Goal: Task Accomplishment & Management: Complete application form

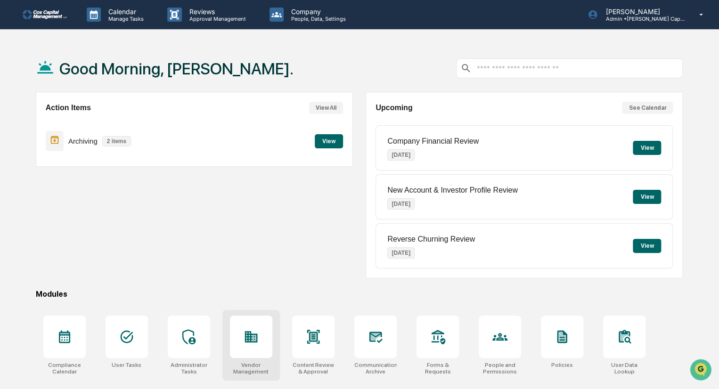
click at [254, 341] on icon at bounding box center [251, 336] width 15 height 15
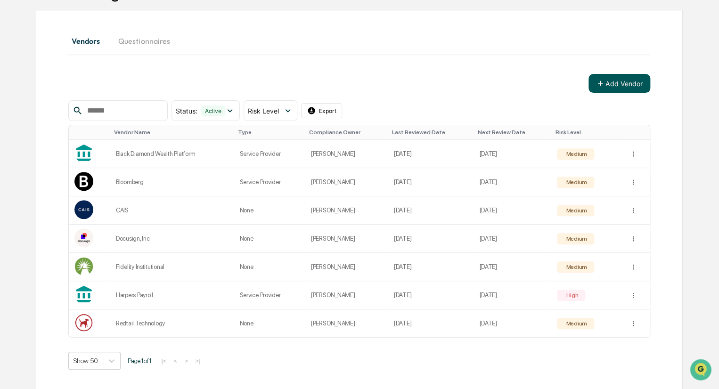
click at [622, 84] on button "Add Vendor" at bounding box center [619, 83] width 62 height 19
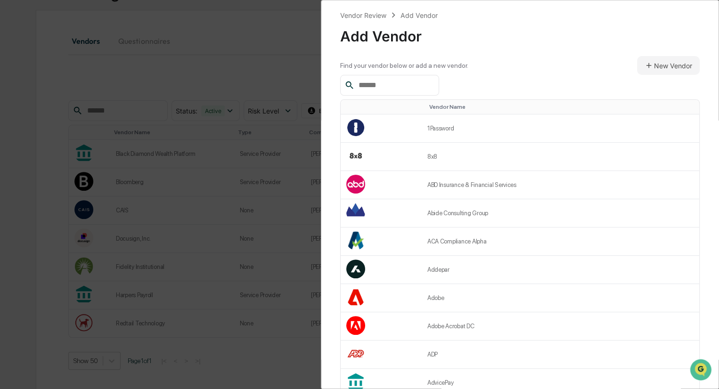
click at [402, 88] on input "text" at bounding box center [395, 85] width 80 height 12
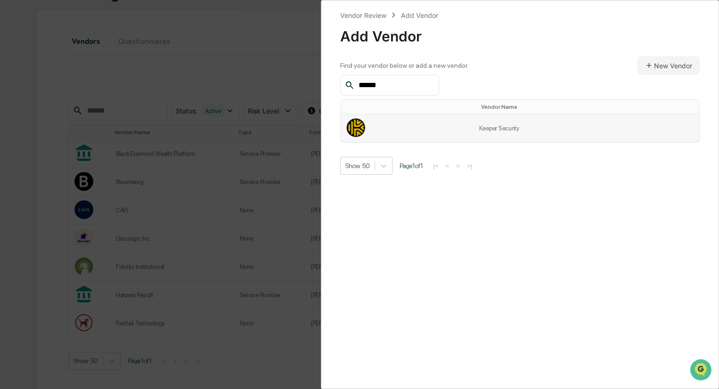
type input "******"
click at [420, 132] on td at bounding box center [407, 128] width 132 height 28
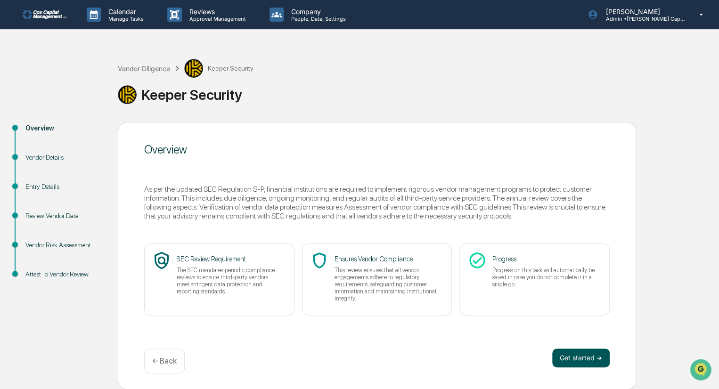
click at [586, 359] on button "Get started ➔" at bounding box center [580, 358] width 57 height 19
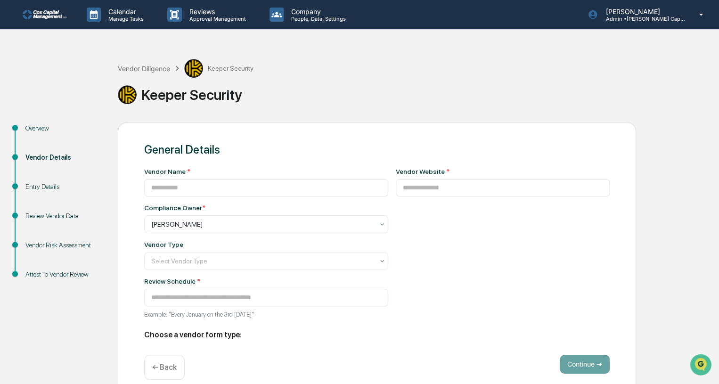
type input "**********"
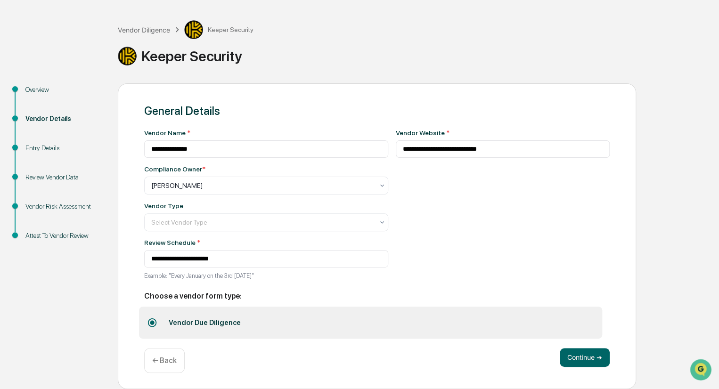
scroll to position [41, 0]
click at [580, 359] on button "Continue ➔" at bounding box center [585, 357] width 50 height 19
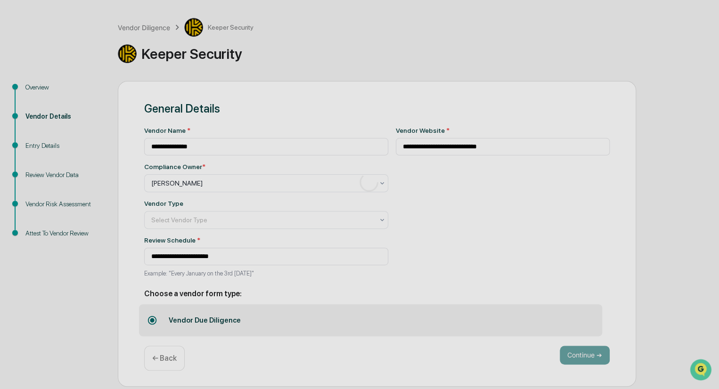
scroll to position [0, 0]
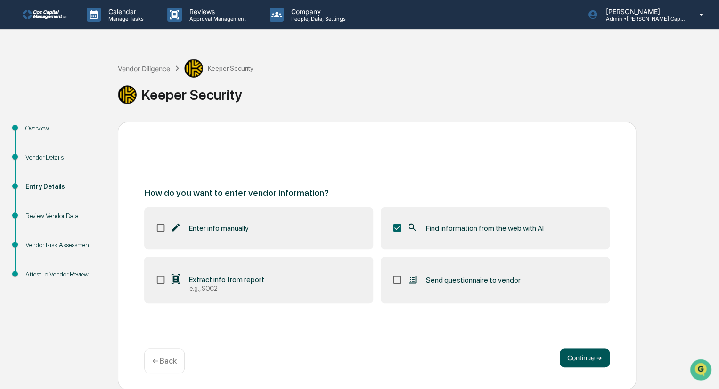
click at [585, 359] on button "Continue ➔" at bounding box center [585, 358] width 50 height 19
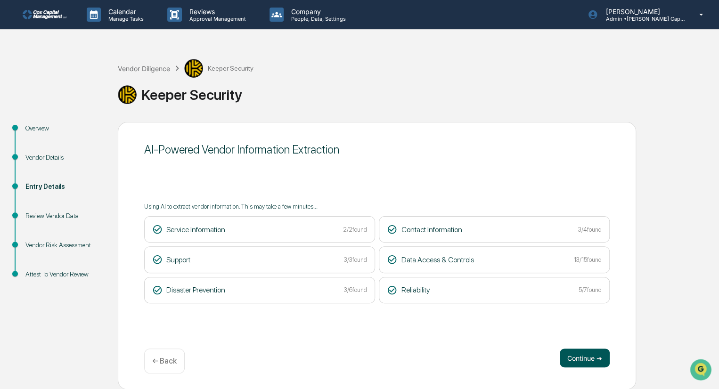
click at [594, 357] on button "Continue ➔" at bounding box center [585, 358] width 50 height 19
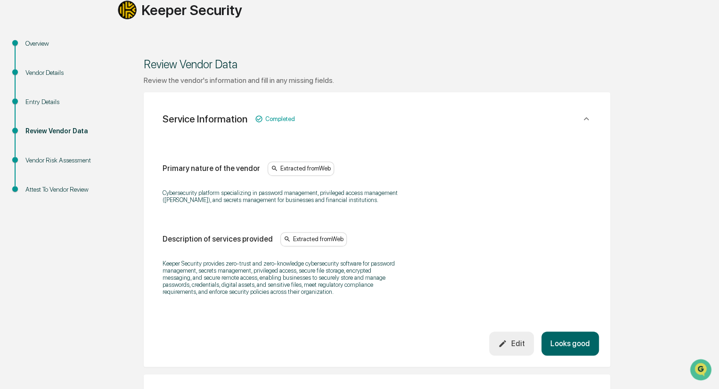
scroll to position [94, 0]
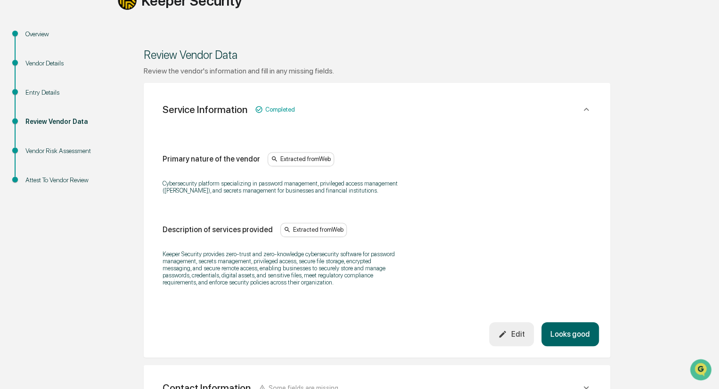
click at [565, 332] on button "Looks good" at bounding box center [569, 334] width 57 height 24
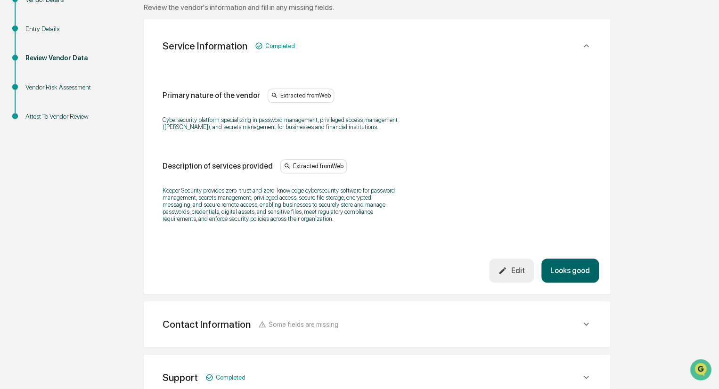
click at [565, 332] on div "Review the vendor's information and fill in any missing fields. Service Informa…" at bounding box center [377, 281] width 466 height 557
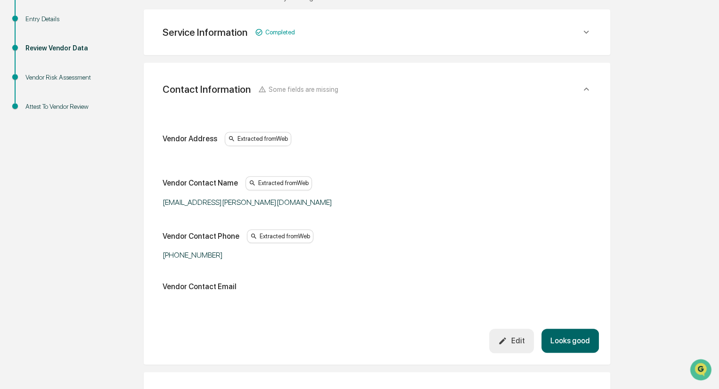
scroll to position [177, 0]
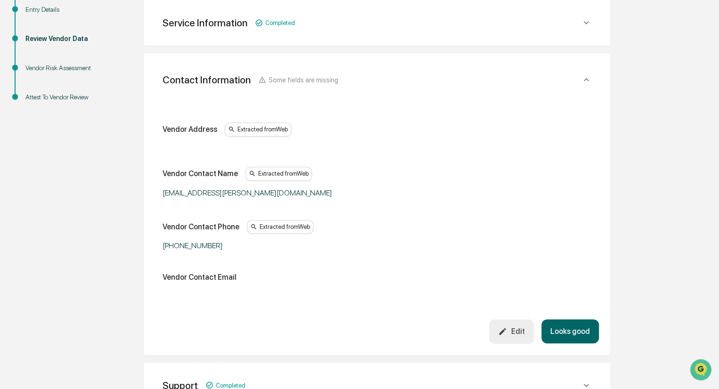
click at [572, 332] on button "Looks good" at bounding box center [569, 331] width 57 height 24
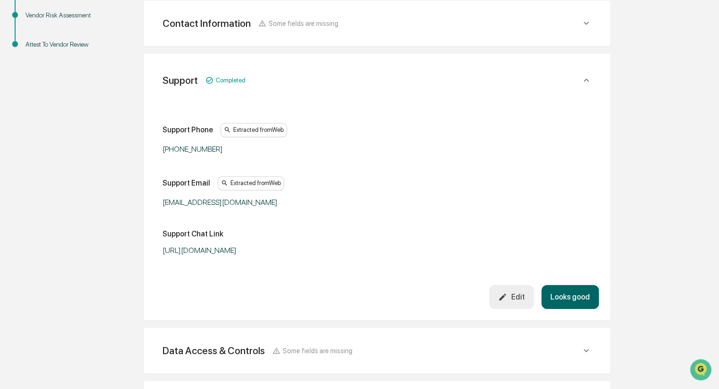
scroll to position [230, 0]
click at [577, 298] on button "Looks good" at bounding box center [569, 297] width 57 height 24
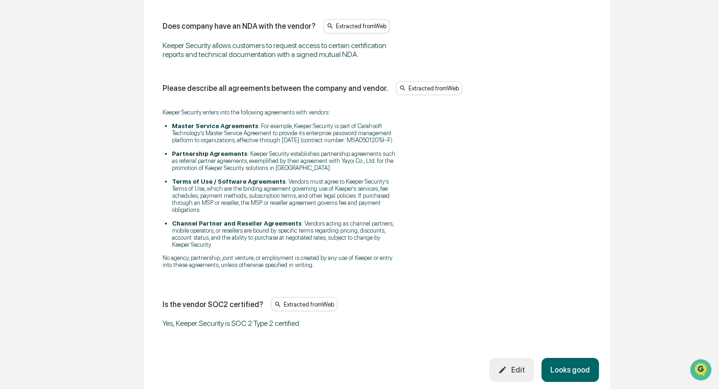
scroll to position [1367, 0]
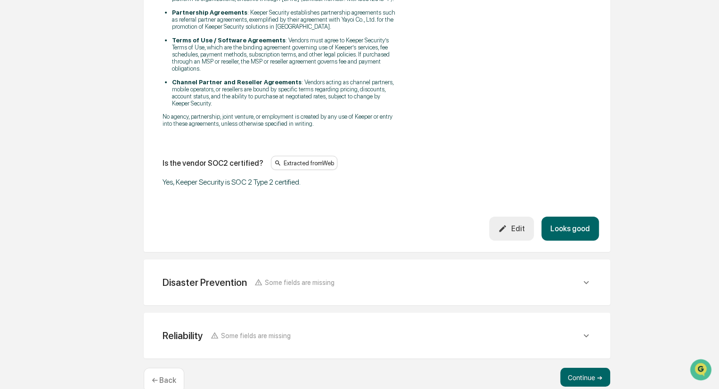
click at [577, 232] on button "Looks good" at bounding box center [569, 229] width 57 height 24
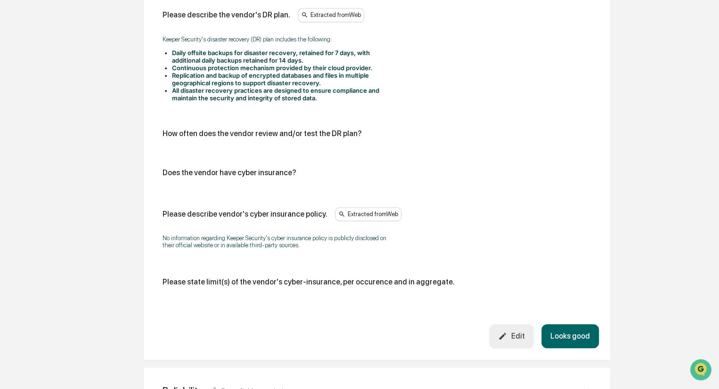
scroll to position [596, 0]
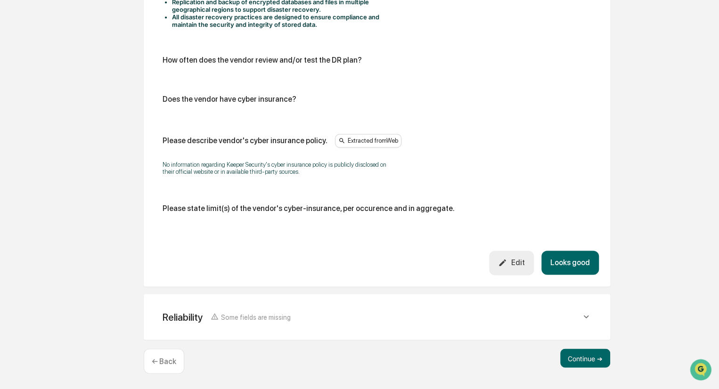
click at [559, 264] on button "Looks good" at bounding box center [569, 263] width 57 height 24
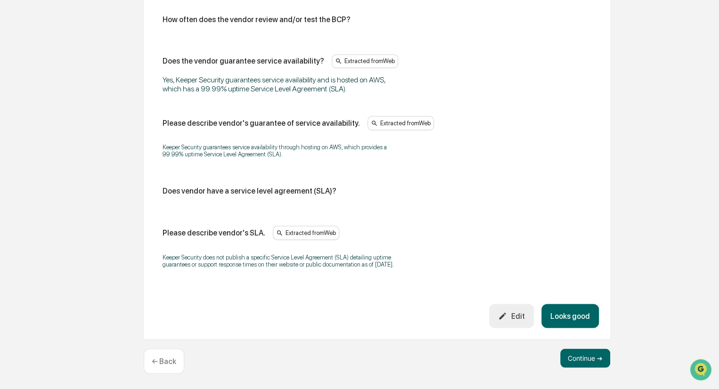
scroll to position [657, 0]
click at [584, 315] on button "Looks good" at bounding box center [569, 316] width 57 height 24
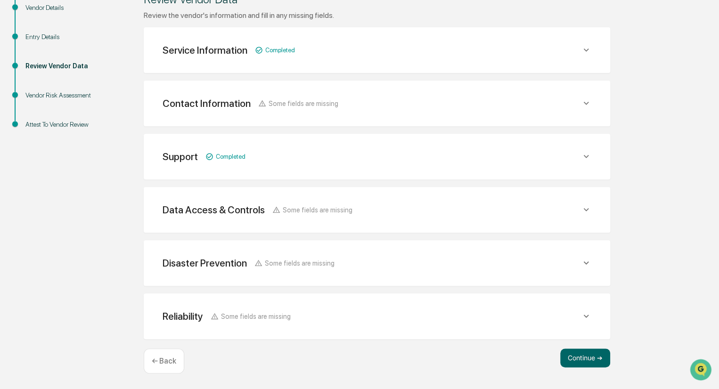
scroll to position [149, 0]
click at [584, 357] on button "Continue ➔" at bounding box center [585, 359] width 50 height 19
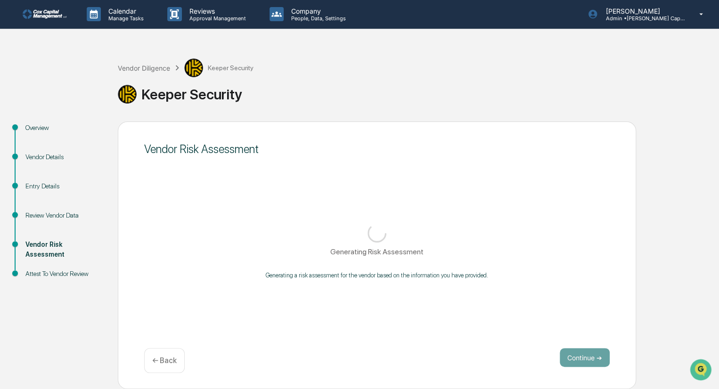
scroll to position [0, 0]
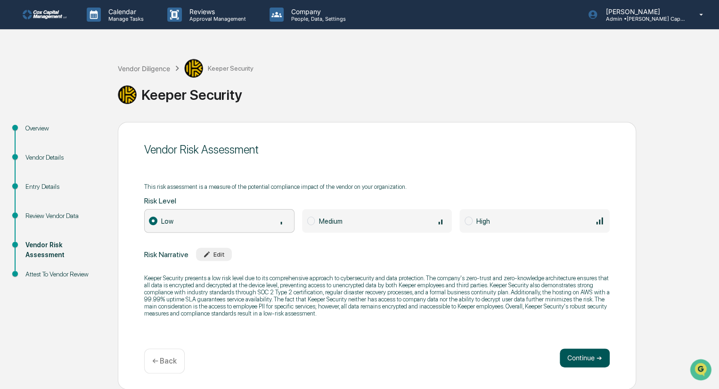
click at [594, 353] on button "Continue ➔" at bounding box center [585, 358] width 50 height 19
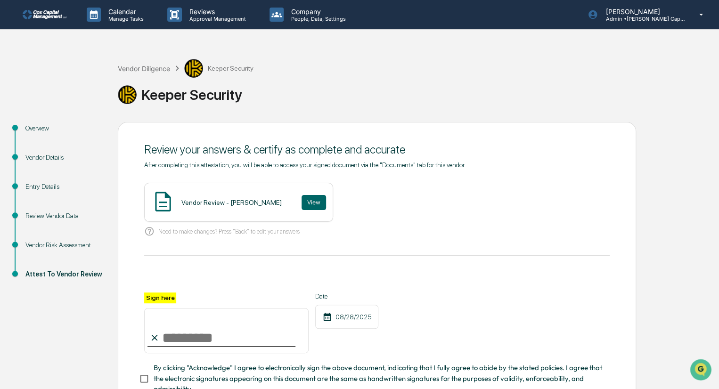
click at [217, 199] on div "Vendor Review - [PERSON_NAME]" at bounding box center [231, 203] width 100 height 8
click at [302, 198] on button "View" at bounding box center [314, 202] width 24 height 15
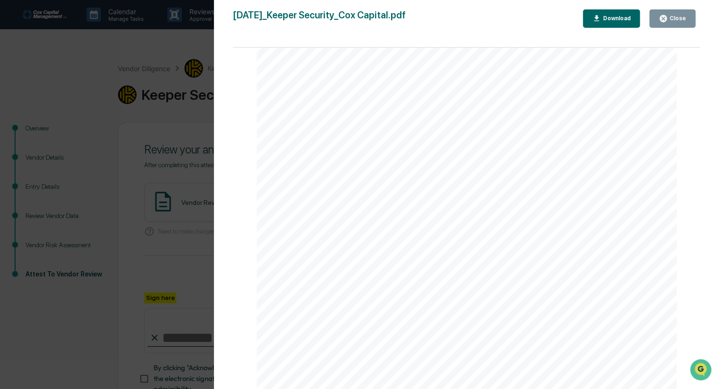
scroll to position [424, 0]
click at [675, 13] on button "Close" at bounding box center [672, 18] width 46 height 18
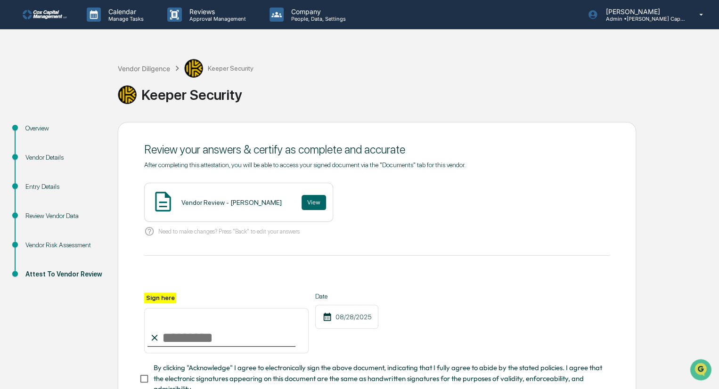
click at [191, 338] on input "Sign here" at bounding box center [226, 330] width 164 height 45
type input "********"
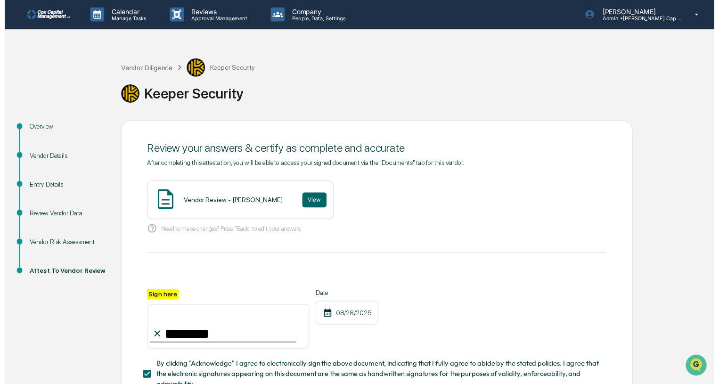
scroll to position [73, 0]
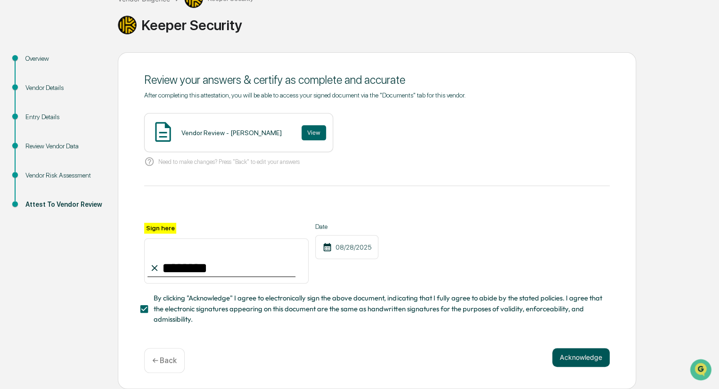
click at [581, 357] on button "Acknowledge" at bounding box center [580, 357] width 57 height 19
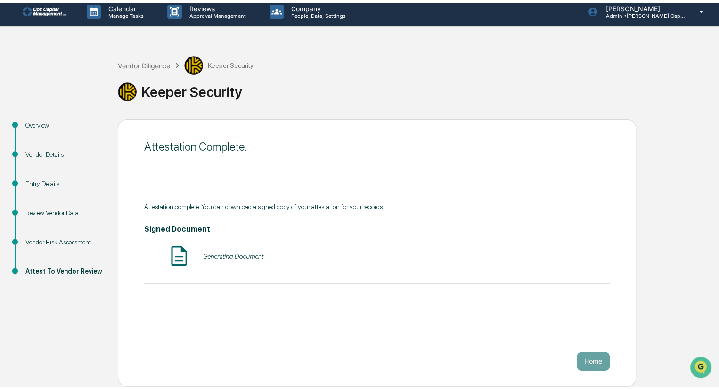
scroll to position [0, 0]
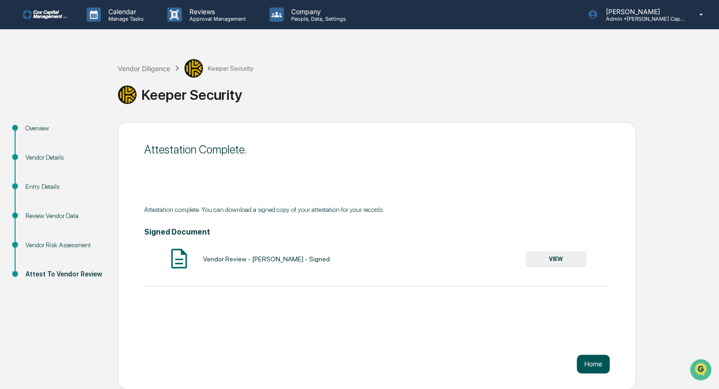
click at [598, 361] on button "Home" at bounding box center [593, 364] width 33 height 19
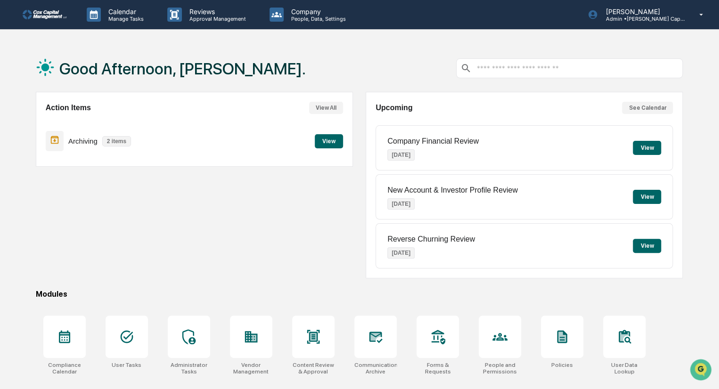
click at [653, 196] on button "View" at bounding box center [647, 197] width 28 height 14
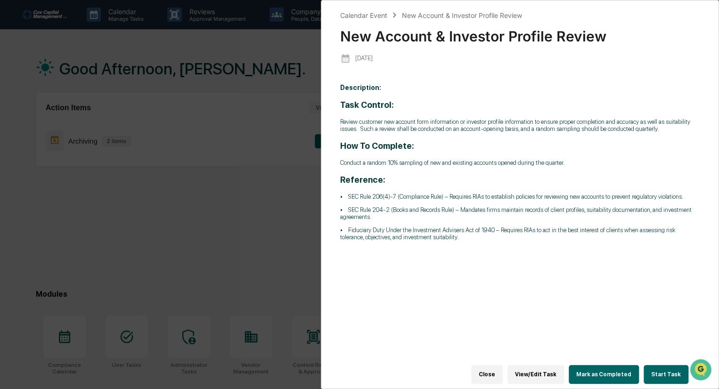
click at [495, 367] on button "Close" at bounding box center [487, 374] width 32 height 19
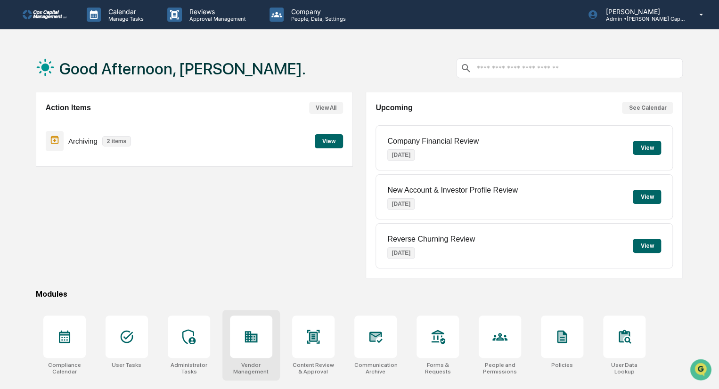
click at [255, 351] on div at bounding box center [251, 337] width 42 height 42
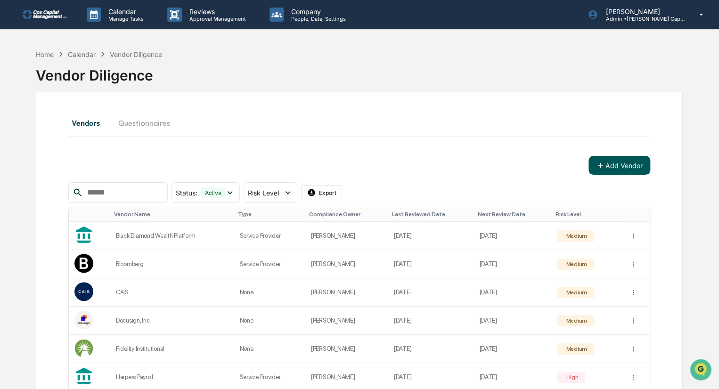
click at [621, 164] on button "Add Vendor" at bounding box center [619, 165] width 62 height 19
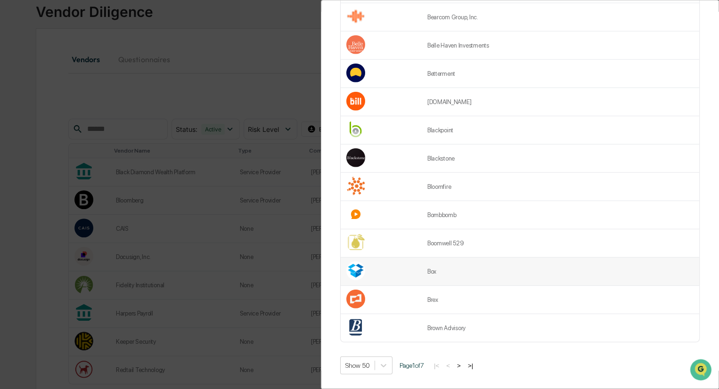
scroll to position [110, 0]
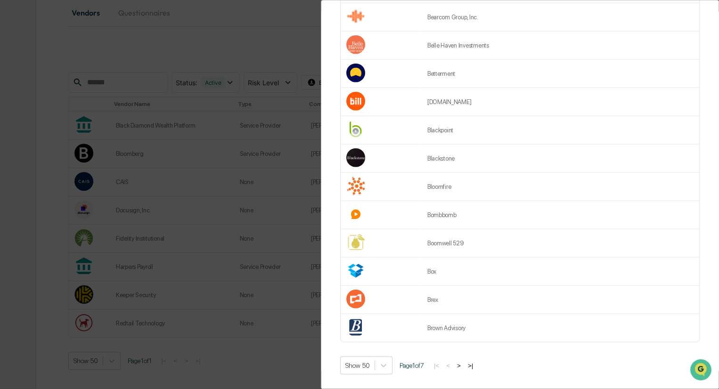
click at [463, 362] on button ">" at bounding box center [458, 366] width 9 height 8
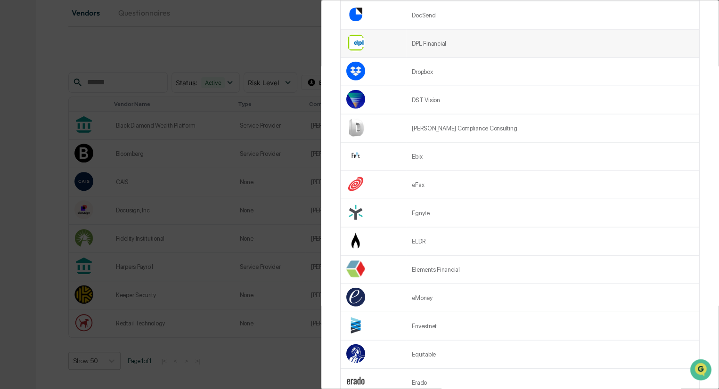
scroll to position [1178, 0]
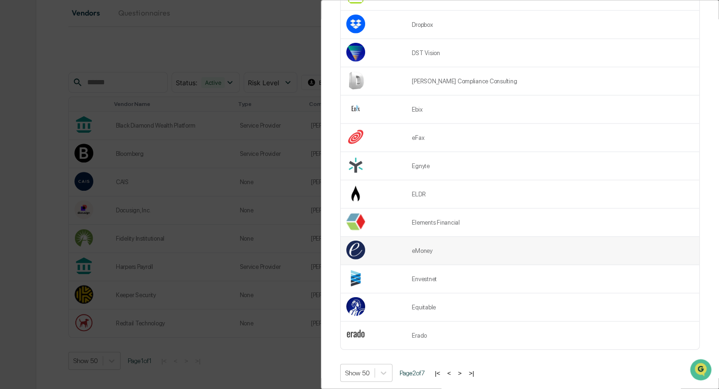
click at [404, 247] on td at bounding box center [373, 251] width 65 height 28
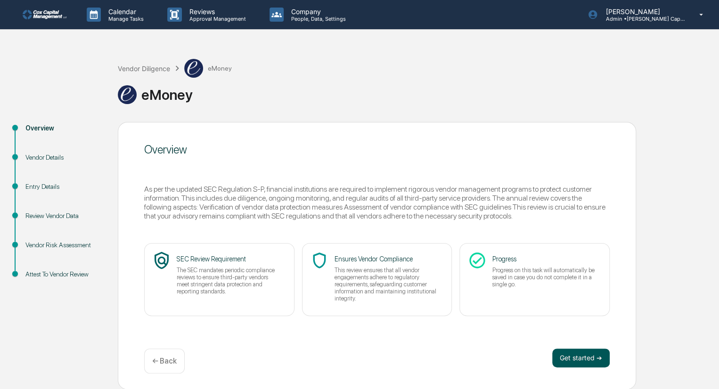
click at [577, 359] on button "Get started ➔" at bounding box center [580, 358] width 57 height 19
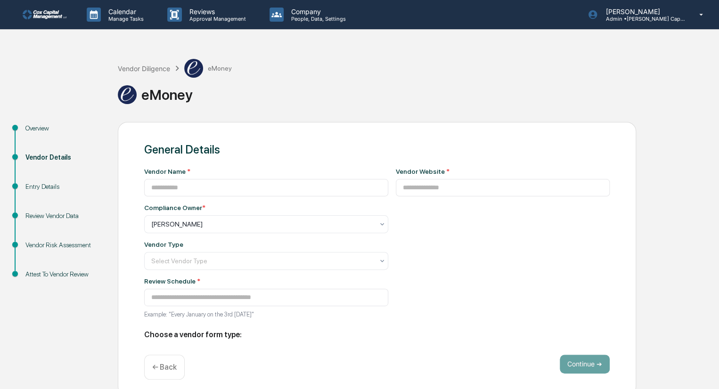
type input "******"
type input "**********"
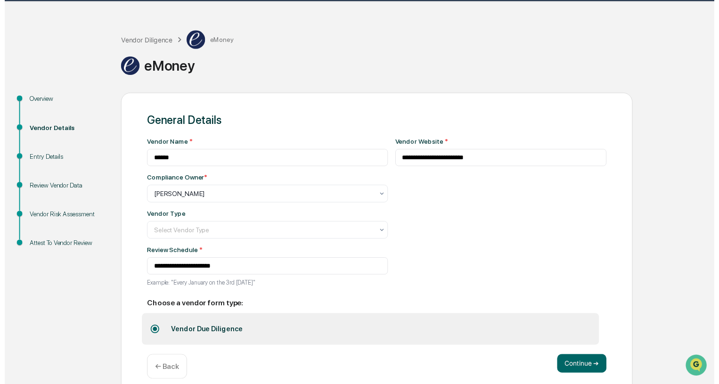
scroll to position [41, 0]
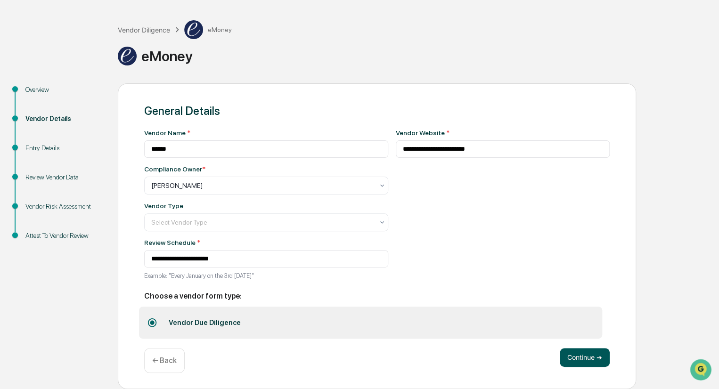
click at [581, 363] on button "Continue ➔" at bounding box center [585, 357] width 50 height 19
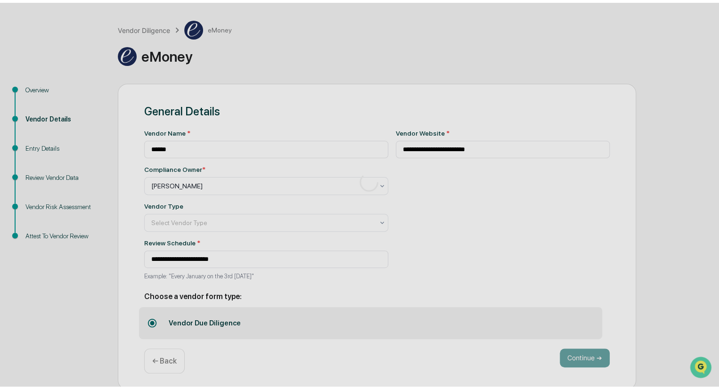
scroll to position [0, 0]
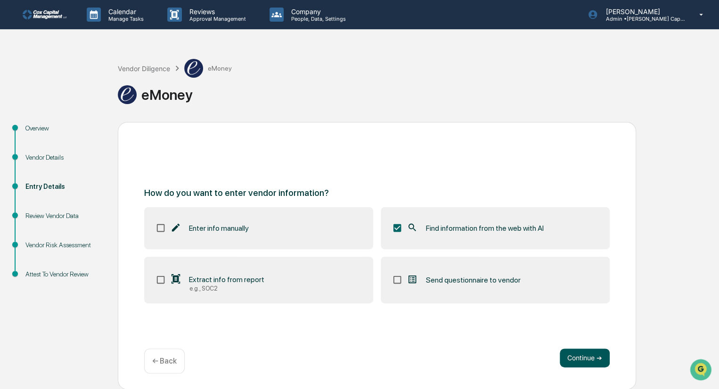
click at [598, 360] on button "Continue ➔" at bounding box center [585, 358] width 50 height 19
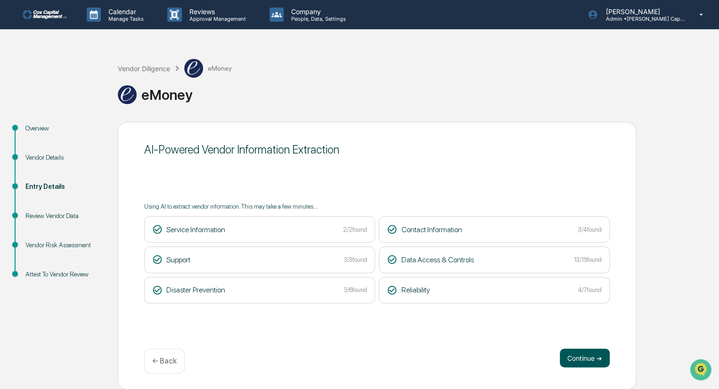
click at [582, 356] on button "Continue ➔" at bounding box center [585, 358] width 50 height 19
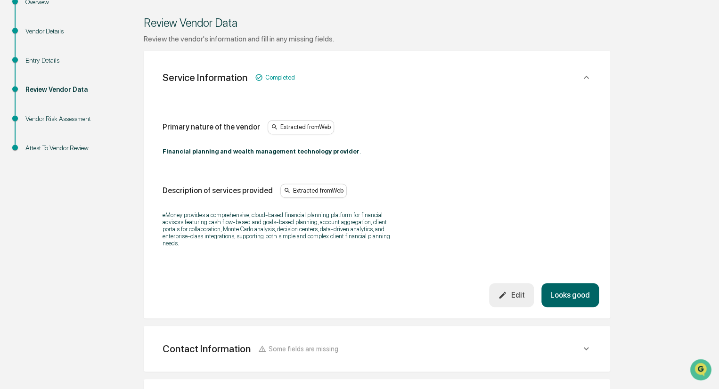
scroll to position [141, 0]
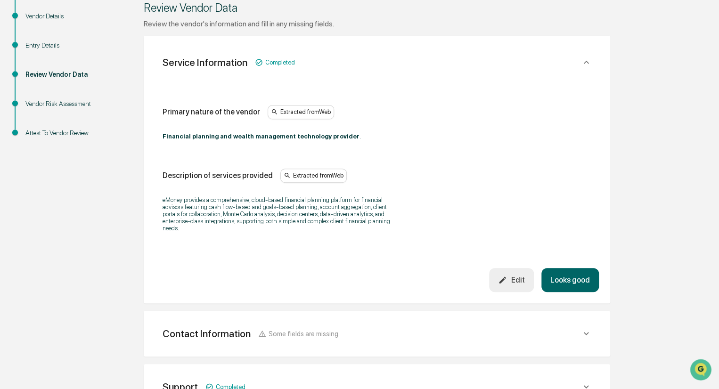
click at [575, 280] on button "Looks good" at bounding box center [569, 280] width 57 height 24
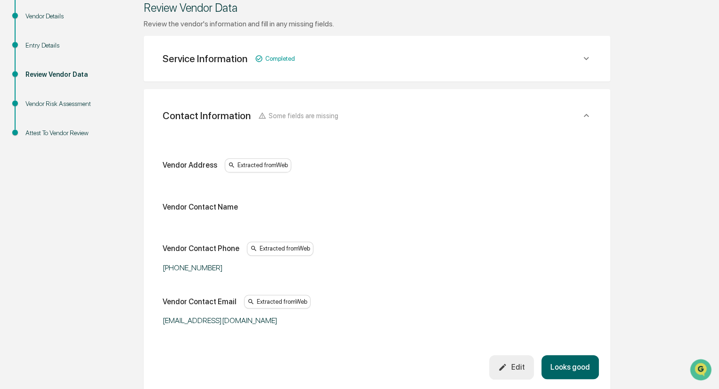
scroll to position [177, 0]
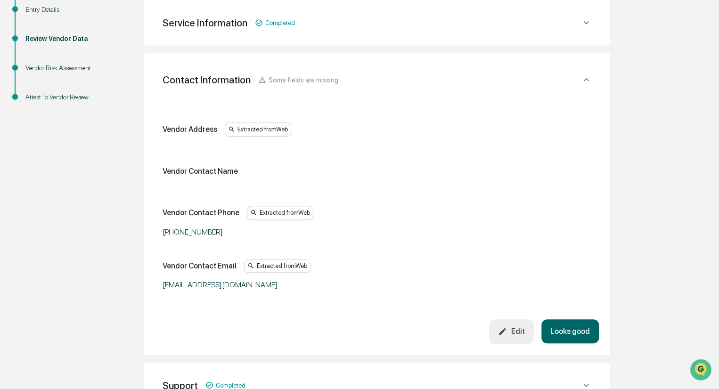
click at [567, 331] on button "Looks good" at bounding box center [569, 331] width 57 height 24
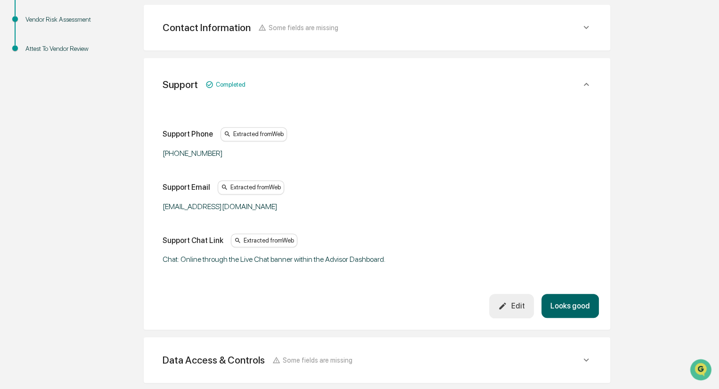
scroll to position [230, 0]
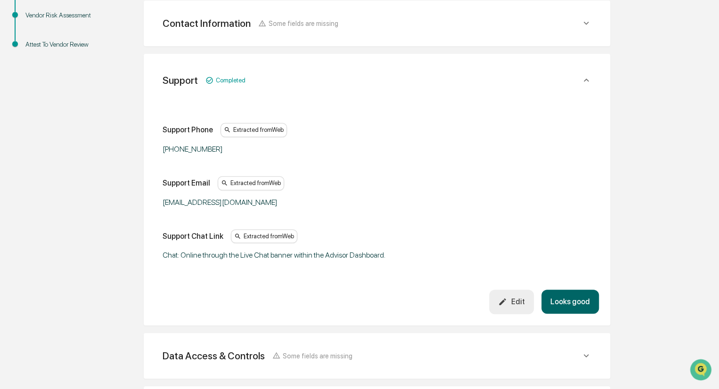
click at [569, 300] on button "Looks good" at bounding box center [569, 302] width 57 height 24
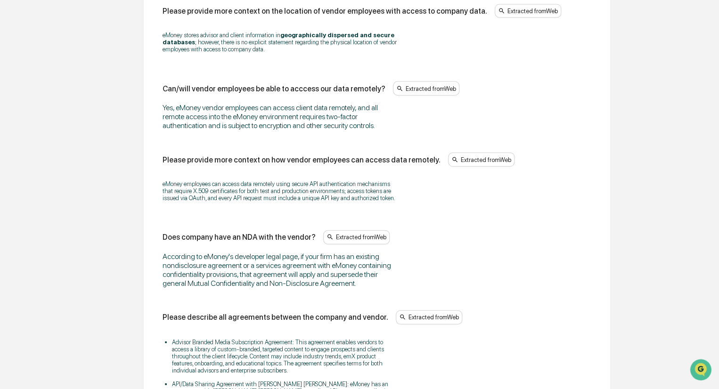
scroll to position [1273, 0]
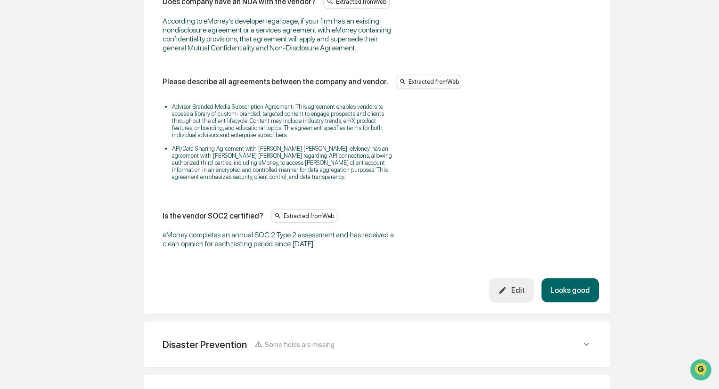
click at [567, 295] on button "Looks good" at bounding box center [569, 290] width 57 height 24
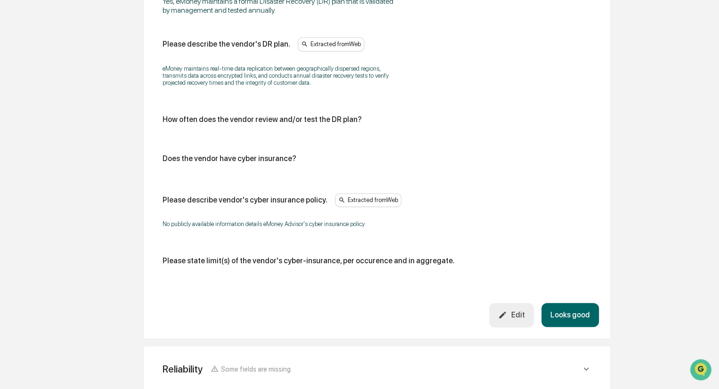
scroll to position [537, 0]
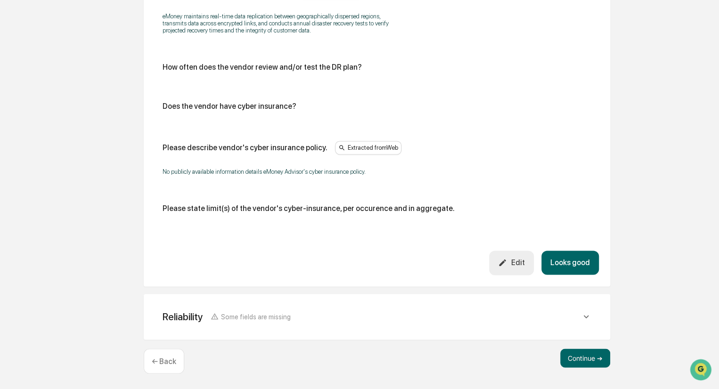
click at [572, 264] on button "Looks good" at bounding box center [569, 263] width 57 height 24
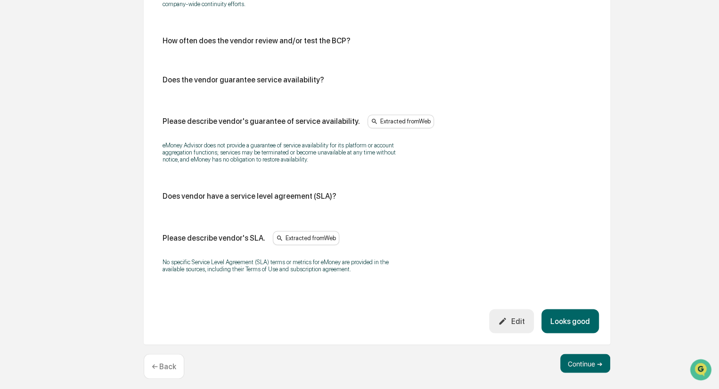
scroll to position [620, 0]
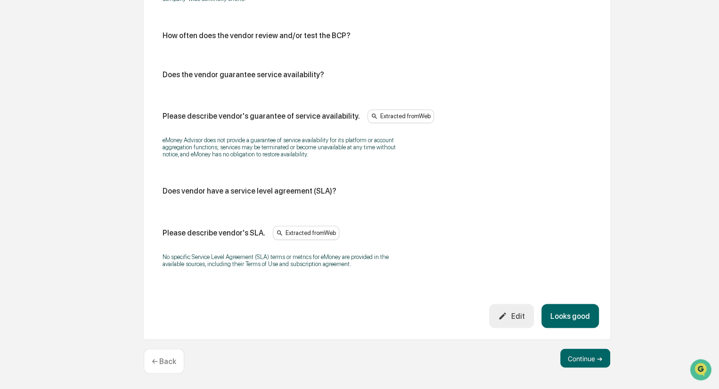
click at [563, 321] on button "Looks good" at bounding box center [569, 316] width 57 height 24
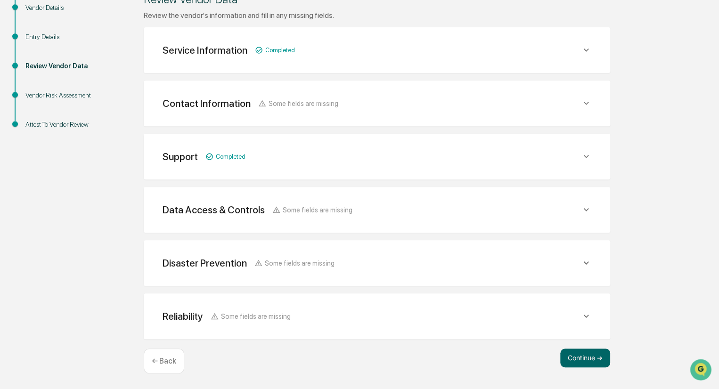
scroll to position [149, 0]
click at [576, 359] on button "Continue ➔" at bounding box center [585, 359] width 50 height 19
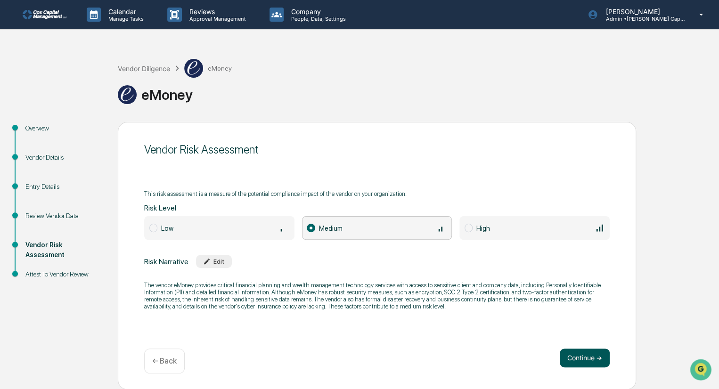
click at [592, 351] on button "Continue ➔" at bounding box center [585, 358] width 50 height 19
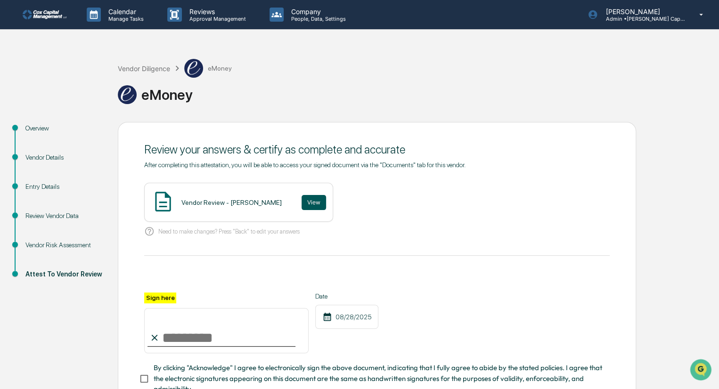
click at [302, 204] on button "View" at bounding box center [314, 202] width 24 height 15
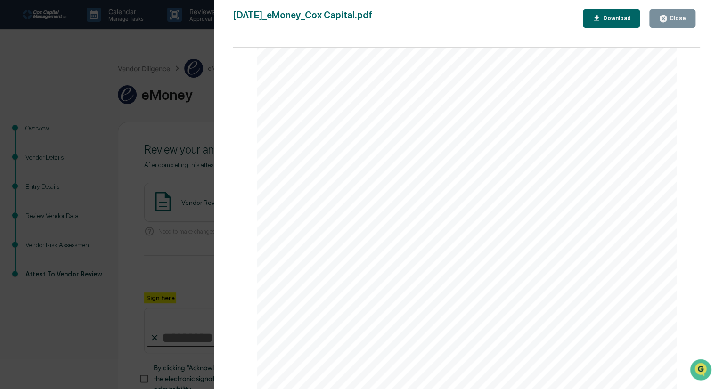
scroll to position [283, 0]
click at [681, 17] on div "Close" at bounding box center [677, 18] width 18 height 7
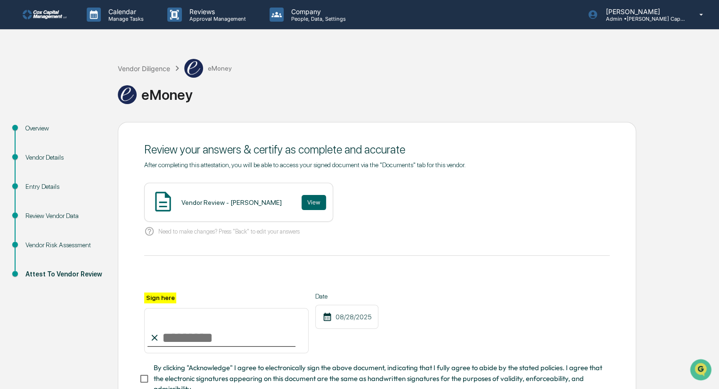
click at [183, 343] on input "Sign here" at bounding box center [226, 330] width 164 height 45
type input "********"
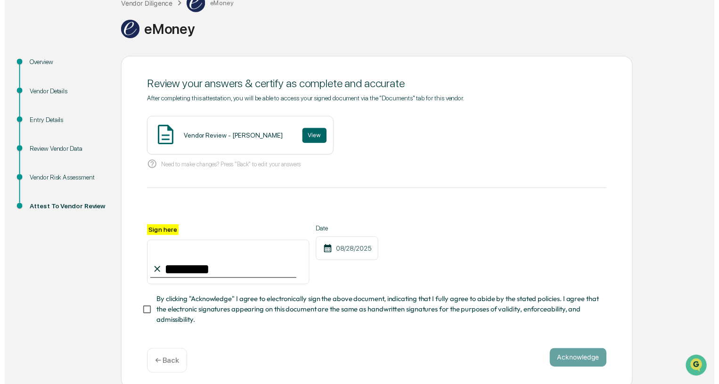
scroll to position [73, 0]
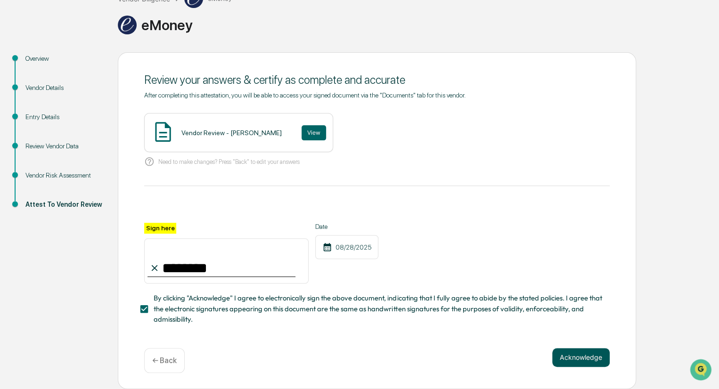
click at [574, 356] on button "Acknowledge" at bounding box center [580, 357] width 57 height 19
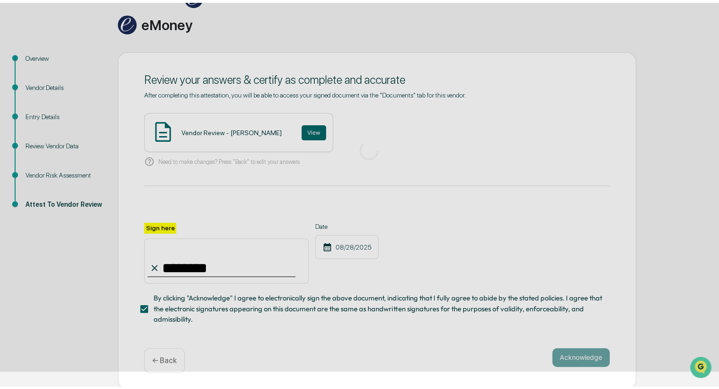
scroll to position [0, 0]
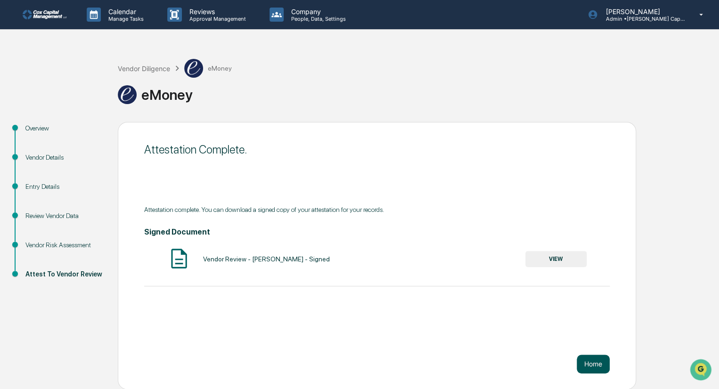
click at [597, 367] on button "Home" at bounding box center [593, 364] width 33 height 19
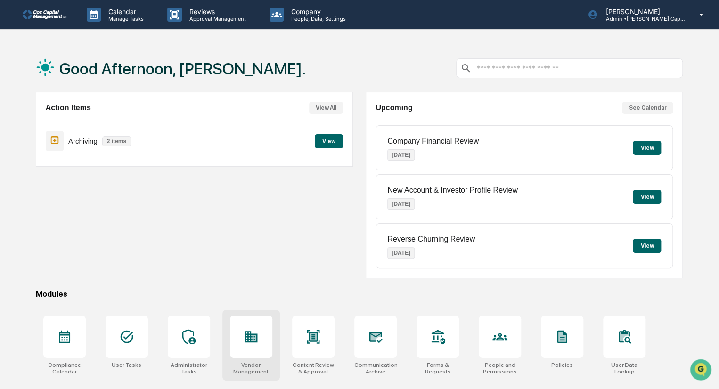
click at [251, 340] on icon at bounding box center [253, 338] width 5 height 6
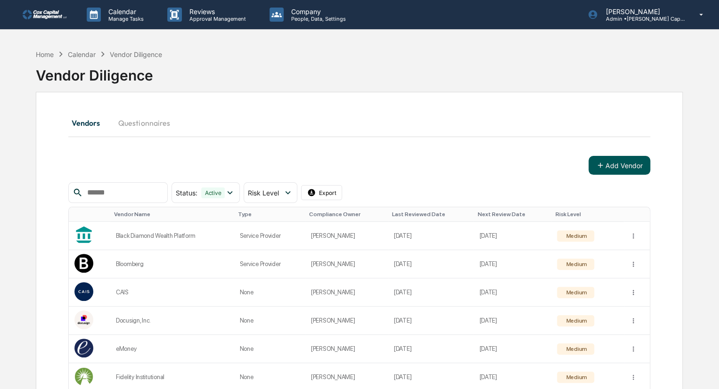
click at [618, 161] on button "Add Vendor" at bounding box center [619, 165] width 62 height 19
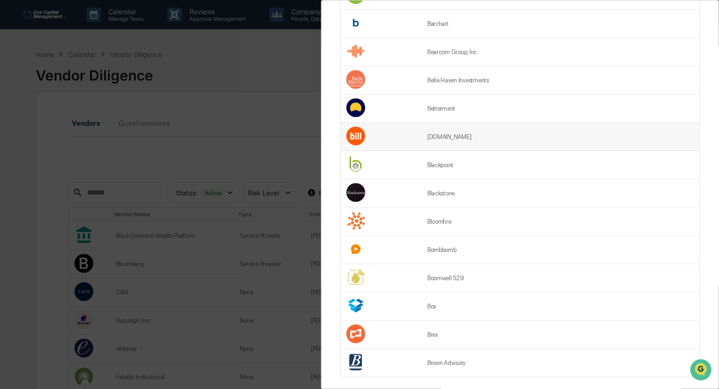
scroll to position [1190, 0]
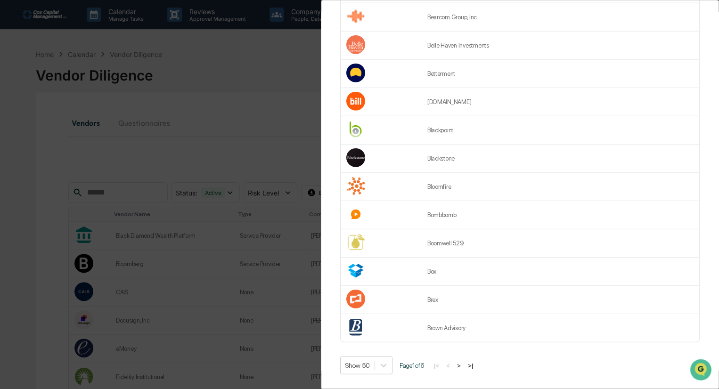
click at [464, 362] on button ">" at bounding box center [458, 366] width 9 height 8
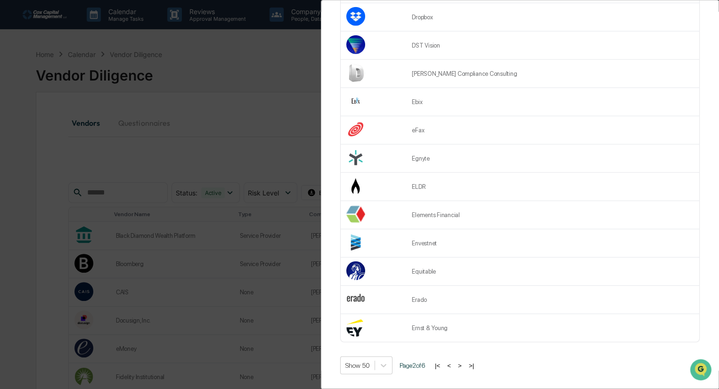
click at [464, 362] on button ">" at bounding box center [459, 366] width 9 height 8
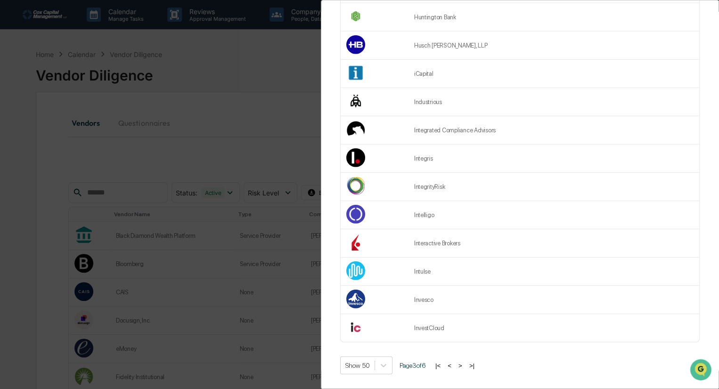
click at [465, 362] on button ">" at bounding box center [460, 366] width 9 height 8
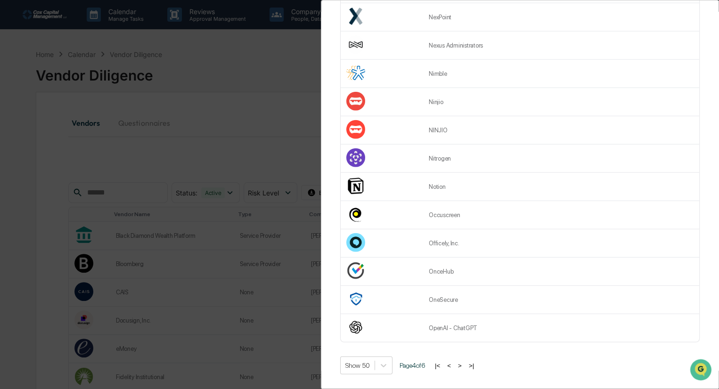
click at [464, 362] on button ">" at bounding box center [459, 366] width 9 height 8
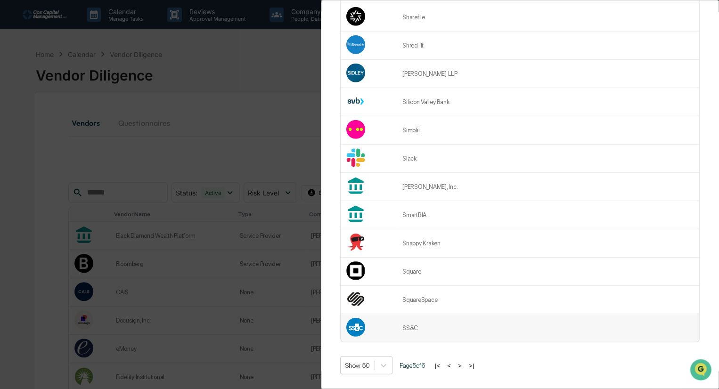
click at [432, 324] on td "SS&C" at bounding box center [548, 328] width 302 height 28
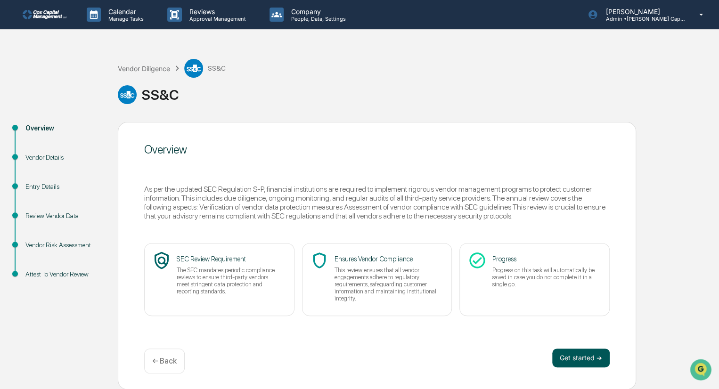
click at [567, 357] on button "Get started ➔" at bounding box center [580, 358] width 57 height 19
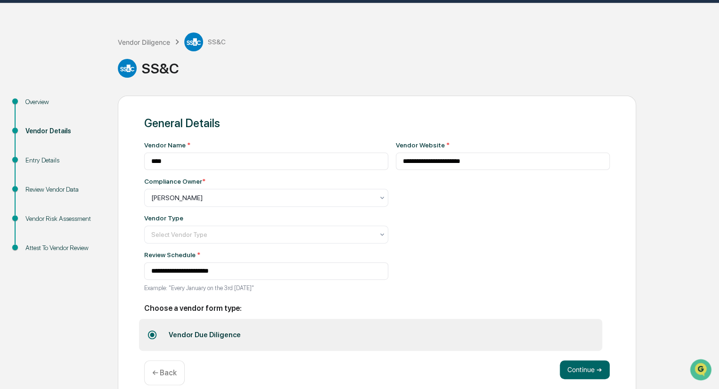
scroll to position [41, 0]
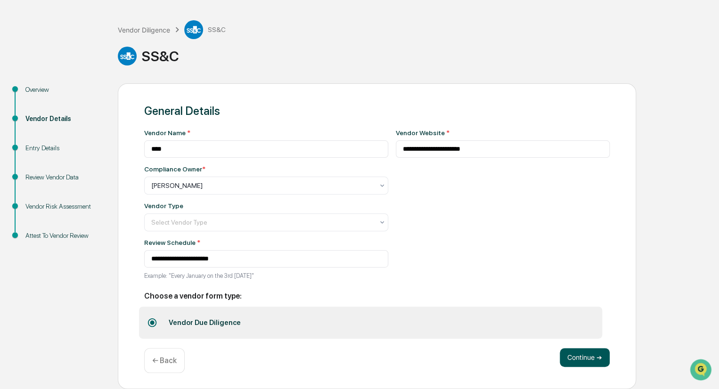
click at [580, 355] on button "Continue ➔" at bounding box center [585, 357] width 50 height 19
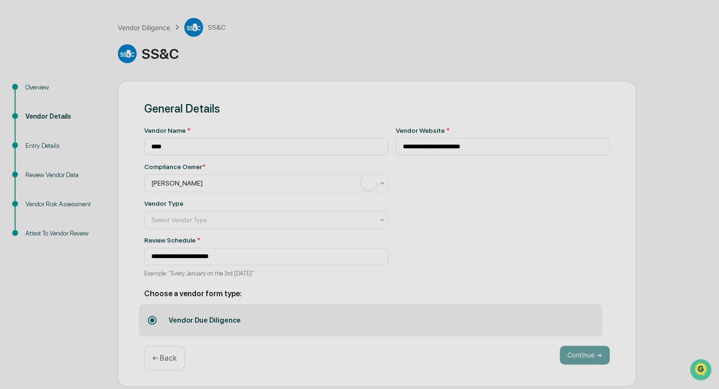
scroll to position [0, 0]
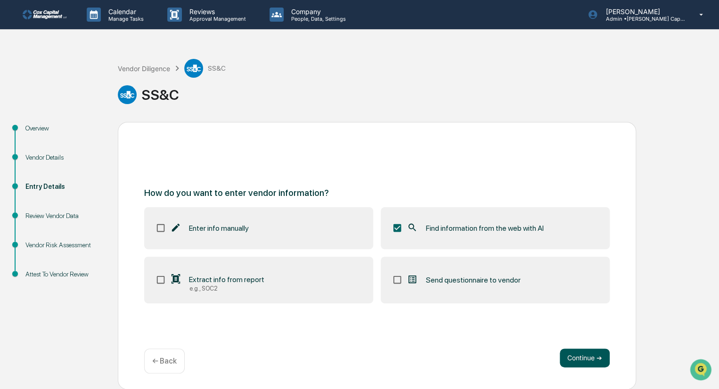
click at [588, 356] on button "Continue ➔" at bounding box center [585, 358] width 50 height 19
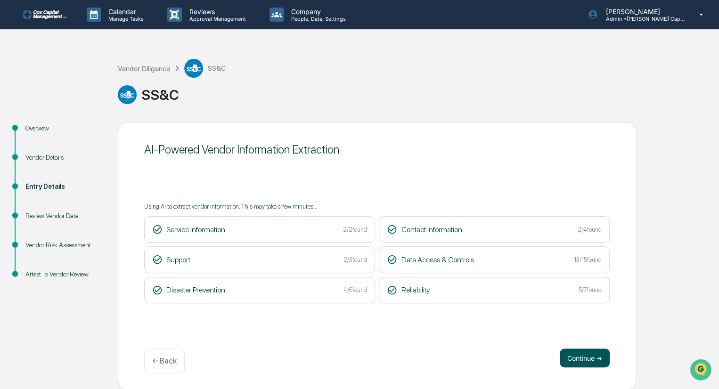
click at [583, 355] on button "Continue ➔" at bounding box center [585, 358] width 50 height 19
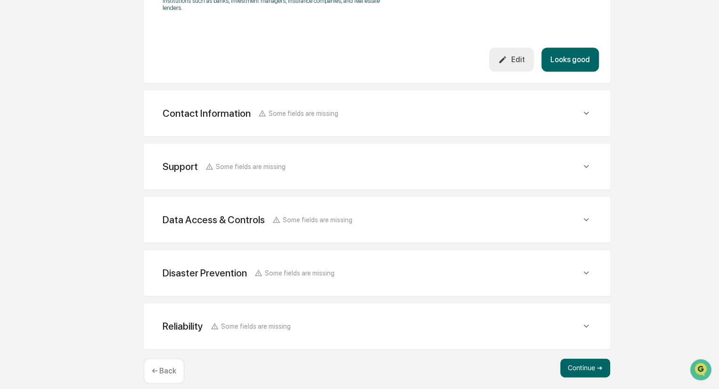
scroll to position [392, 0]
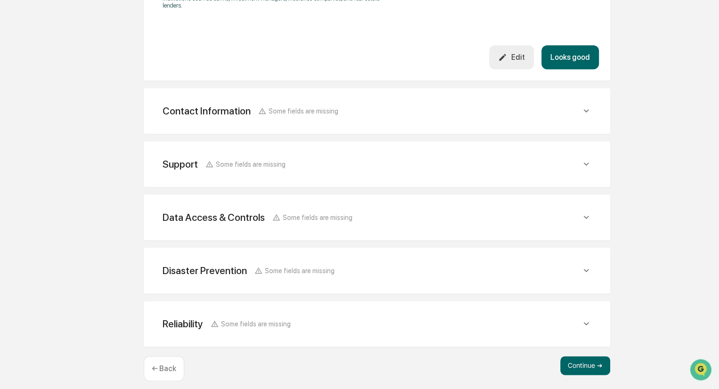
click at [167, 364] on p "← Back" at bounding box center [164, 368] width 24 height 9
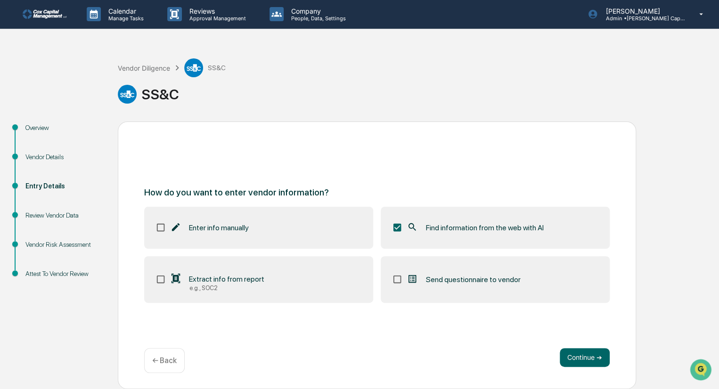
scroll to position [0, 0]
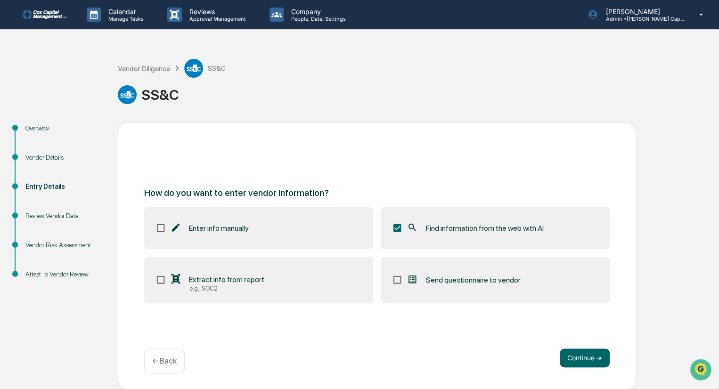
click at [166, 359] on p "← Back" at bounding box center [164, 361] width 24 height 9
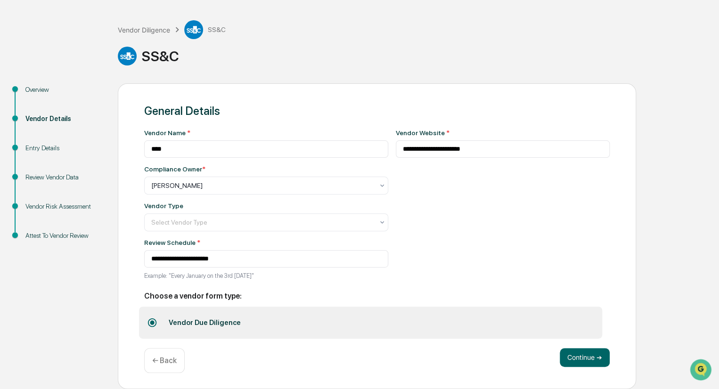
click at [163, 360] on p "← Back" at bounding box center [164, 360] width 24 height 9
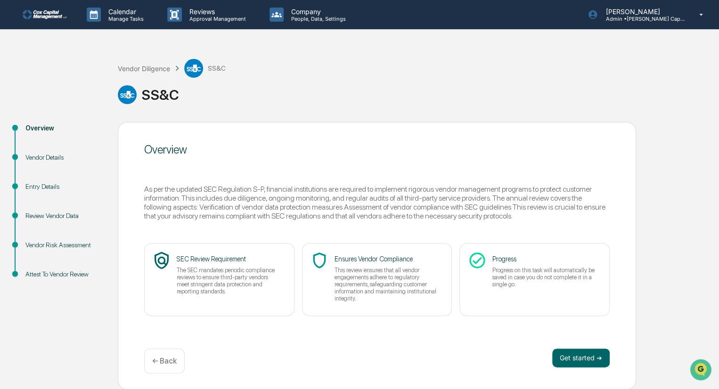
click at [158, 357] on p "← Back" at bounding box center [164, 361] width 24 height 9
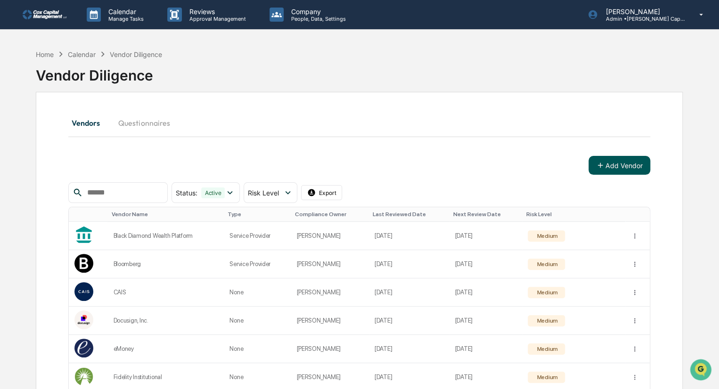
click at [628, 160] on button "Add Vendor" at bounding box center [619, 165] width 62 height 19
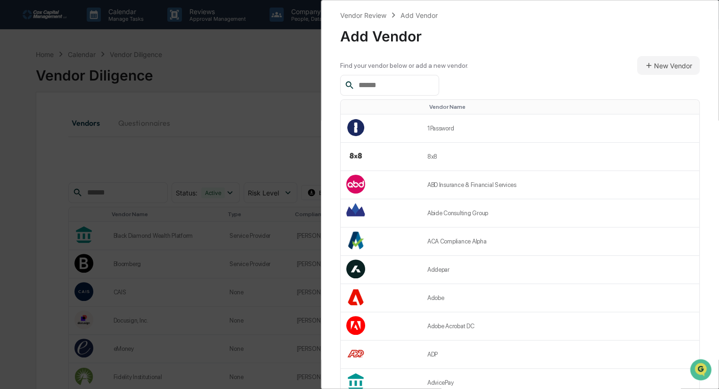
click at [389, 86] on input "text" at bounding box center [395, 85] width 80 height 12
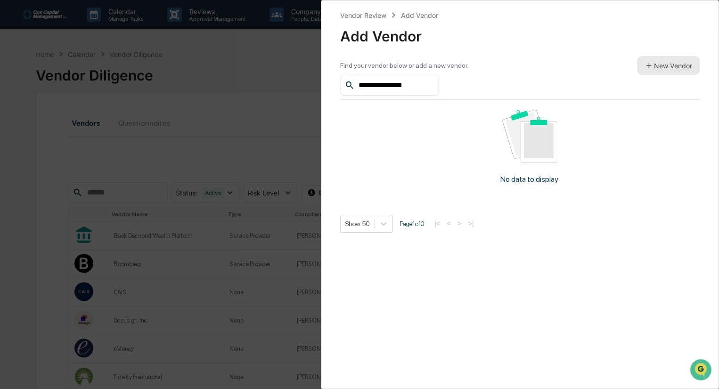
type input "**********"
click at [664, 68] on button "New Vendor" at bounding box center [668, 65] width 63 height 19
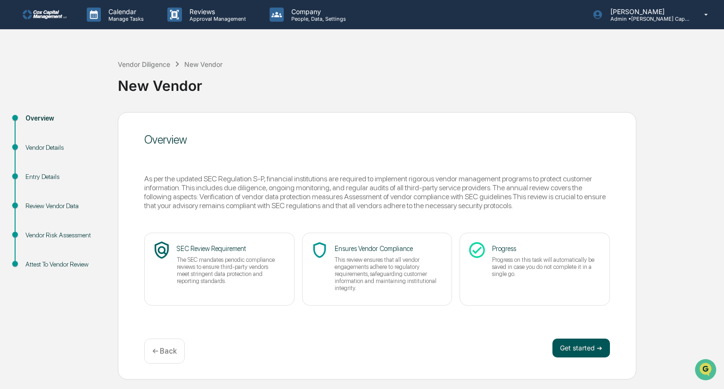
click at [566, 342] on button "Get started ➔" at bounding box center [580, 348] width 57 height 19
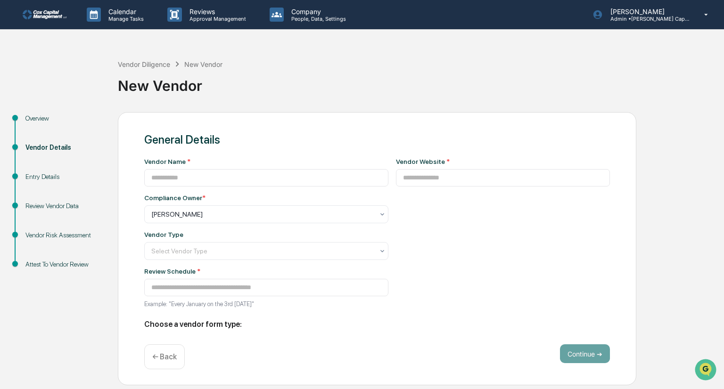
type input "**********"
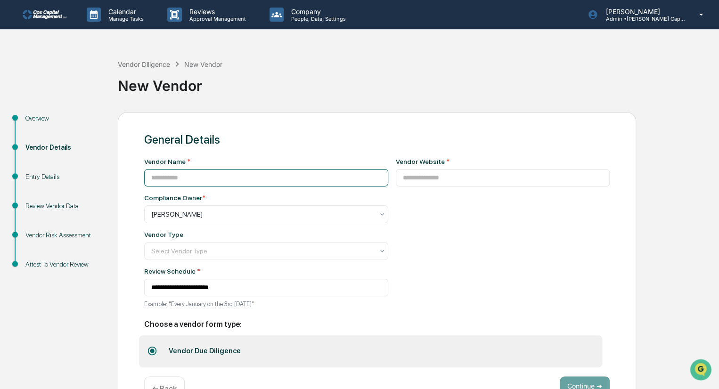
click at [175, 178] on input at bounding box center [266, 177] width 244 height 17
type input "**********"
click at [465, 264] on div "Vendor Website *" at bounding box center [503, 236] width 214 height 156
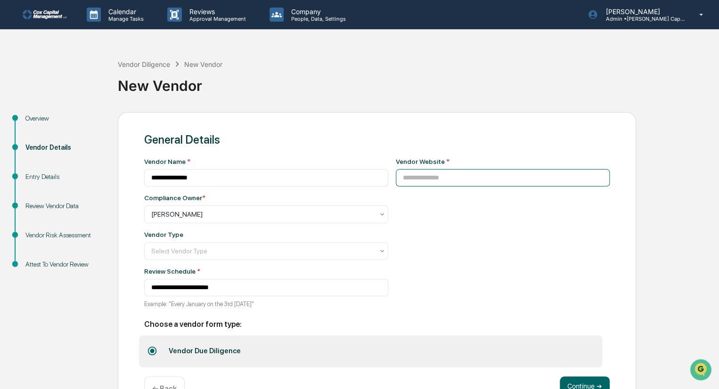
click at [416, 175] on input at bounding box center [503, 177] width 214 height 17
paste input "**********"
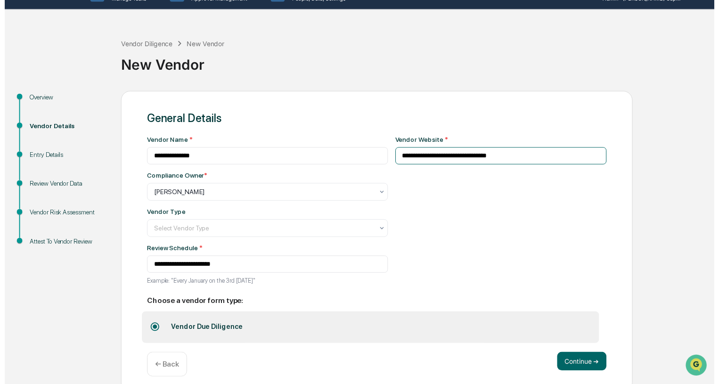
scroll to position [31, 0]
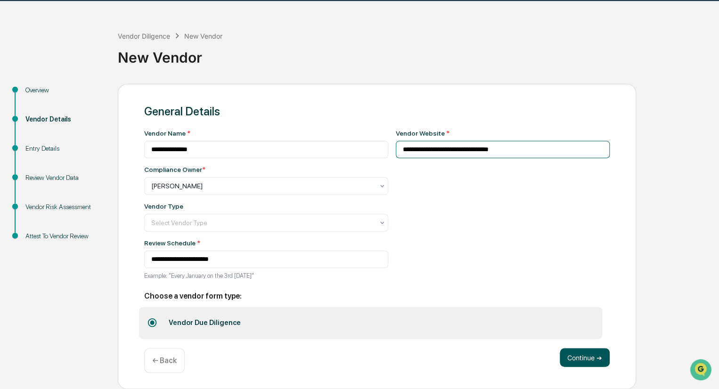
type input "**********"
click at [579, 359] on button "Continue ➔" at bounding box center [585, 357] width 50 height 19
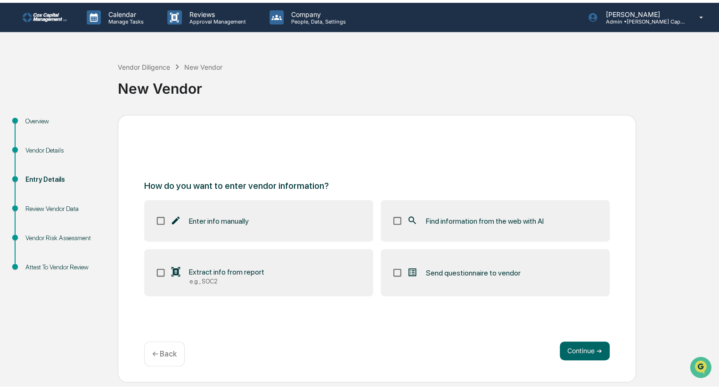
scroll to position [0, 0]
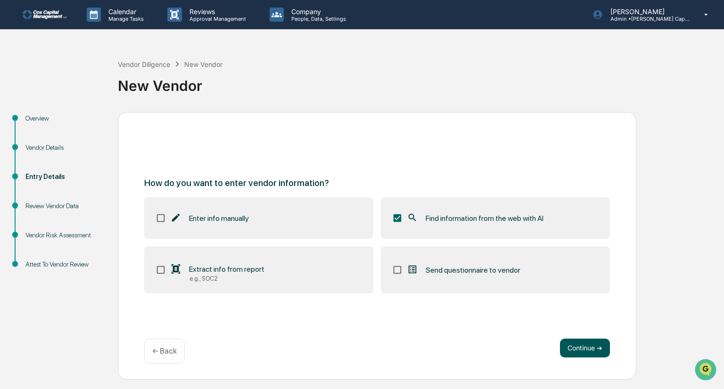
click at [592, 346] on button "Continue ➔" at bounding box center [585, 348] width 50 height 19
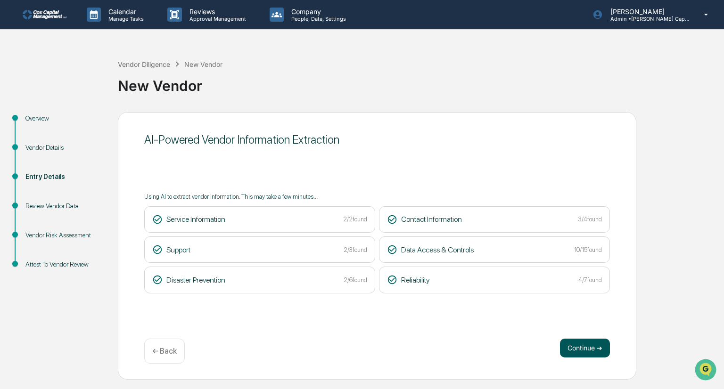
click at [586, 345] on button "Continue ➔" at bounding box center [585, 348] width 50 height 19
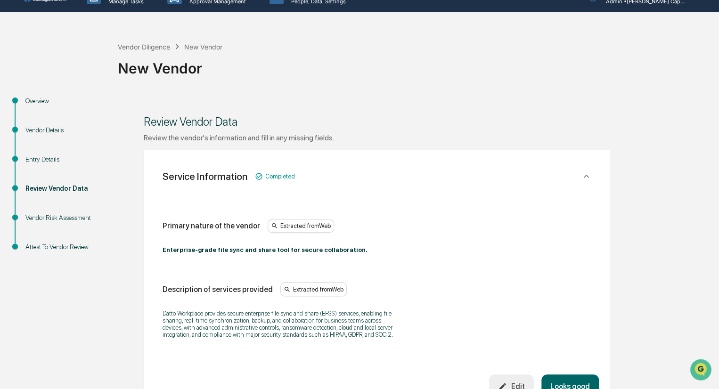
scroll to position [47, 0]
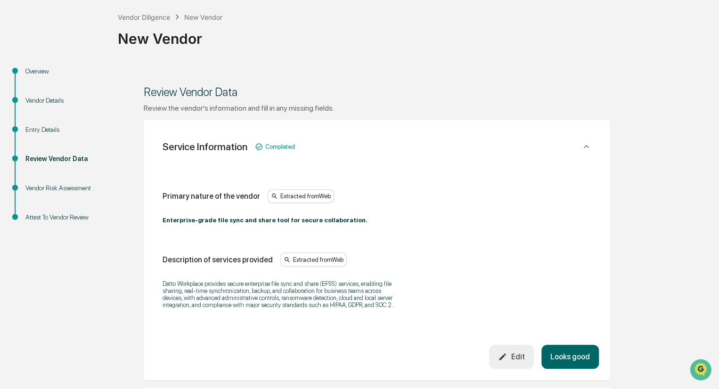
click at [572, 359] on button "Looks good" at bounding box center [569, 357] width 57 height 24
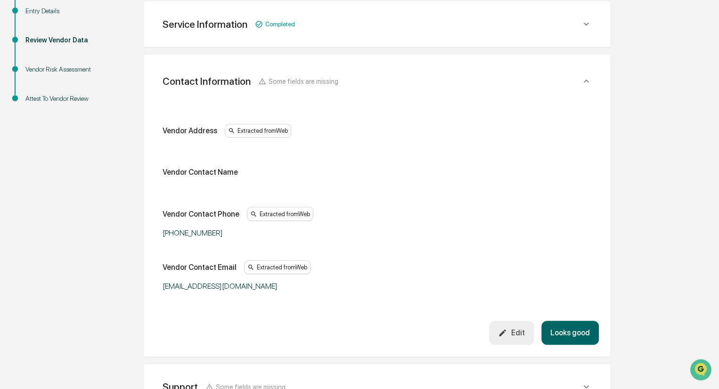
scroll to position [167, 0]
click at [572, 334] on button "Looks good" at bounding box center [569, 332] width 57 height 24
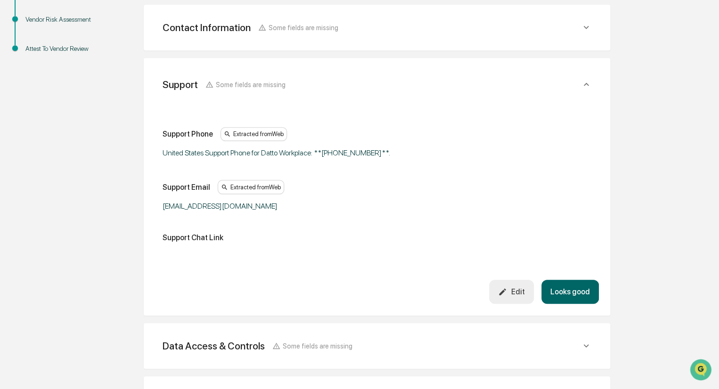
scroll to position [220, 0]
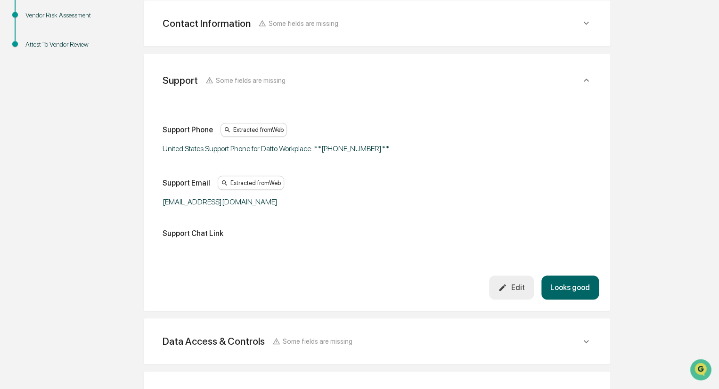
click at [569, 287] on button "Looks good" at bounding box center [569, 288] width 57 height 24
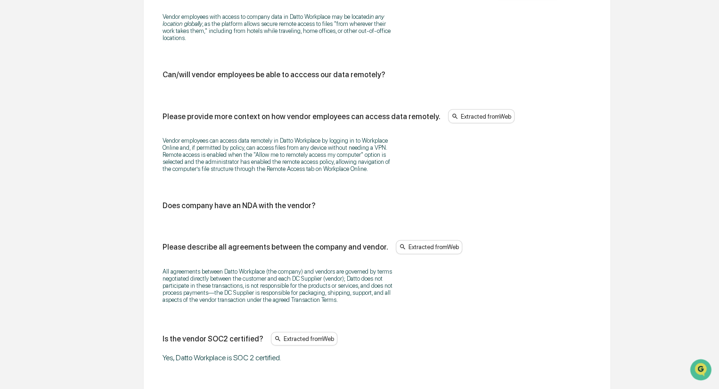
scroll to position [1074, 0]
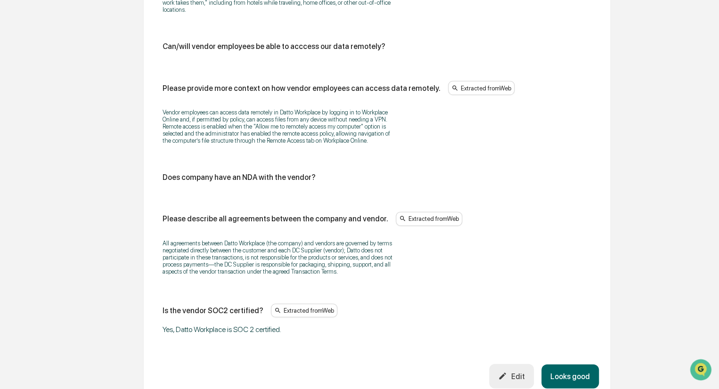
click at [571, 368] on button "Looks good" at bounding box center [569, 377] width 57 height 24
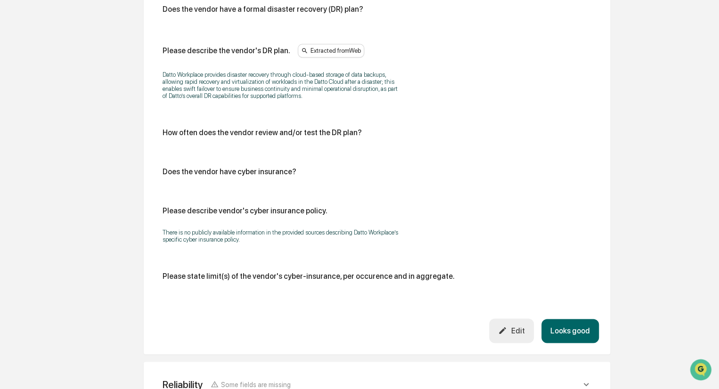
scroll to position [467, 0]
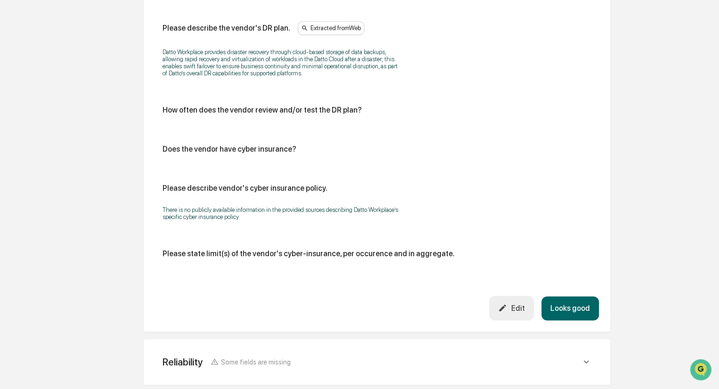
click at [571, 308] on button "Looks good" at bounding box center [569, 308] width 57 height 24
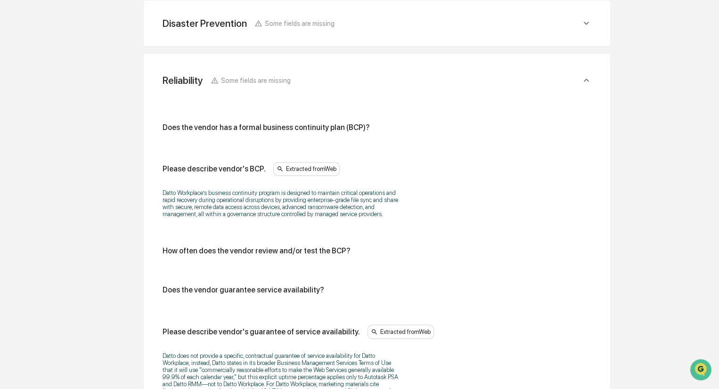
scroll to position [379, 0]
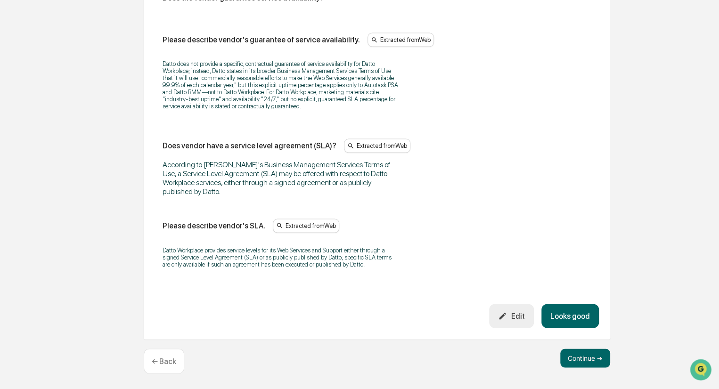
click at [576, 313] on button "Looks good" at bounding box center [569, 316] width 57 height 24
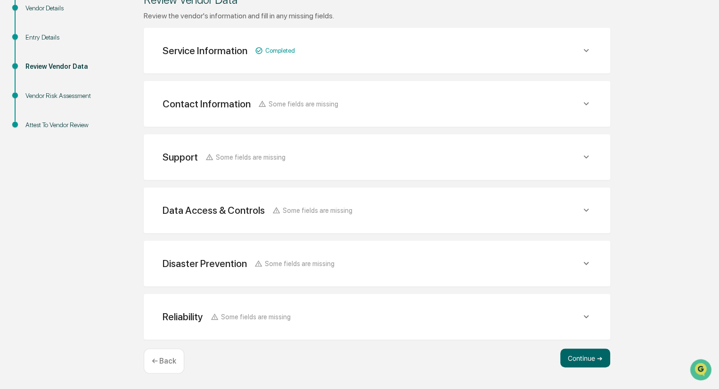
scroll to position [139, 0]
click at [578, 355] on button "Continue ➔" at bounding box center [585, 358] width 50 height 19
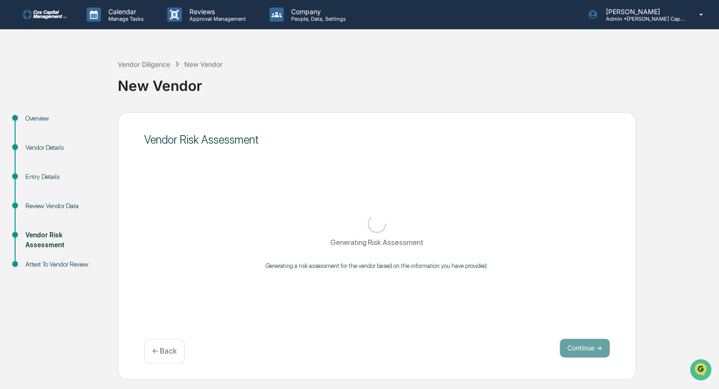
scroll to position [0, 0]
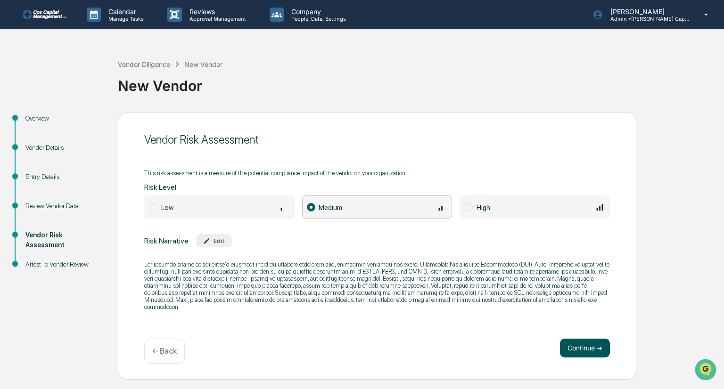
click at [585, 345] on button "Continue ➔" at bounding box center [585, 348] width 50 height 19
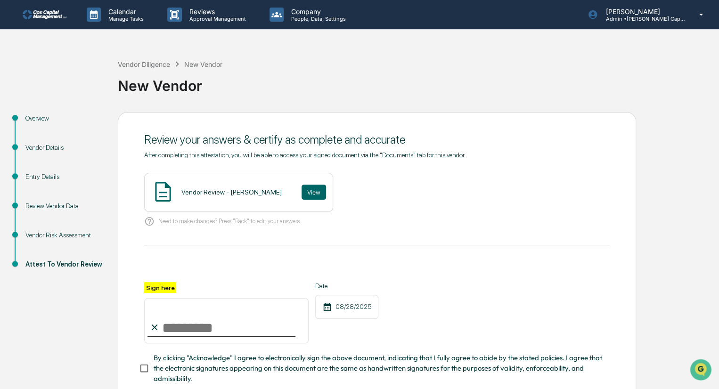
click at [183, 327] on input "Sign here" at bounding box center [226, 320] width 164 height 45
type input "********"
click at [302, 189] on button "View" at bounding box center [314, 192] width 24 height 15
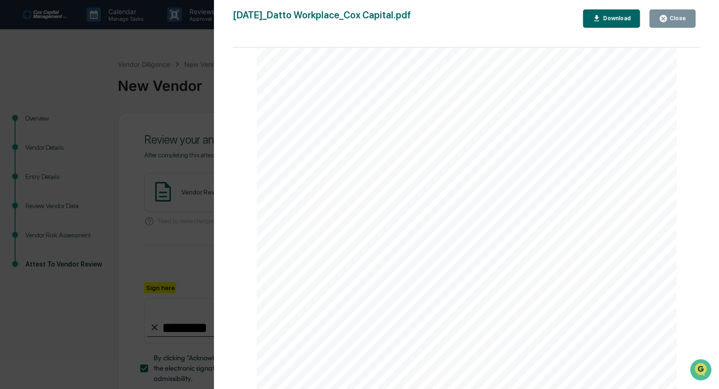
scroll to position [188, 0]
click at [676, 23] on button "Close" at bounding box center [672, 18] width 46 height 18
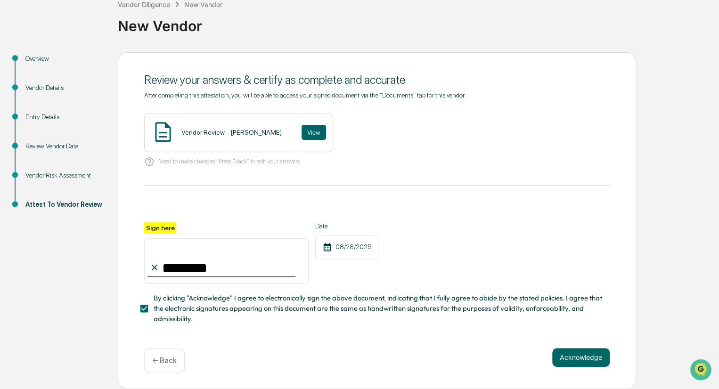
scroll to position [63, 0]
click at [584, 359] on button "Acknowledge" at bounding box center [580, 357] width 57 height 19
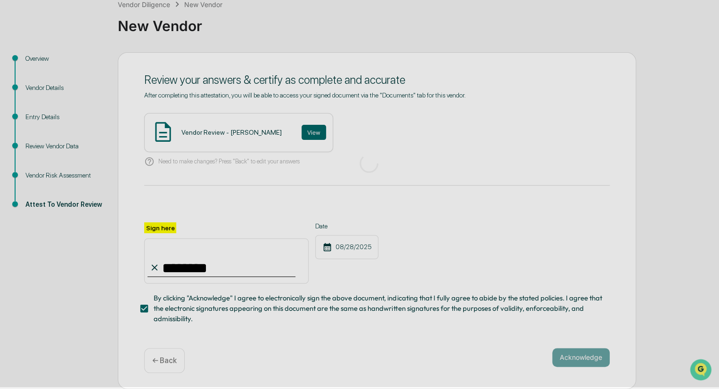
scroll to position [0, 0]
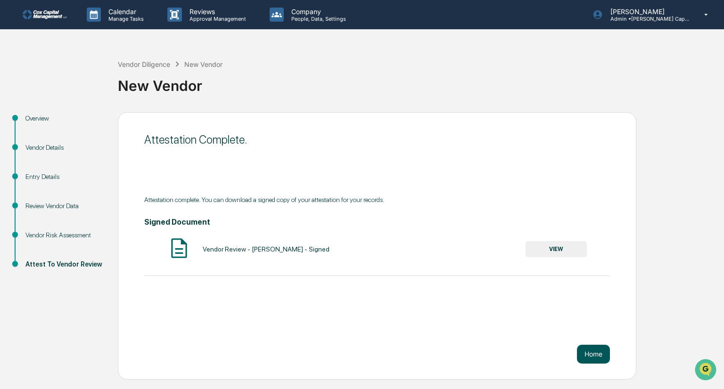
click at [592, 355] on button "Home" at bounding box center [593, 354] width 33 height 19
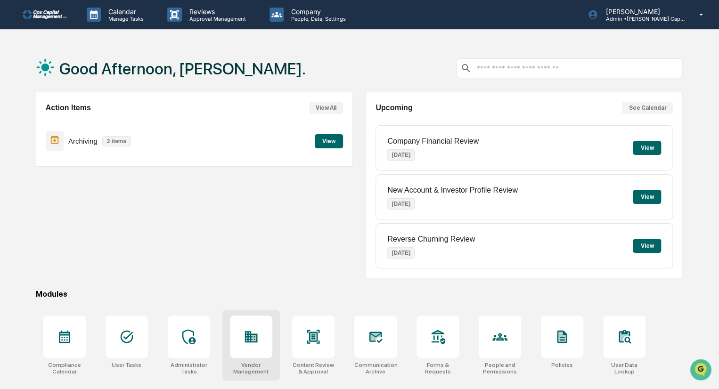
click at [255, 338] on icon at bounding box center [253, 338] width 5 height 6
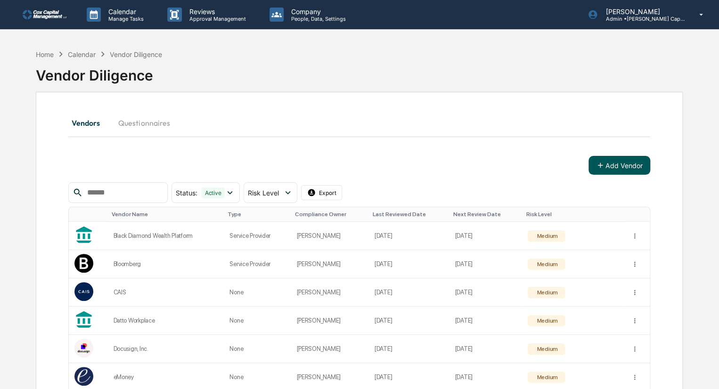
click at [628, 161] on button "Add Vendor" at bounding box center [619, 165] width 62 height 19
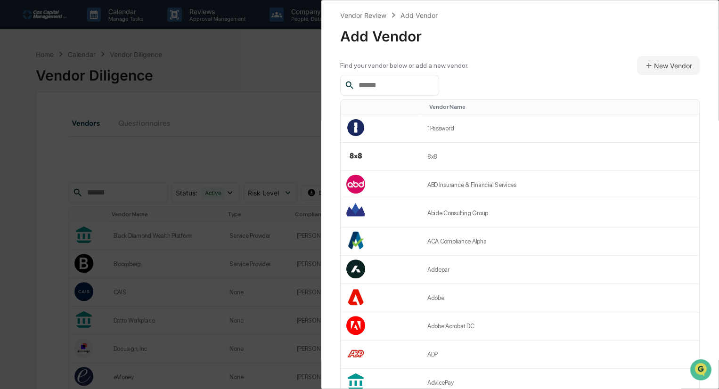
click at [405, 85] on input "text" at bounding box center [395, 85] width 80 height 12
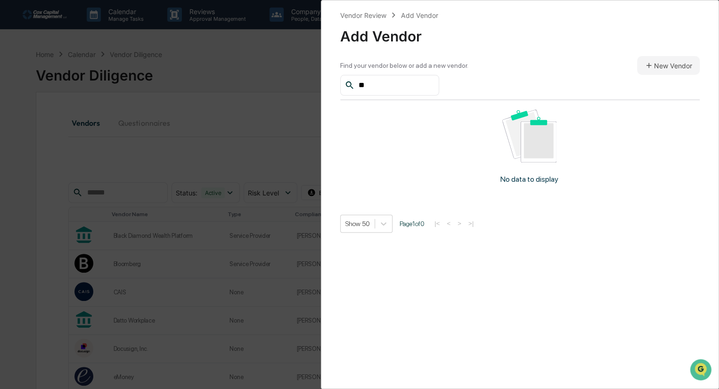
type input "*"
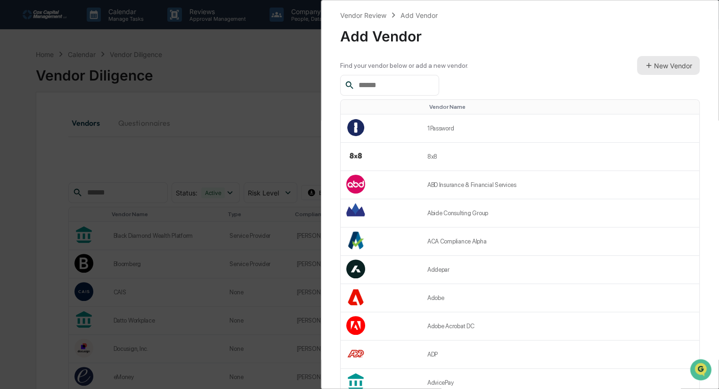
click at [667, 63] on button "New Vendor" at bounding box center [668, 65] width 63 height 19
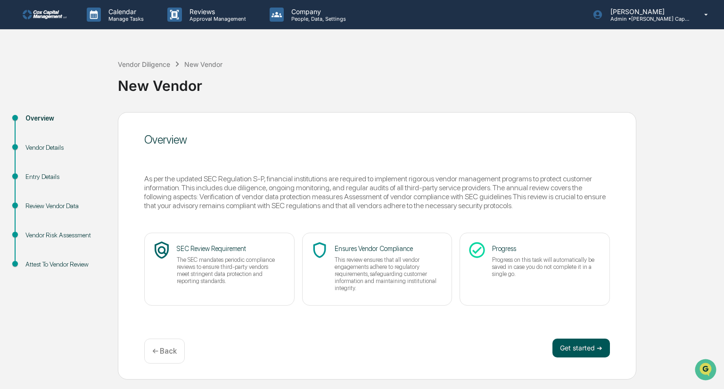
click at [588, 350] on button "Get started ➔" at bounding box center [580, 348] width 57 height 19
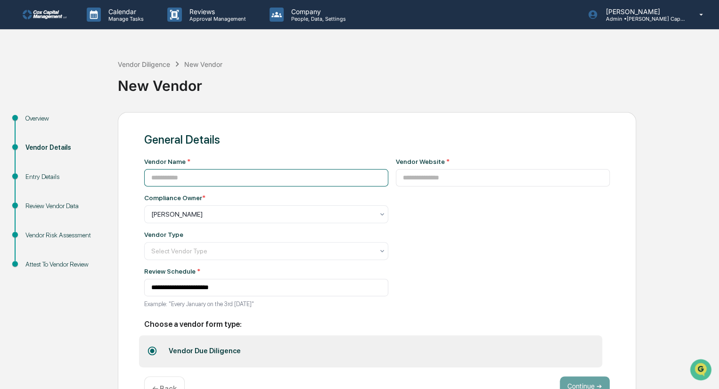
click at [212, 178] on input at bounding box center [266, 177] width 244 height 17
click at [156, 178] on input "**********" at bounding box center [266, 177] width 244 height 17
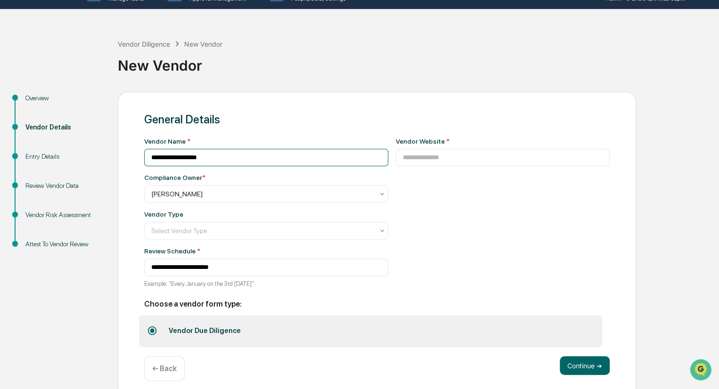
scroll to position [31, 0]
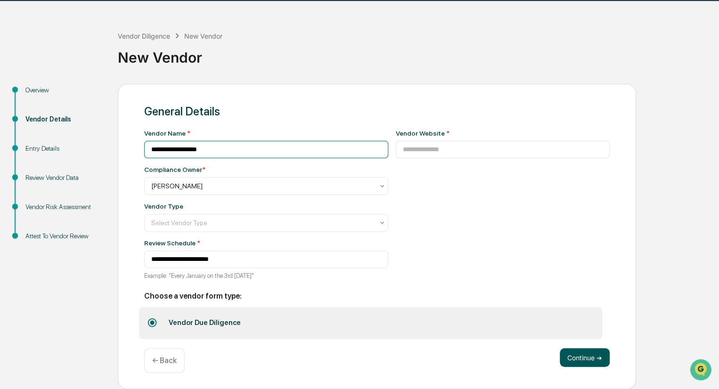
type input "**********"
click at [580, 359] on button "Continue ➔" at bounding box center [585, 357] width 50 height 19
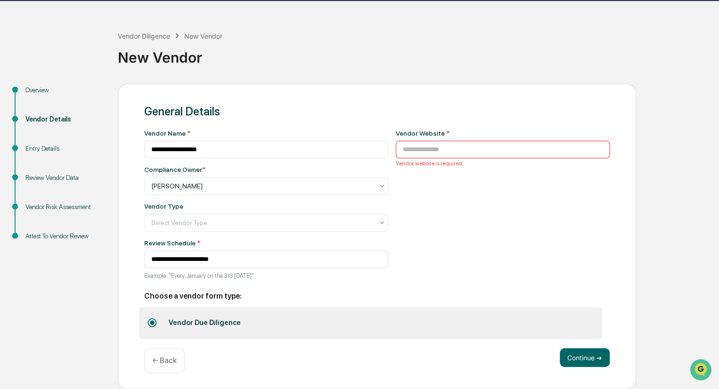
click at [410, 147] on input at bounding box center [503, 149] width 214 height 17
click at [431, 141] on input at bounding box center [503, 149] width 214 height 17
paste input "**********"
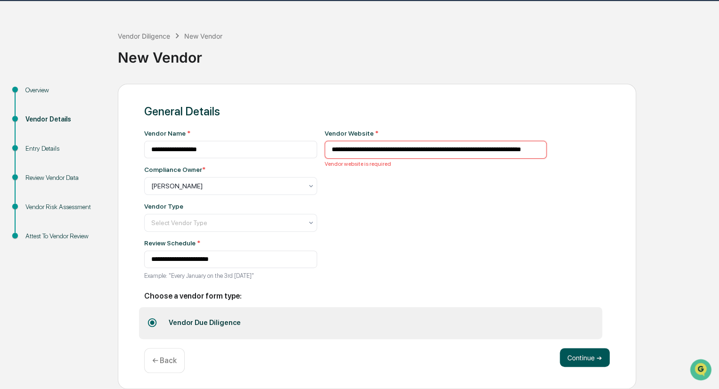
type input "**********"
click at [586, 359] on button "Continue ➔" at bounding box center [585, 357] width 50 height 19
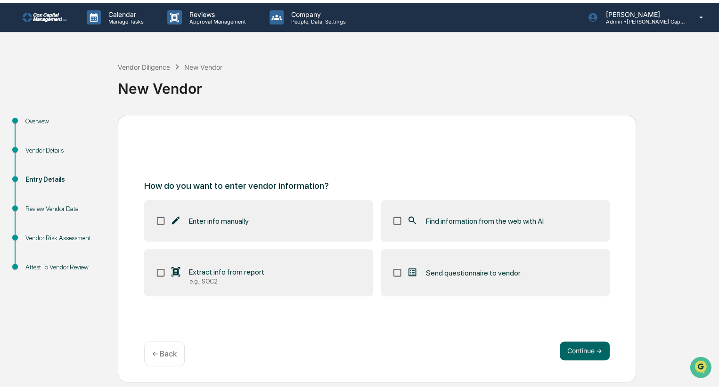
scroll to position [0, 0]
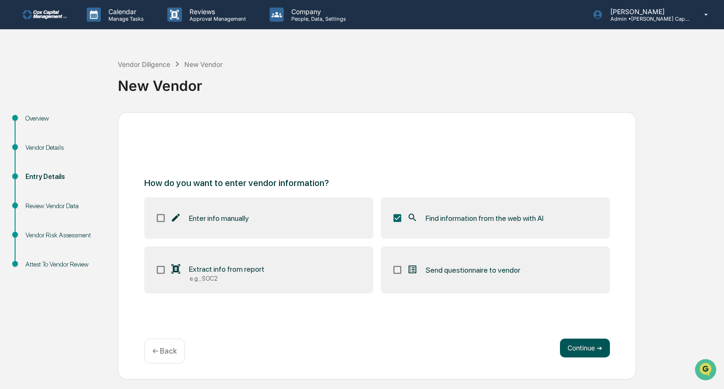
click at [589, 345] on button "Continue ➔" at bounding box center [585, 348] width 50 height 19
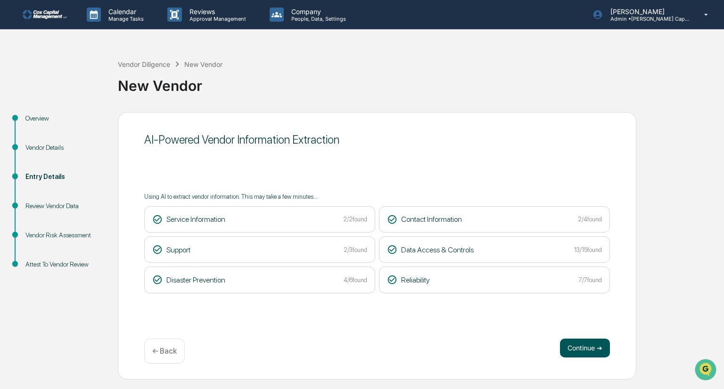
click at [588, 346] on button "Continue ➔" at bounding box center [585, 348] width 50 height 19
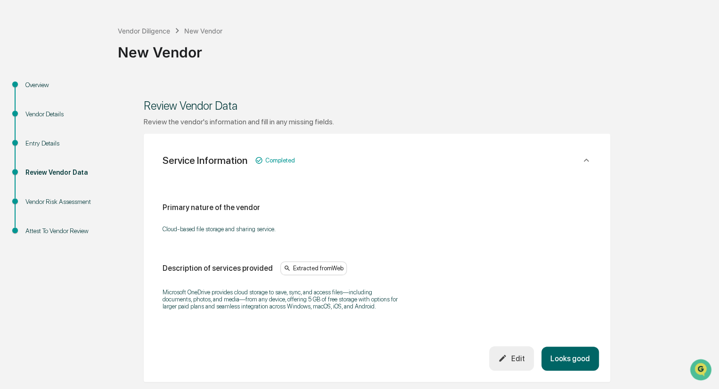
scroll to position [47, 0]
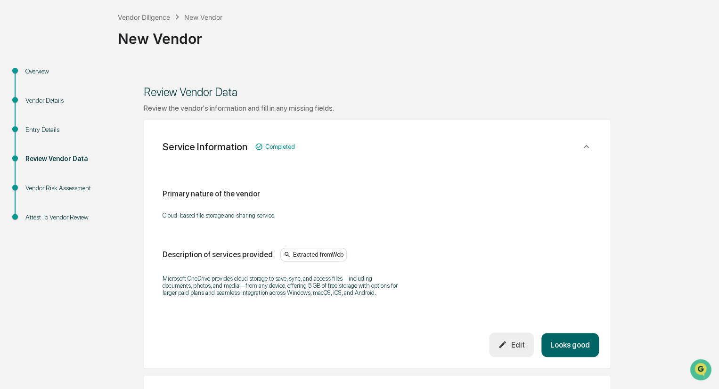
click at [332, 302] on div "Microsoft OneDrive provides cloud storage to save, sync, and access files—inclu…" at bounding box center [377, 285] width 429 height 33
click at [275, 322] on div "Primary nature of the vendor Cloud-based file storage and sharing service. Desc…" at bounding box center [377, 247] width 444 height 171
click at [575, 349] on button "Looks good" at bounding box center [569, 345] width 57 height 24
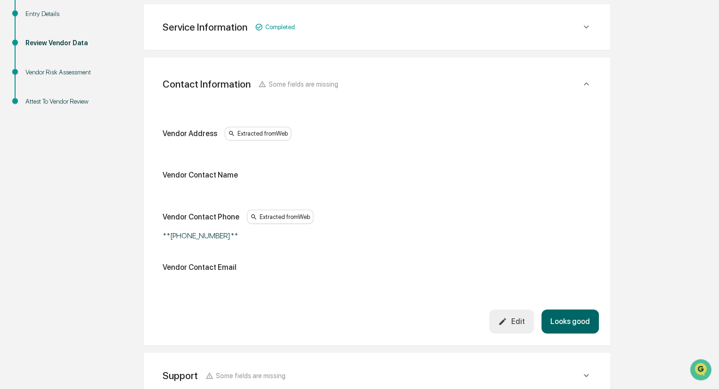
scroll to position [167, 0]
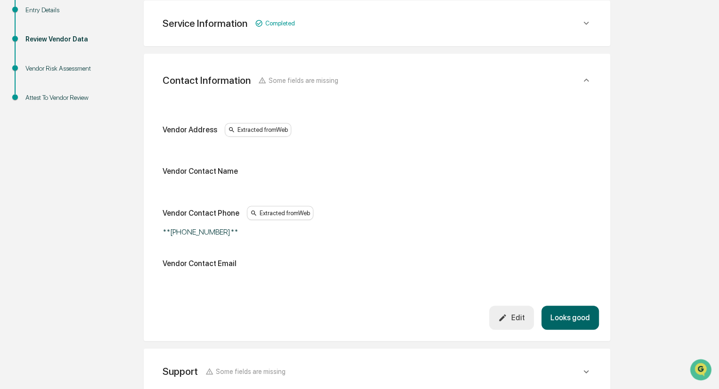
click at [568, 317] on button "Looks good" at bounding box center [569, 318] width 57 height 24
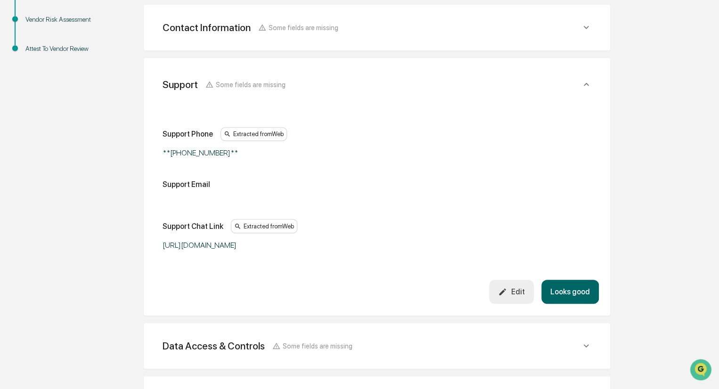
scroll to position [220, 0]
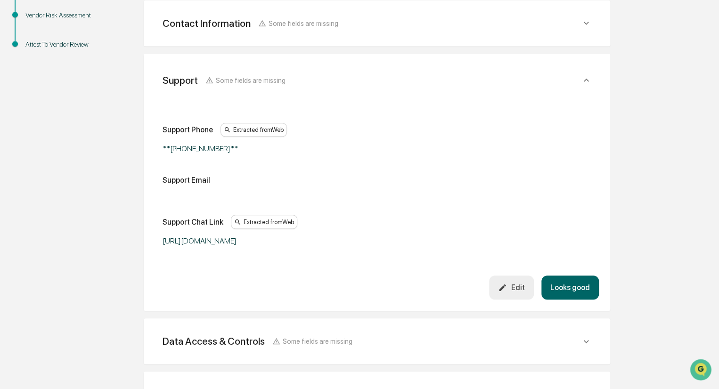
click at [575, 289] on button "Looks good" at bounding box center [569, 288] width 57 height 24
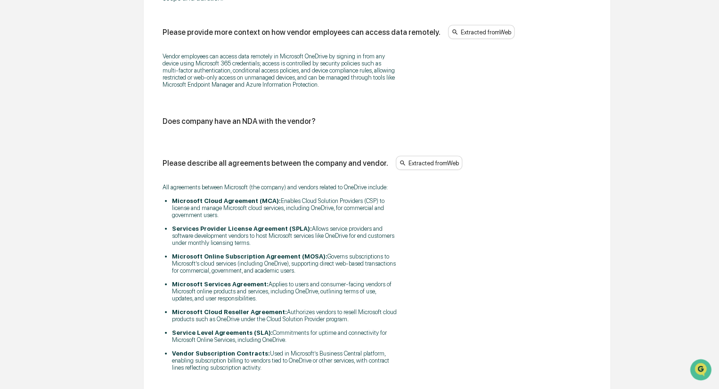
scroll to position [1310, 0]
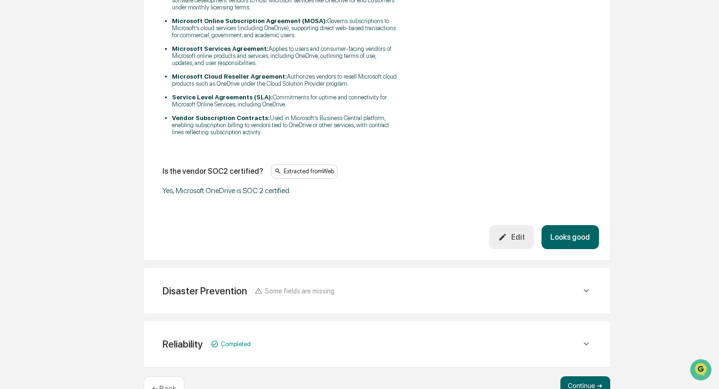
click at [570, 234] on button "Looks good" at bounding box center [569, 237] width 57 height 24
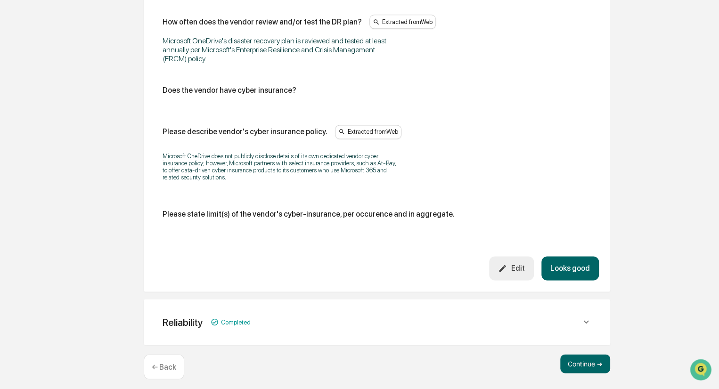
scroll to position [589, 0]
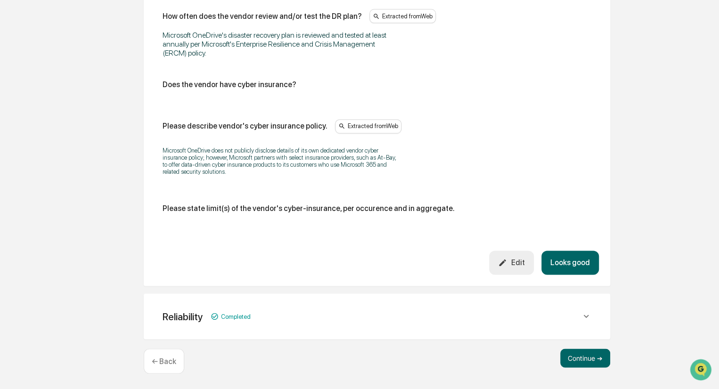
click at [582, 261] on button "Looks good" at bounding box center [569, 263] width 57 height 24
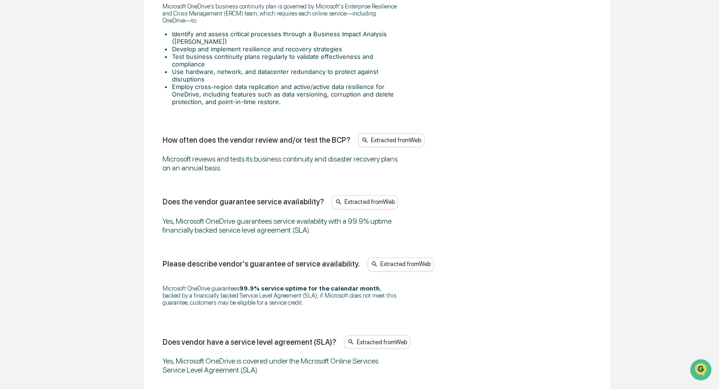
scroll to position [709, 0]
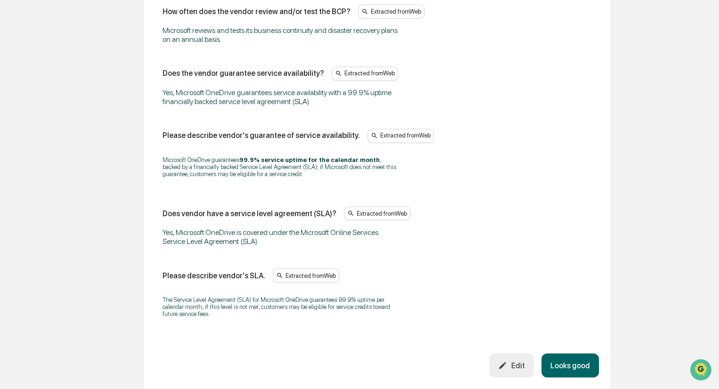
click at [577, 361] on button "Looks good" at bounding box center [569, 365] width 57 height 24
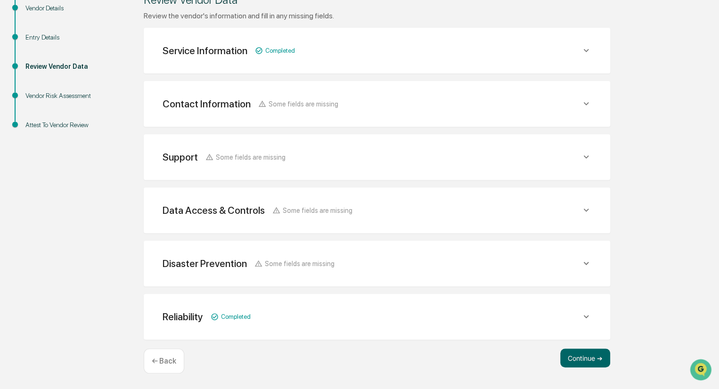
scroll to position [139, 0]
click at [588, 355] on button "Continue ➔" at bounding box center [585, 358] width 50 height 19
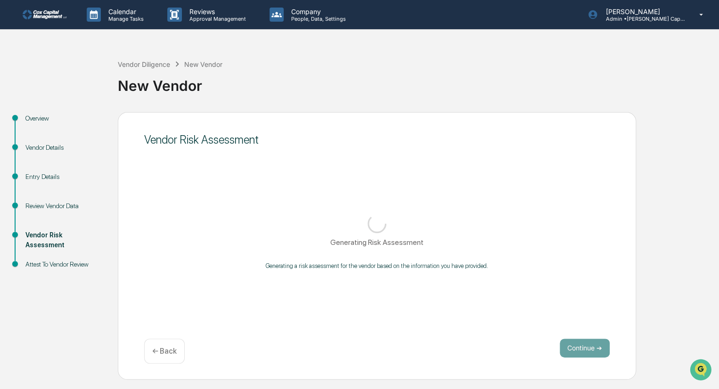
scroll to position [0, 0]
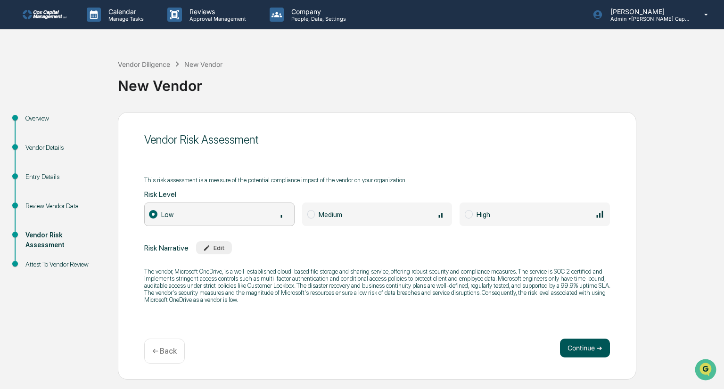
click at [590, 349] on button "Continue ➔" at bounding box center [585, 348] width 50 height 19
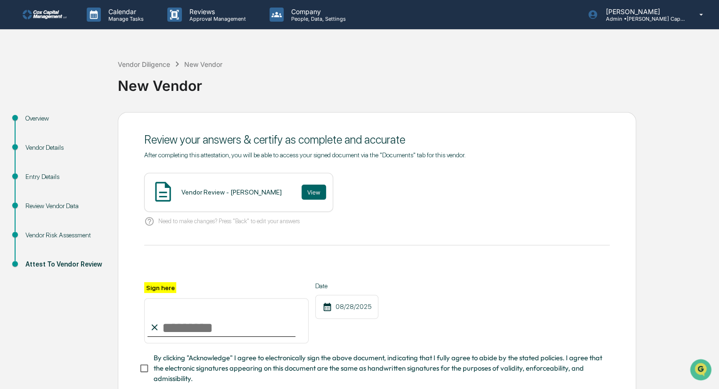
click at [171, 334] on input "Sign here" at bounding box center [226, 320] width 164 height 45
type input "********"
click at [302, 191] on button "View" at bounding box center [314, 192] width 24 height 15
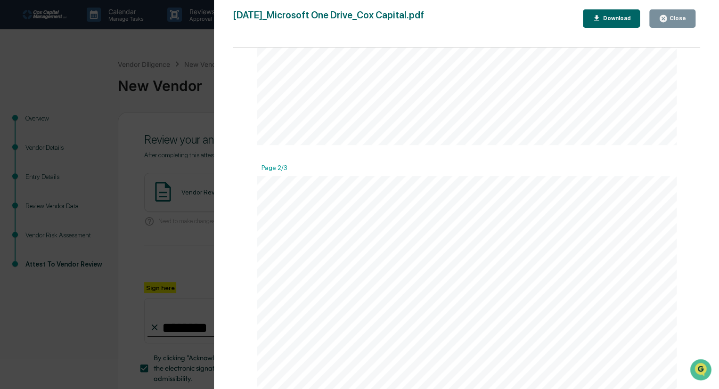
scroll to position [283, 0]
click at [668, 21] on icon "button" at bounding box center [663, 18] width 9 height 9
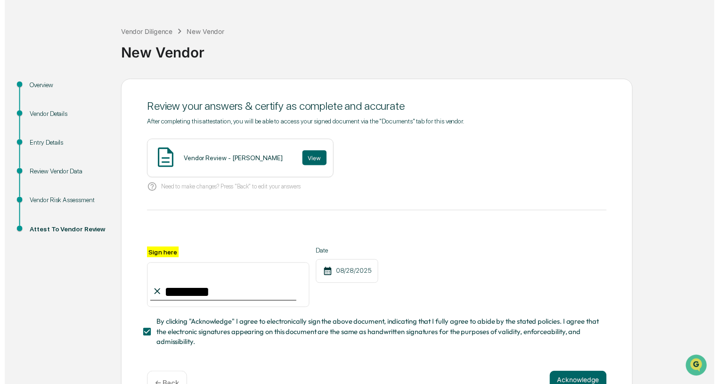
scroll to position [63, 0]
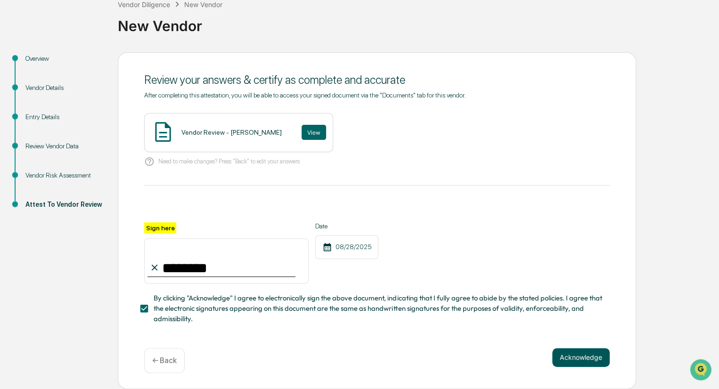
click at [583, 358] on button "Acknowledge" at bounding box center [580, 357] width 57 height 19
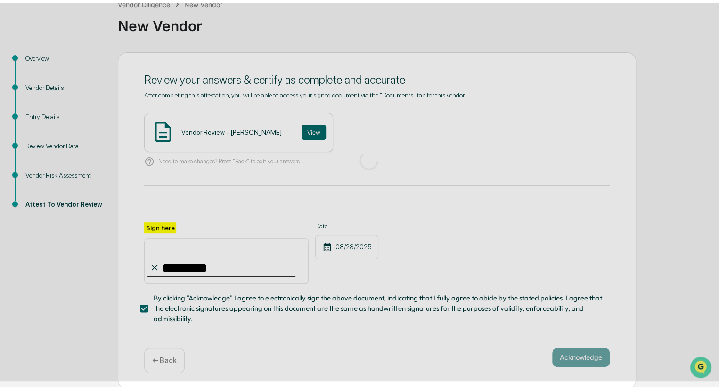
scroll to position [0, 0]
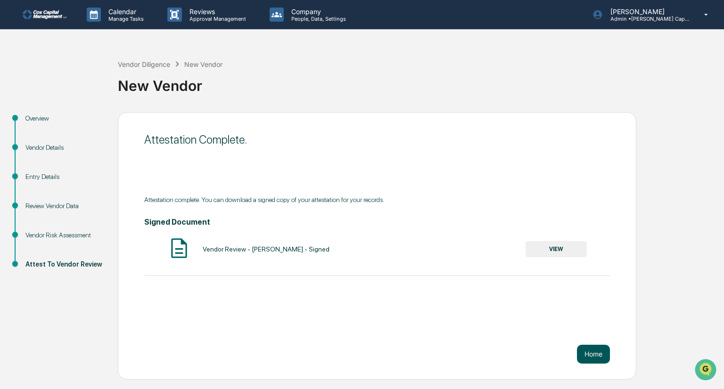
click at [581, 355] on button "Home" at bounding box center [593, 354] width 33 height 19
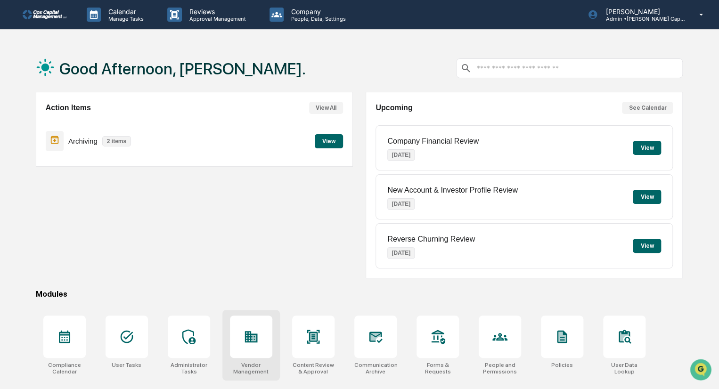
click at [253, 346] on div at bounding box center [251, 337] width 42 height 42
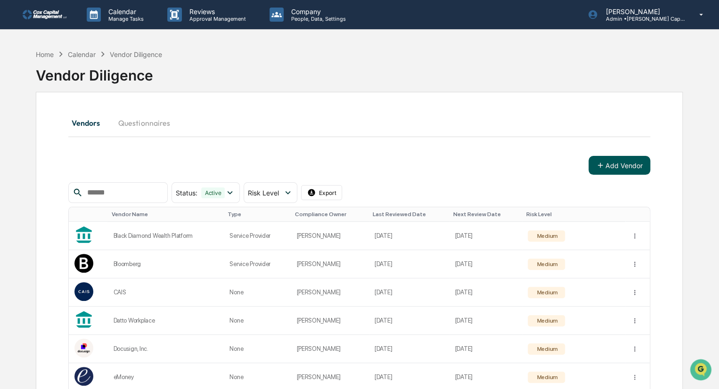
click at [625, 163] on button "Add Vendor" at bounding box center [619, 165] width 62 height 19
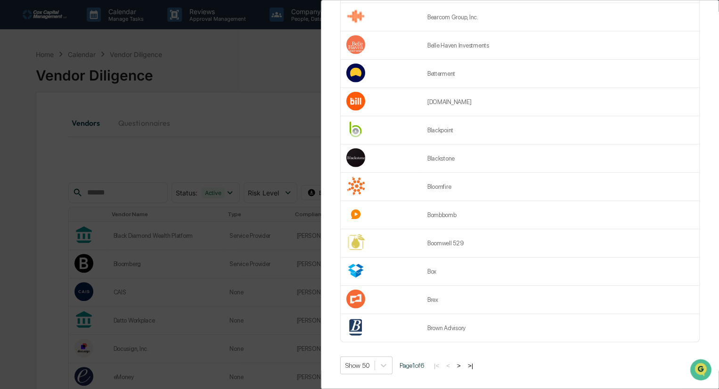
scroll to position [1190, 0]
click at [473, 362] on button ">|" at bounding box center [470, 366] width 11 height 8
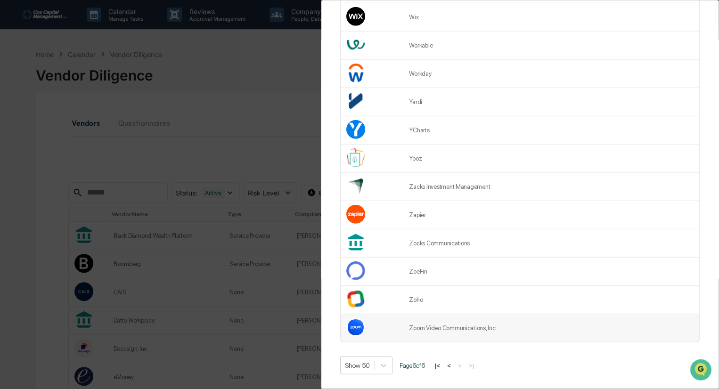
click at [440, 321] on td "Zoom Video Communications, Inc." at bounding box center [551, 328] width 296 height 28
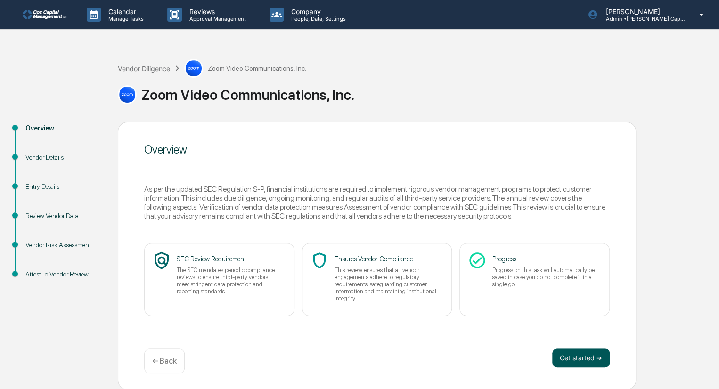
click at [580, 353] on button "Get started ➔" at bounding box center [580, 358] width 57 height 19
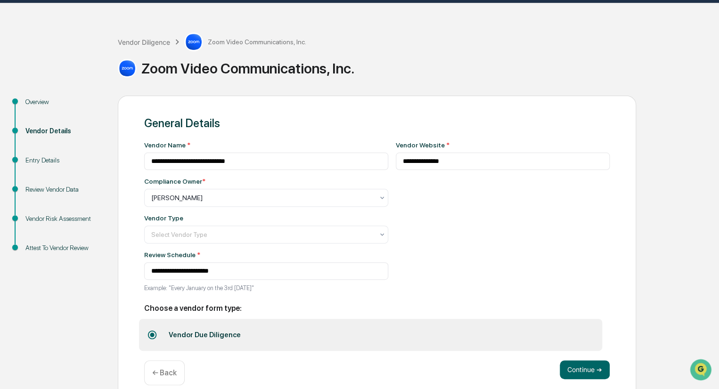
scroll to position [41, 0]
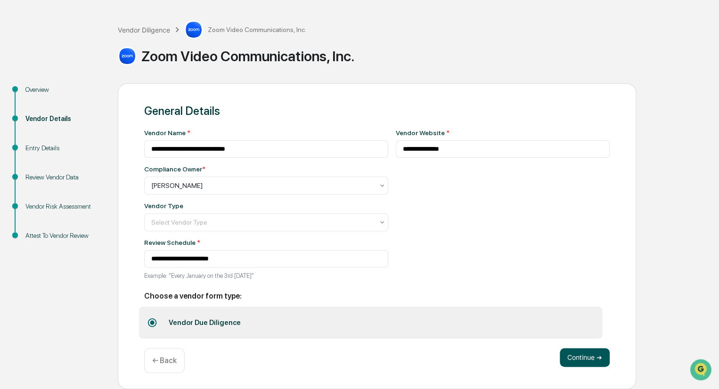
click at [583, 353] on button "Continue ➔" at bounding box center [585, 357] width 50 height 19
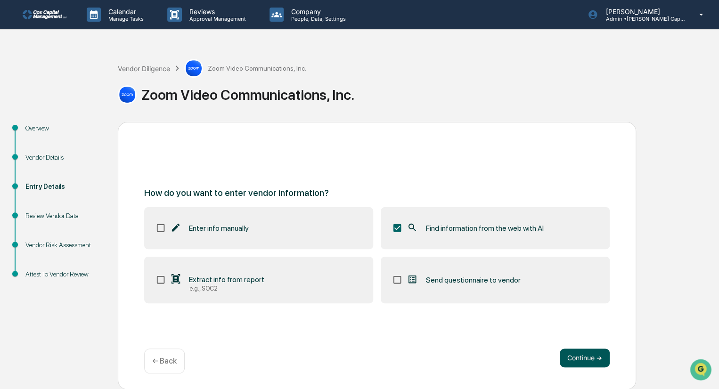
click at [596, 360] on button "Continue ➔" at bounding box center [585, 358] width 50 height 19
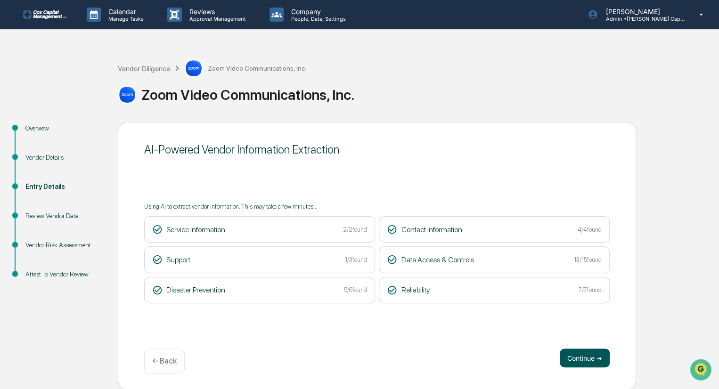
click at [596, 360] on button "Continue ➔" at bounding box center [585, 358] width 50 height 19
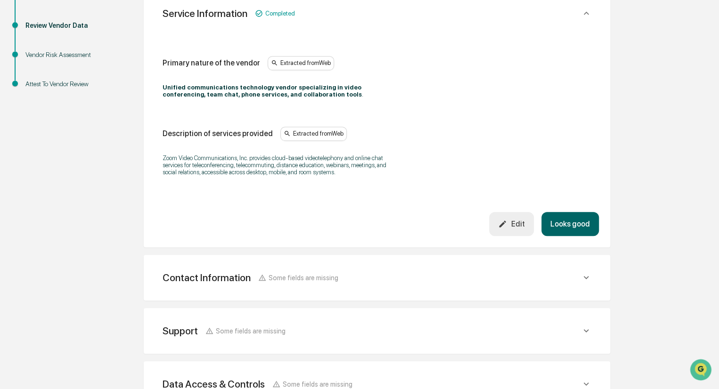
scroll to position [236, 0]
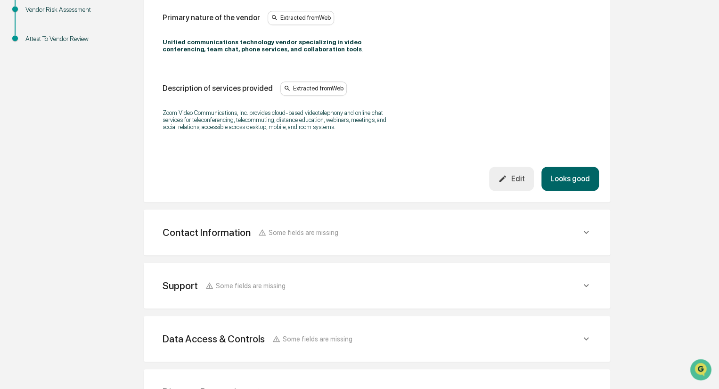
click at [584, 178] on button "Looks good" at bounding box center [569, 179] width 57 height 24
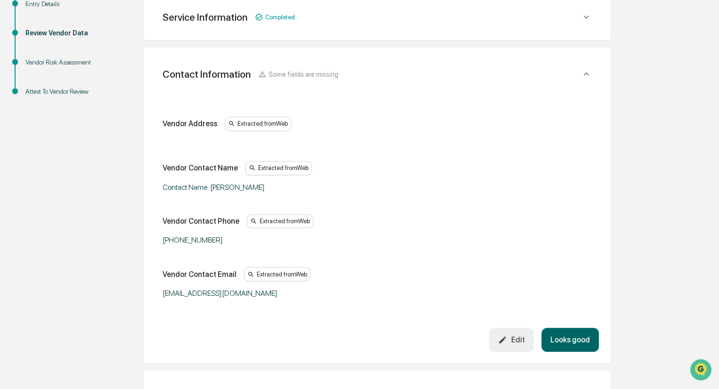
scroll to position [177, 0]
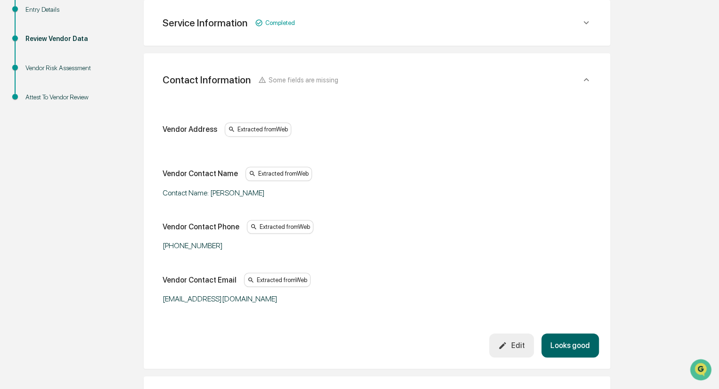
click at [576, 342] on button "Looks good" at bounding box center [569, 346] width 57 height 24
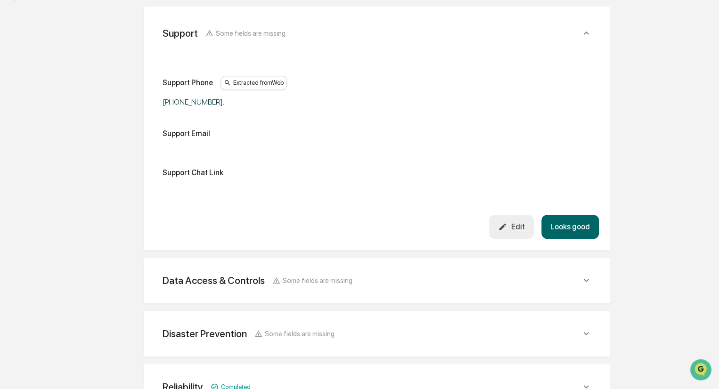
scroll to position [277, 0]
click at [579, 228] on button "Looks good" at bounding box center [569, 227] width 57 height 24
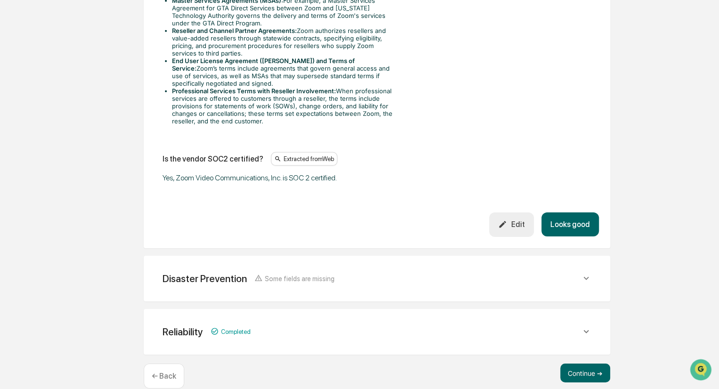
scroll to position [1412, 0]
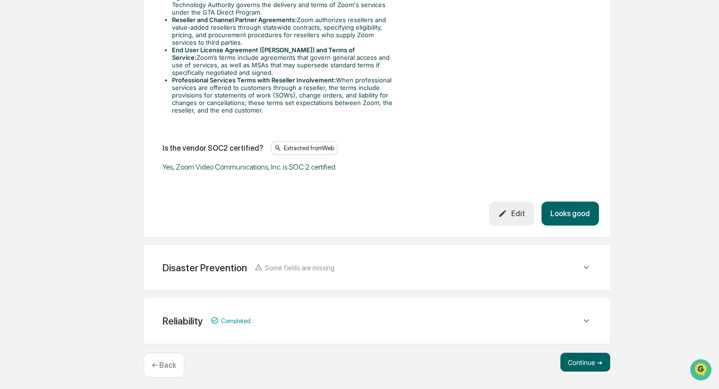
click at [579, 207] on button "Looks good" at bounding box center [569, 214] width 57 height 24
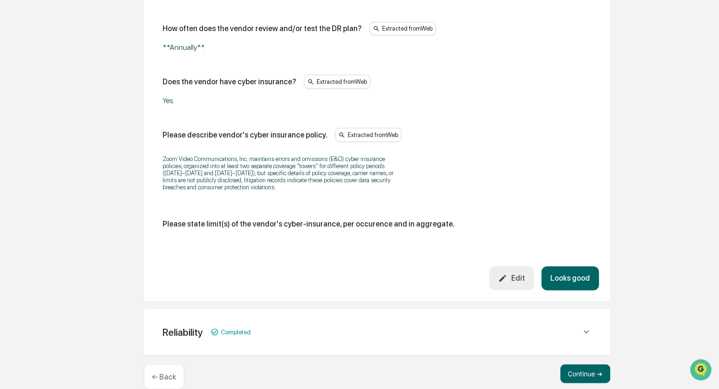
scroll to position [629, 0]
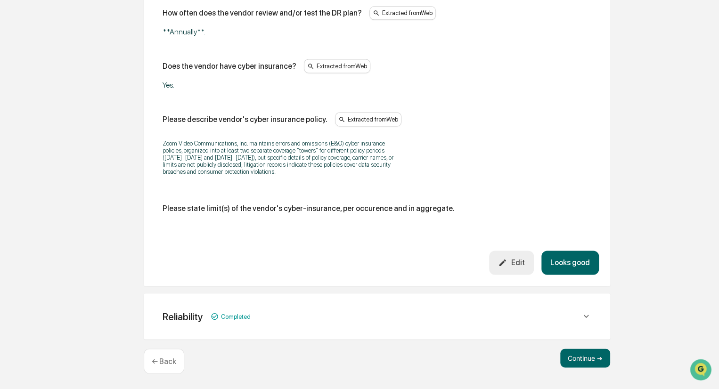
click at [573, 261] on button "Looks good" at bounding box center [569, 263] width 57 height 24
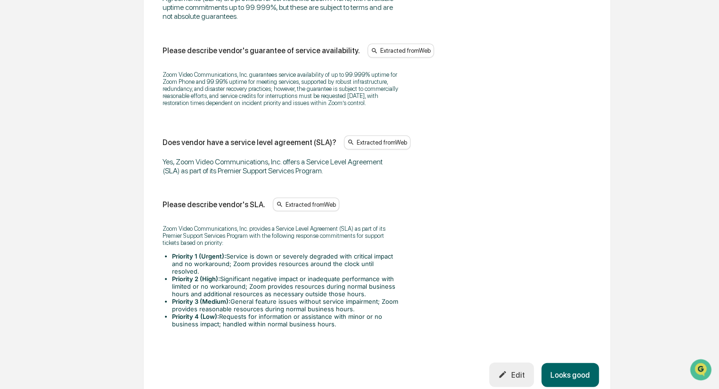
scroll to position [828, 0]
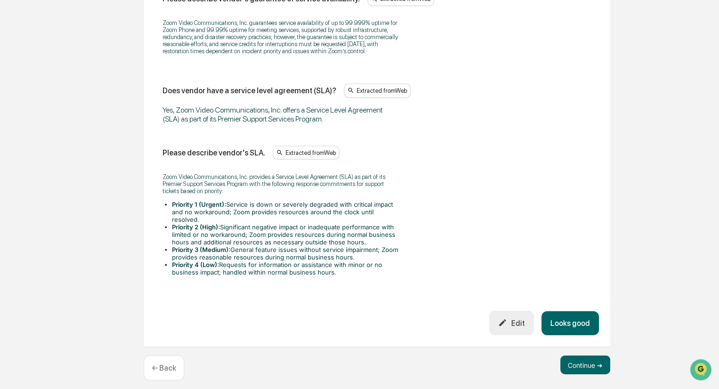
click at [574, 311] on button "Looks good" at bounding box center [569, 323] width 57 height 24
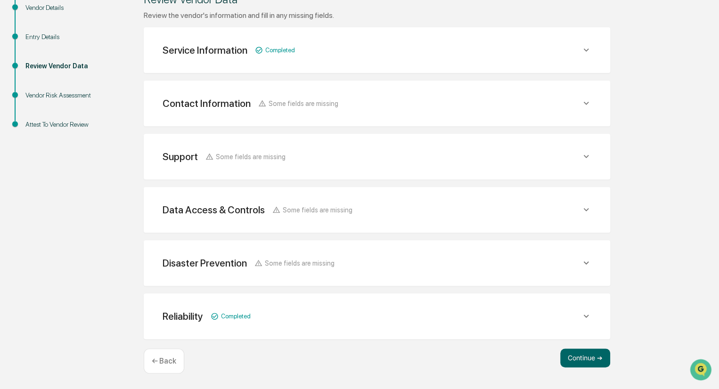
scroll to position [149, 0]
click at [583, 370] on div "Continue ➔ ← Back" at bounding box center [377, 362] width 466 height 25
click at [586, 357] on button "Continue ➔" at bounding box center [585, 359] width 50 height 19
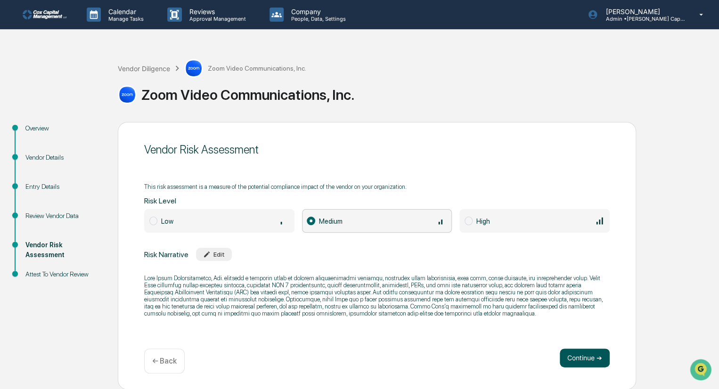
click at [585, 357] on button "Continue ➔" at bounding box center [585, 358] width 50 height 19
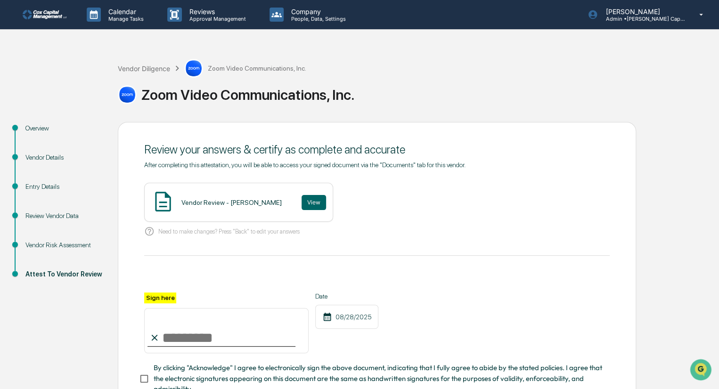
click at [212, 342] on input "Sign here" at bounding box center [226, 330] width 164 height 45
type input "********"
click at [302, 198] on button "View" at bounding box center [314, 202] width 24 height 15
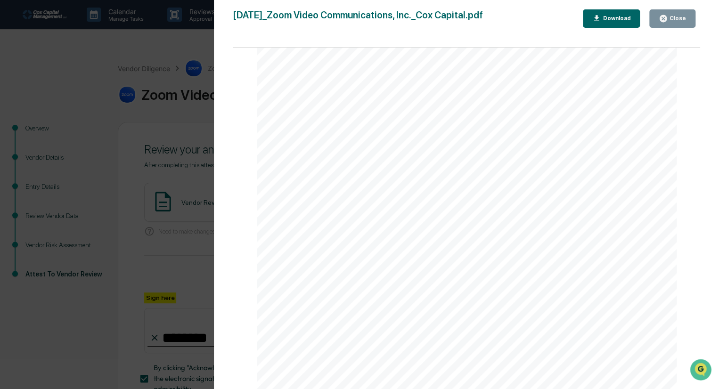
scroll to position [94, 0]
drag, startPoint x: 675, startPoint y: 17, endPoint x: 546, endPoint y: 276, distance: 288.4
click at [550, 276] on div "2025-08-28_Zoom Video Communications, Inc._Cox Capital.pdf Close Download Page …" at bounding box center [466, 203] width 467 height 389
click at [680, 14] on div "Close" at bounding box center [672, 18] width 27 height 9
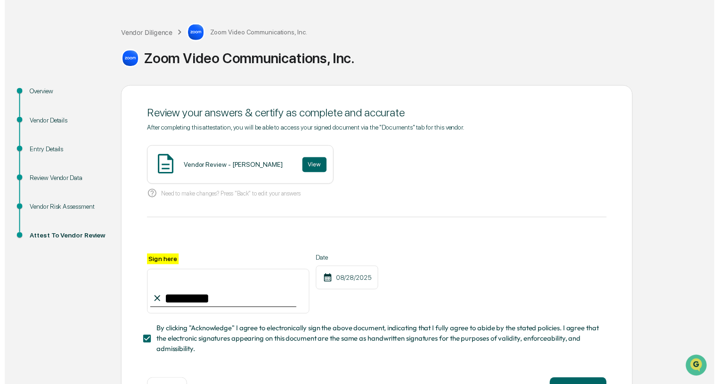
scroll to position [73, 0]
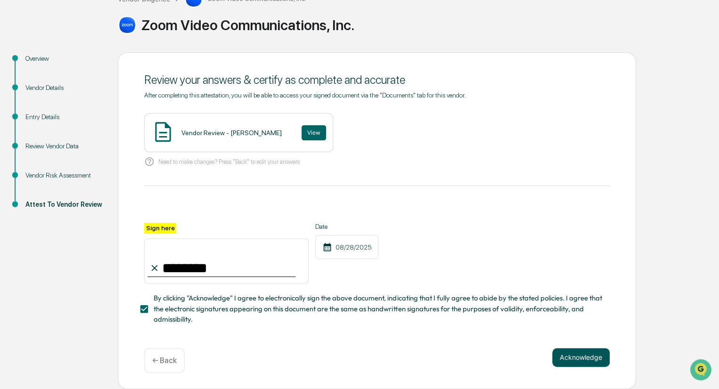
click at [582, 359] on button "Acknowledge" at bounding box center [580, 357] width 57 height 19
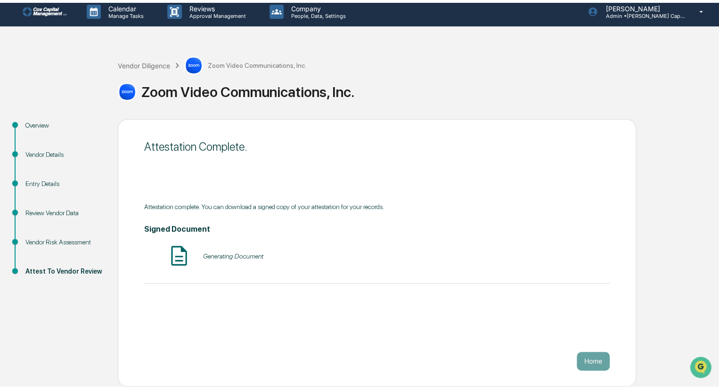
scroll to position [0, 0]
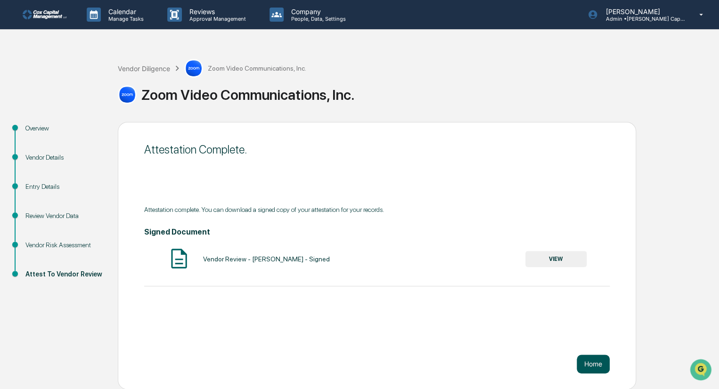
click at [586, 362] on button "Home" at bounding box center [593, 364] width 33 height 19
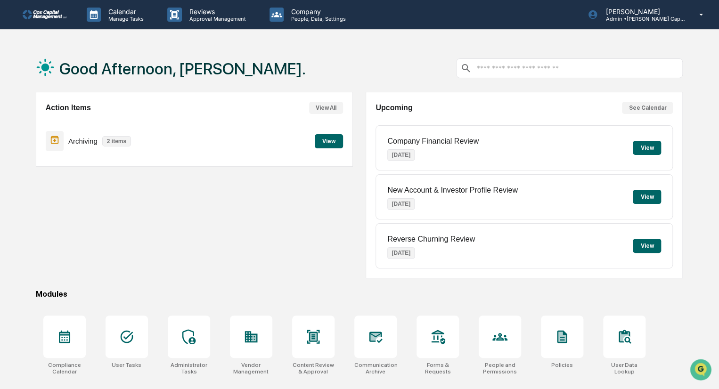
click at [648, 244] on button "View" at bounding box center [647, 246] width 28 height 14
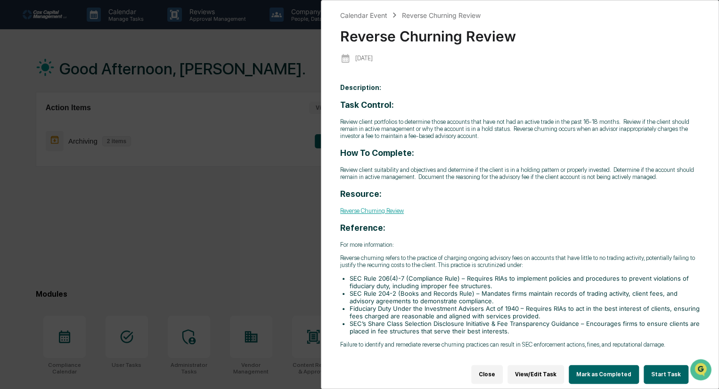
click at [234, 218] on div "Calendar Event Reverse Churning Review Reverse Churning Review 2025-09-02 Descr…" at bounding box center [359, 194] width 719 height 389
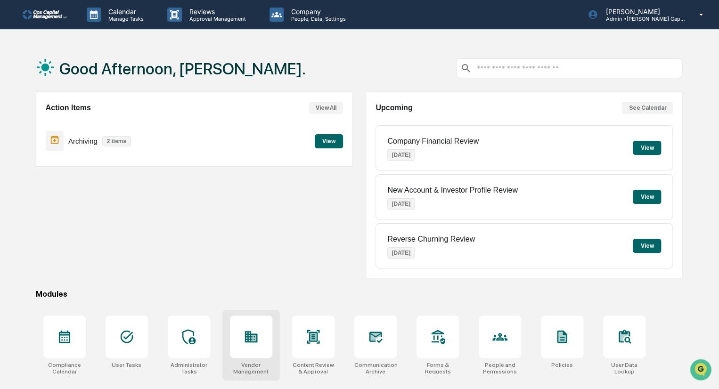
click at [258, 341] on icon at bounding box center [251, 336] width 15 height 15
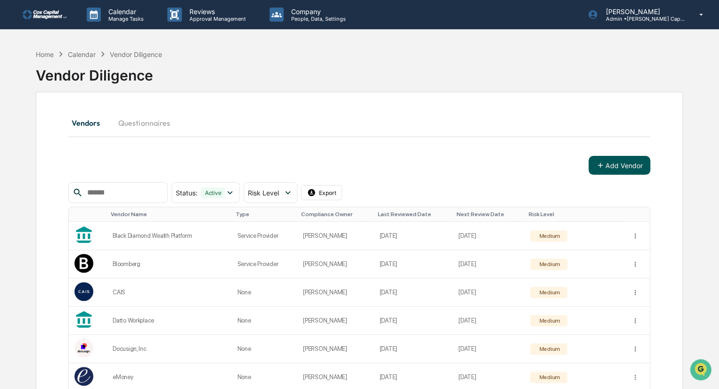
click at [625, 160] on button "Add Vendor" at bounding box center [619, 165] width 62 height 19
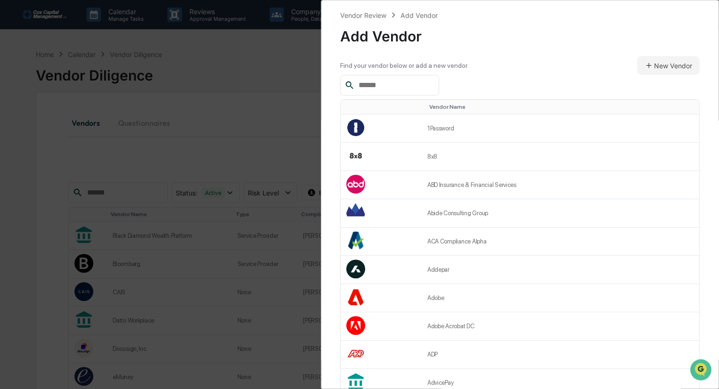
click at [390, 82] on input "text" at bounding box center [395, 85] width 80 height 12
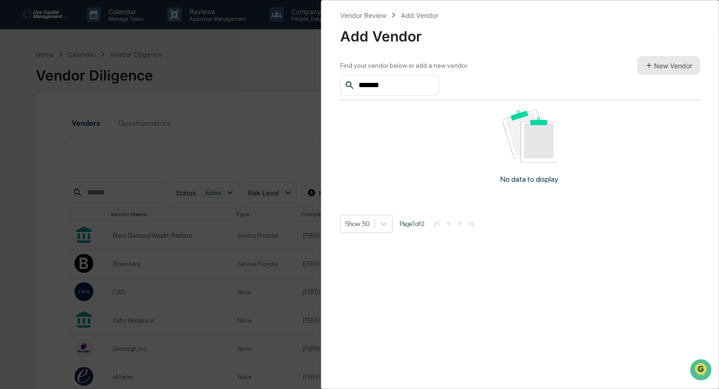
type input "*******"
click at [670, 67] on button "New Vendor" at bounding box center [668, 65] width 63 height 19
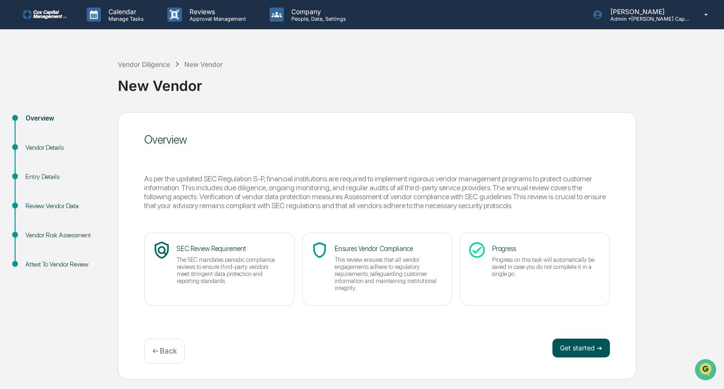
click at [577, 348] on button "Get started ➔" at bounding box center [580, 348] width 57 height 19
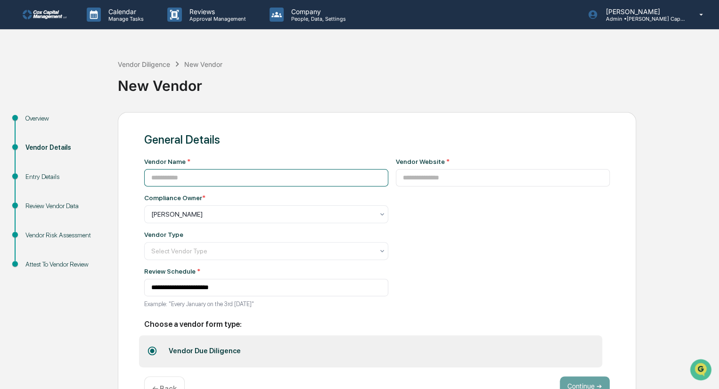
click at [198, 173] on input at bounding box center [266, 177] width 244 height 17
type input "********"
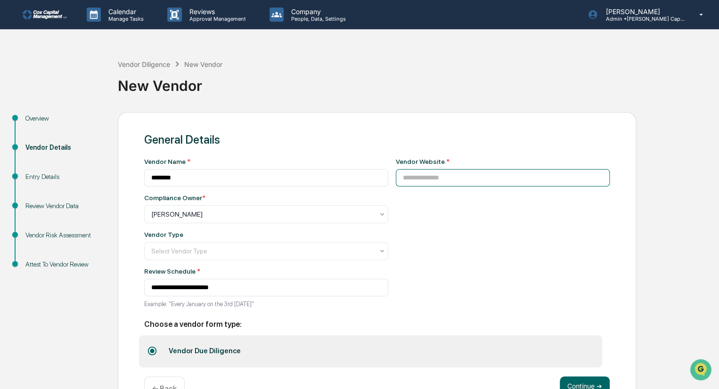
click at [418, 180] on input at bounding box center [503, 177] width 214 height 17
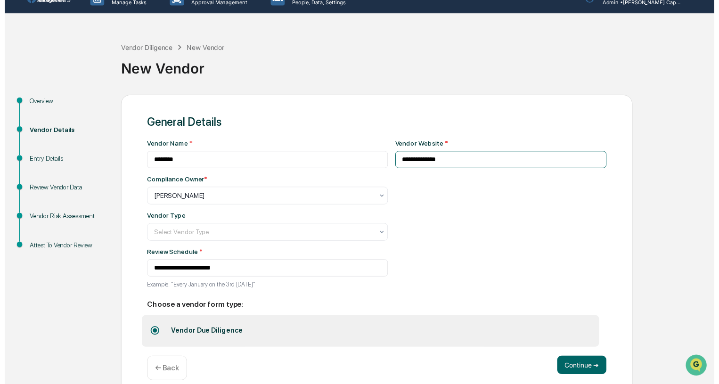
scroll to position [31, 0]
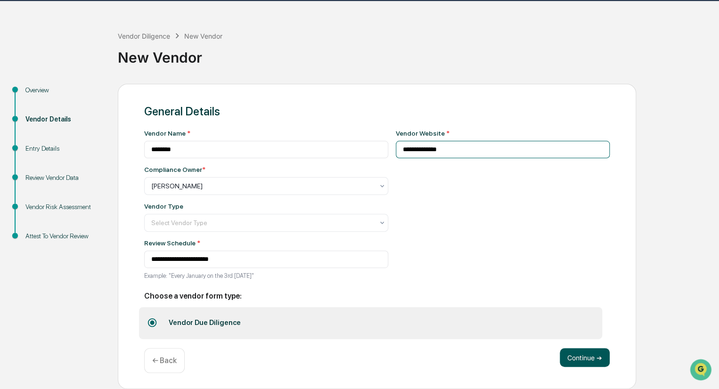
type input "**********"
click at [594, 360] on button "Continue ➔" at bounding box center [585, 357] width 50 height 19
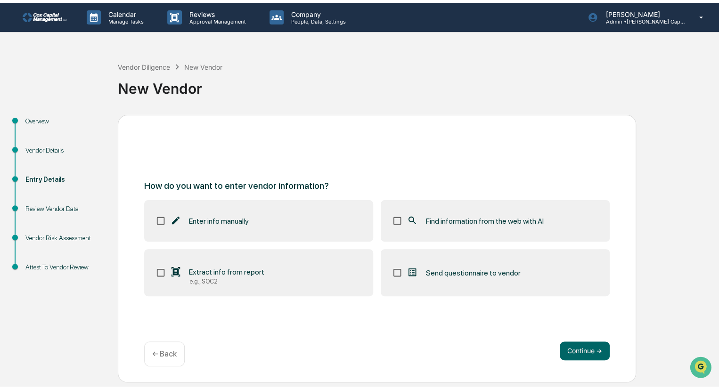
scroll to position [0, 0]
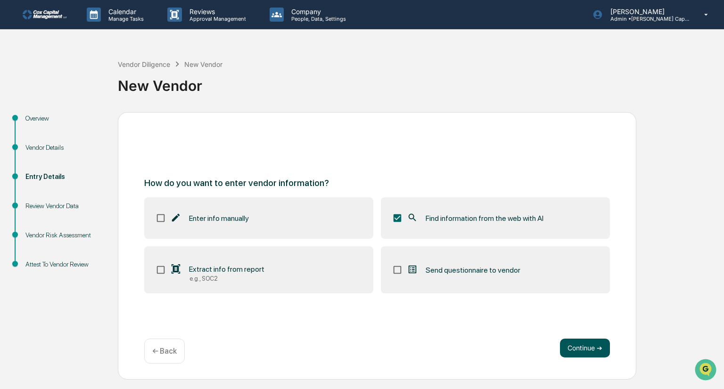
click at [589, 349] on button "Continue ➔" at bounding box center [585, 348] width 50 height 19
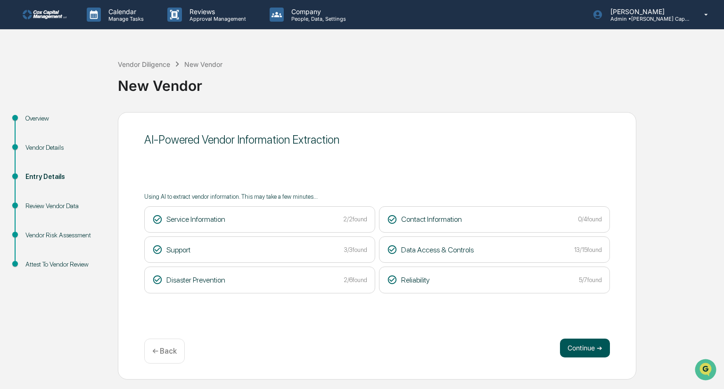
click at [582, 347] on button "Continue ➔" at bounding box center [585, 348] width 50 height 19
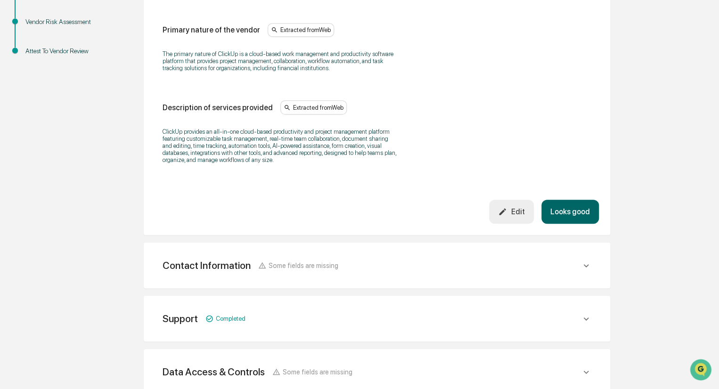
scroll to position [47, 0]
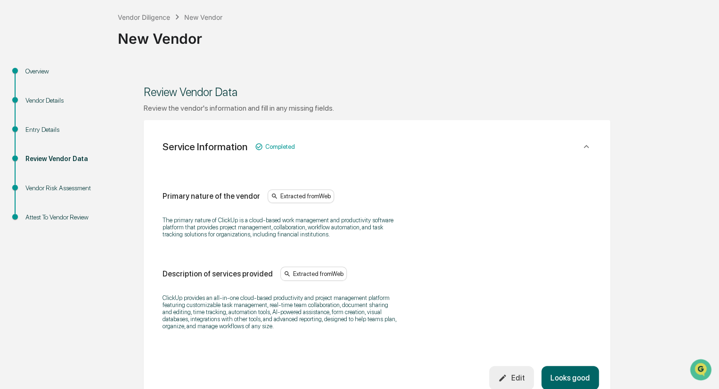
click at [569, 378] on button "Looks good" at bounding box center [569, 378] width 57 height 24
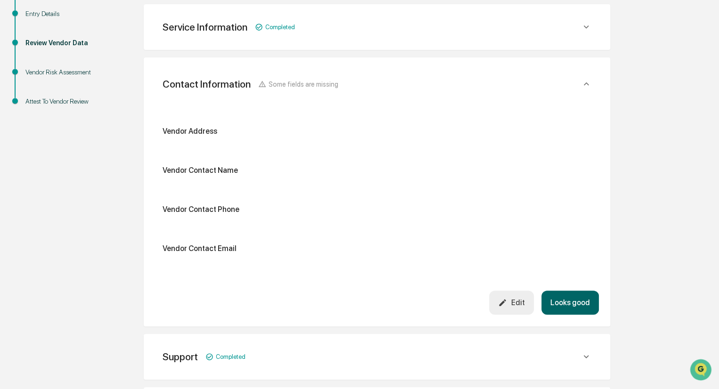
scroll to position [167, 0]
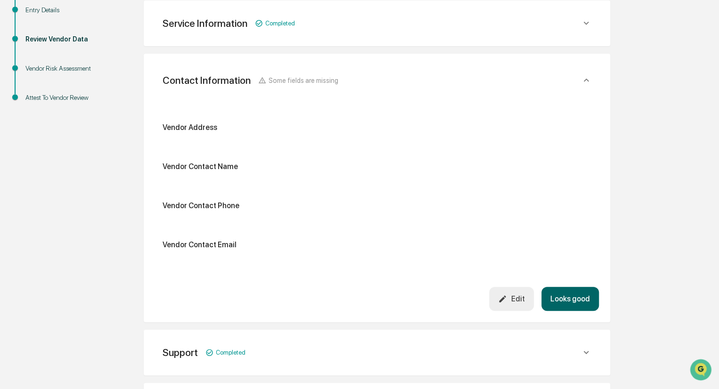
click at [521, 296] on div "Edit" at bounding box center [511, 298] width 26 height 9
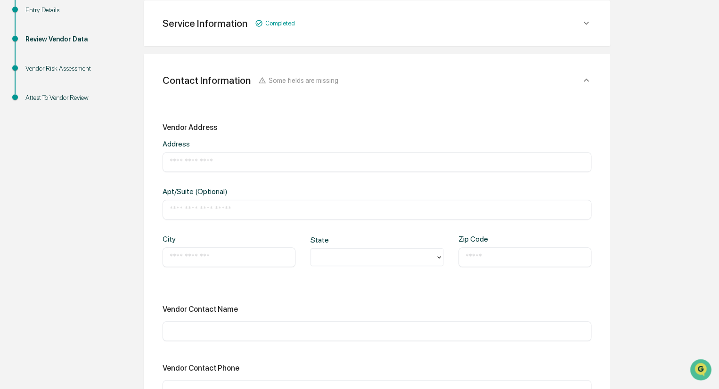
paste input "**********"
type input "**********"
click at [196, 257] on input "text" at bounding box center [229, 257] width 119 height 9
type input "*"
type input "*********"
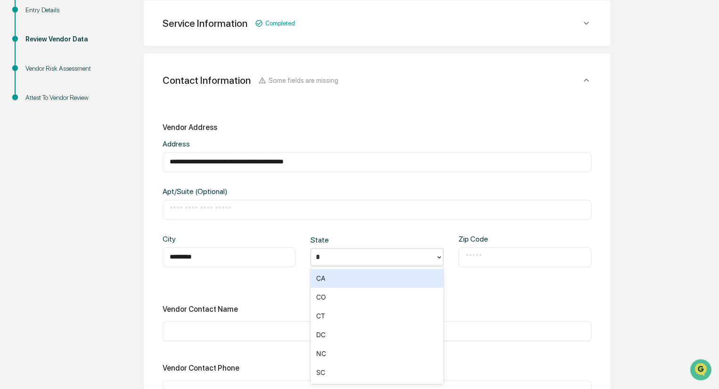
type input "**"
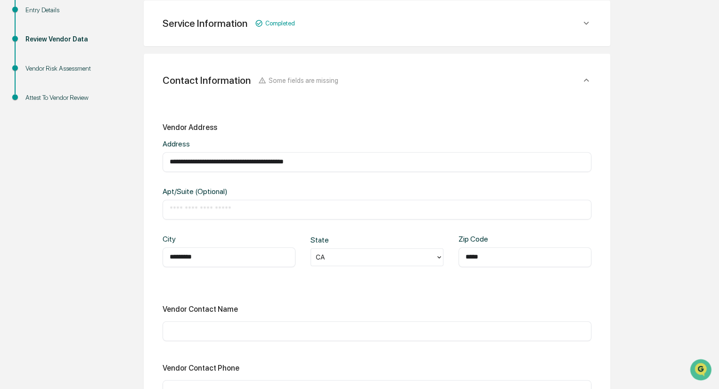
type input "*****"
click at [352, 160] on input "**********" at bounding box center [377, 161] width 415 height 9
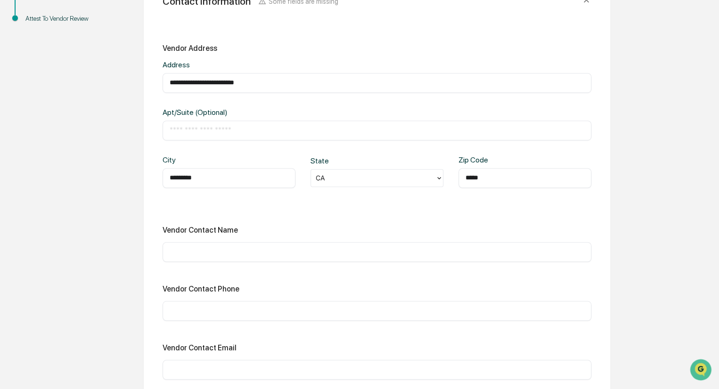
scroll to position [261, 0]
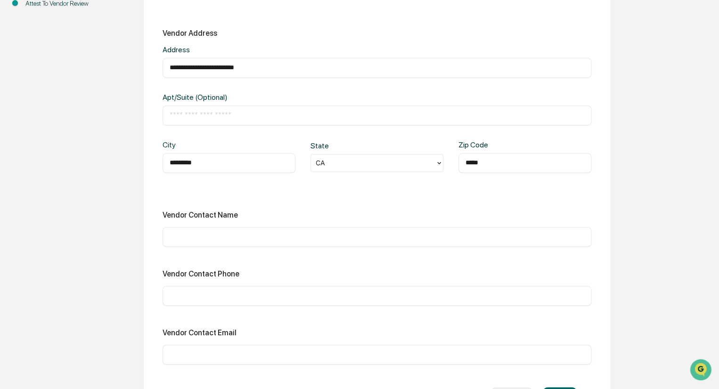
type input "**********"
click at [211, 299] on input "text" at bounding box center [377, 295] width 415 height 9
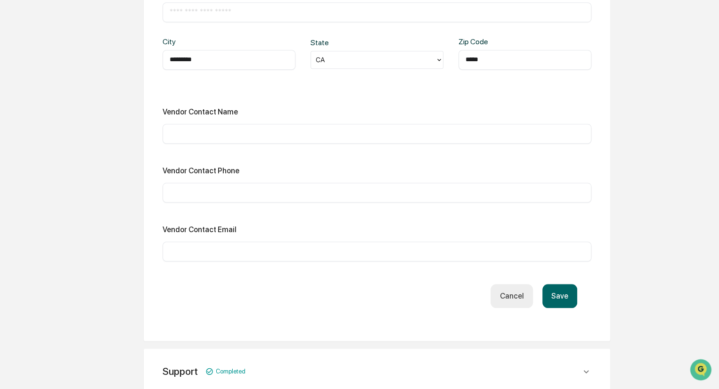
scroll to position [402, 0]
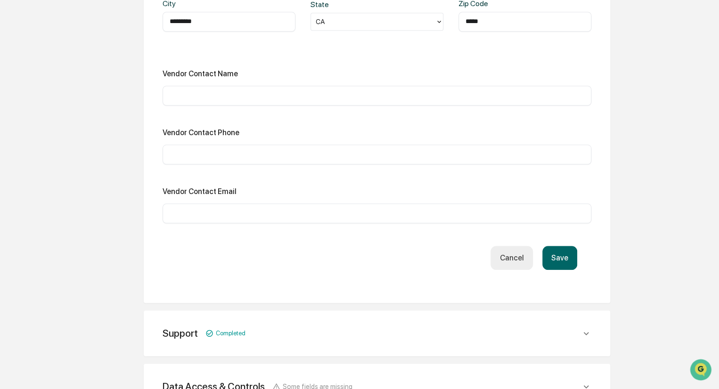
click at [560, 255] on button "Save" at bounding box center [559, 258] width 35 height 24
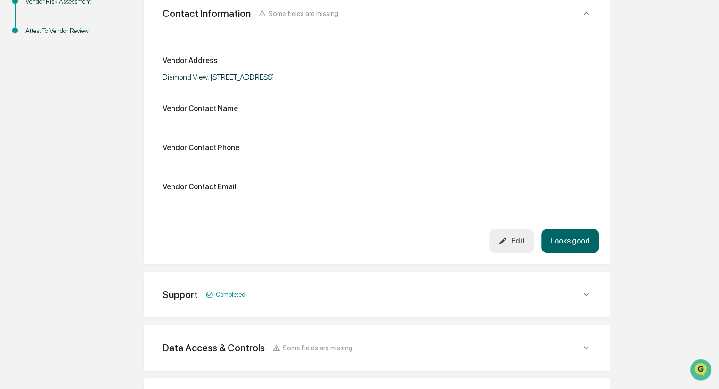
scroll to position [230, 0]
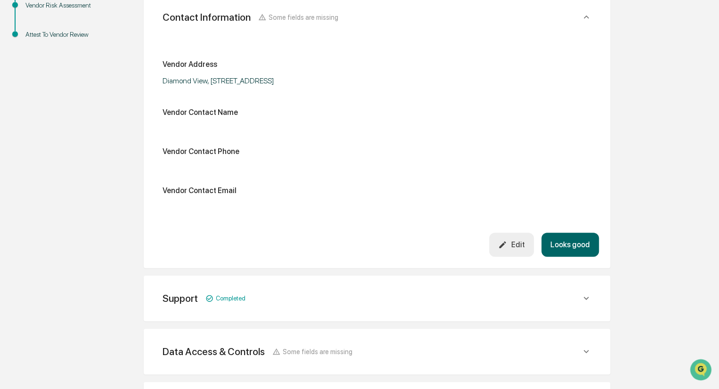
click at [575, 241] on button "Looks good" at bounding box center [569, 245] width 57 height 24
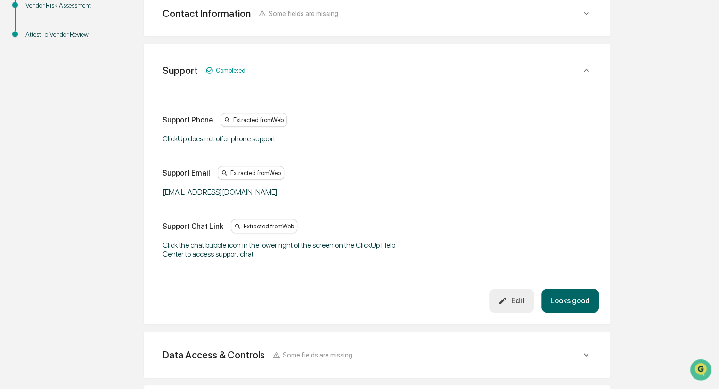
scroll to position [220, 0]
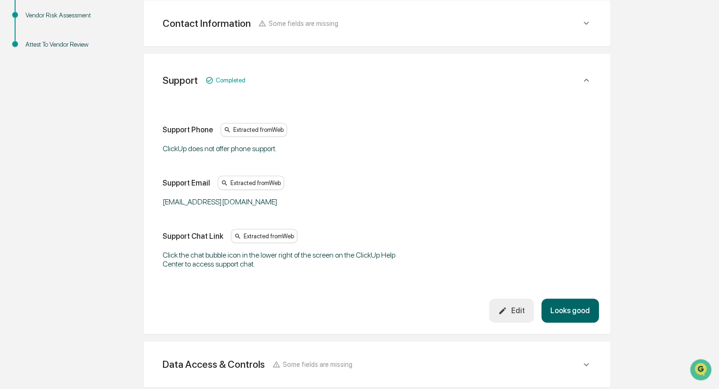
click at [571, 310] on button "Looks good" at bounding box center [569, 311] width 57 height 24
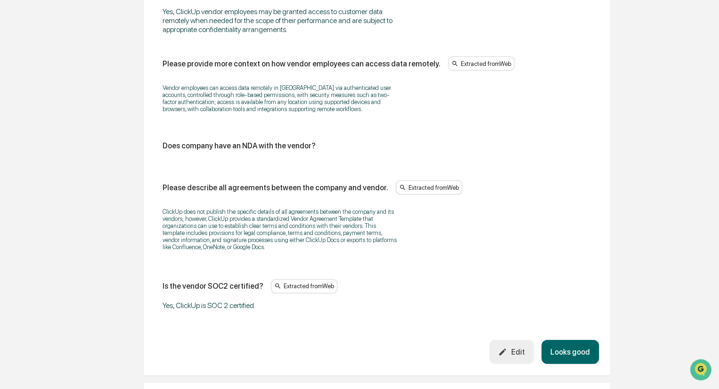
scroll to position [1268, 0]
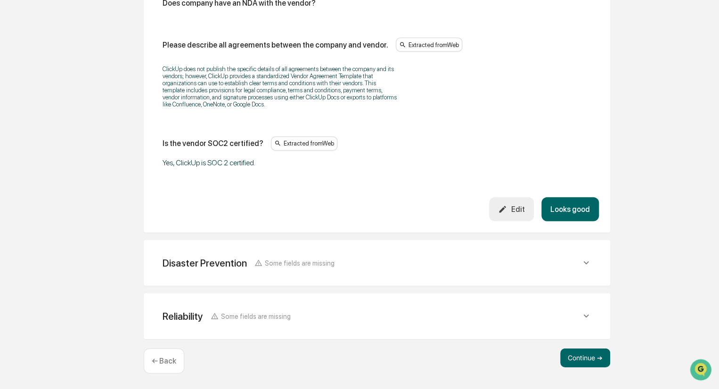
click at [574, 199] on button "Looks good" at bounding box center [569, 209] width 57 height 24
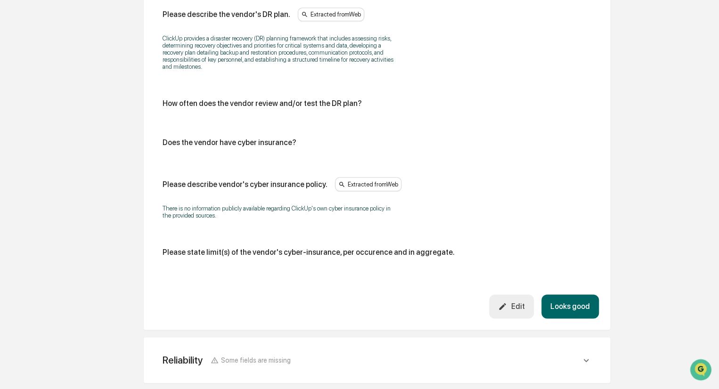
scroll to position [525, 0]
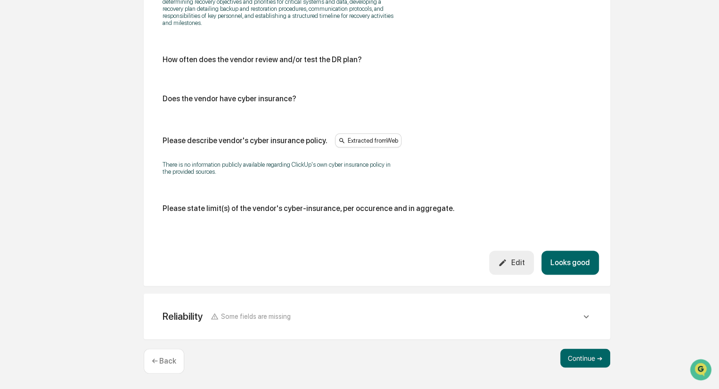
click at [565, 265] on button "Looks good" at bounding box center [569, 263] width 57 height 24
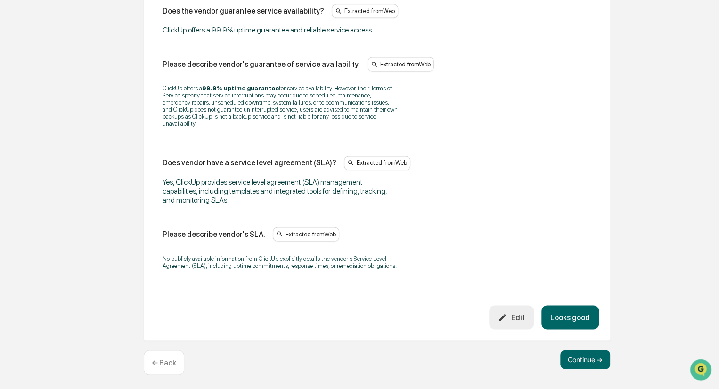
scroll to position [670, 0]
click at [577, 318] on button "Looks good" at bounding box center [569, 316] width 57 height 24
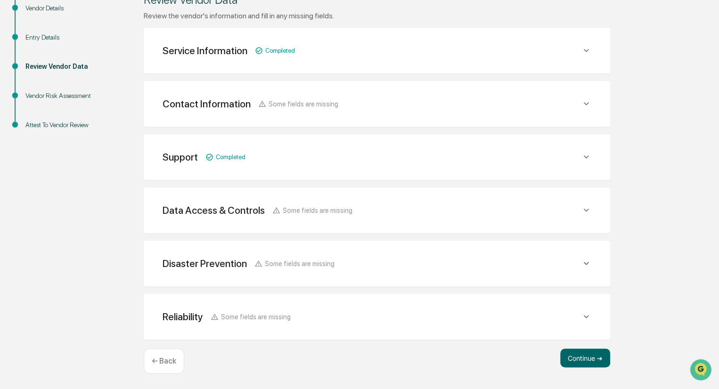
scroll to position [139, 0]
click at [588, 361] on button "Continue ➔" at bounding box center [585, 358] width 50 height 19
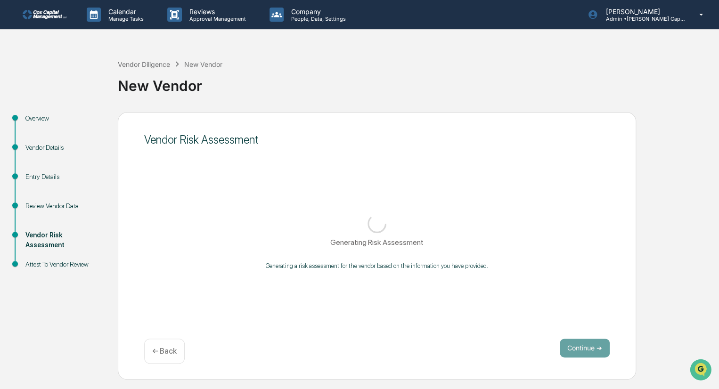
scroll to position [0, 0]
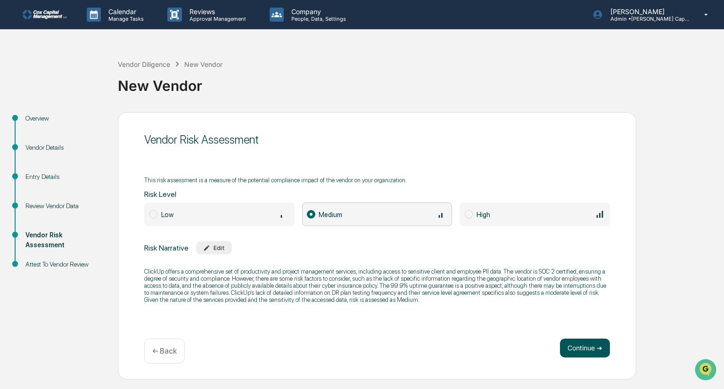
click at [578, 345] on button "Continue ➔" at bounding box center [585, 348] width 50 height 19
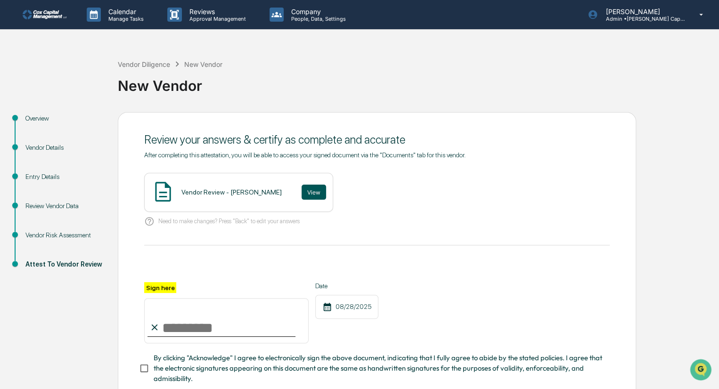
click at [302, 189] on button "View" at bounding box center [314, 192] width 24 height 15
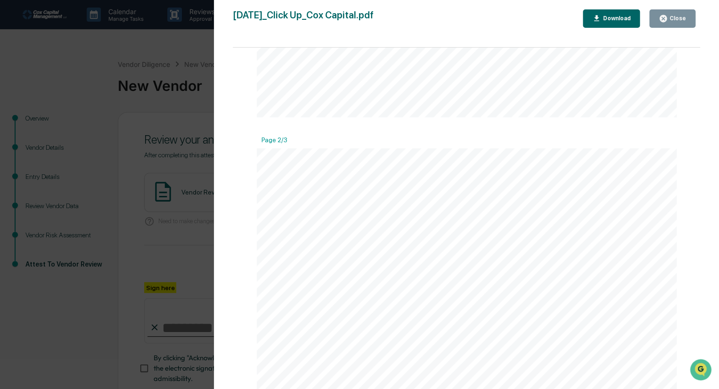
scroll to position [612, 0]
click at [673, 21] on div "Close" at bounding box center [677, 18] width 18 height 7
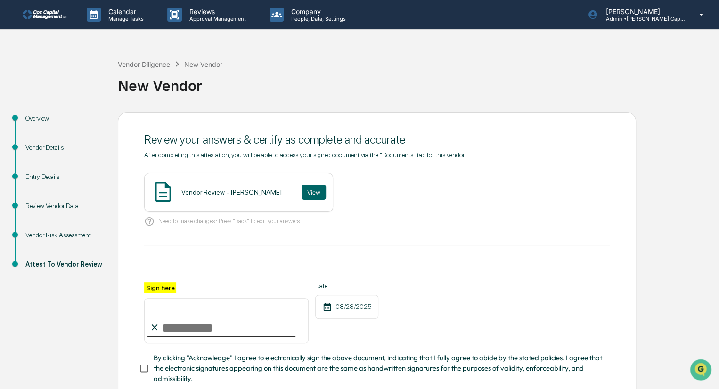
click at [177, 335] on input "Sign here" at bounding box center [226, 320] width 164 height 45
type input "********"
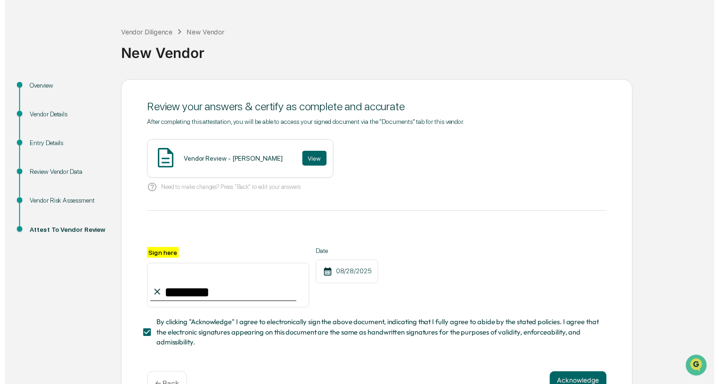
scroll to position [63, 0]
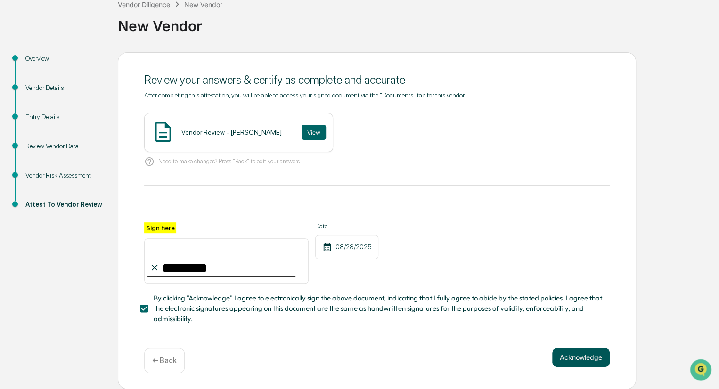
click at [582, 356] on button "Acknowledge" at bounding box center [580, 357] width 57 height 19
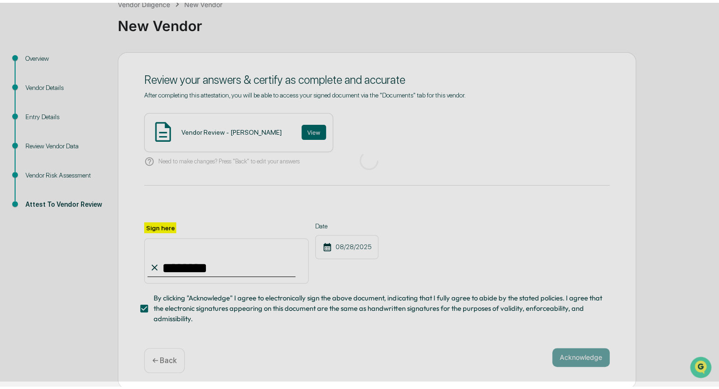
scroll to position [0, 0]
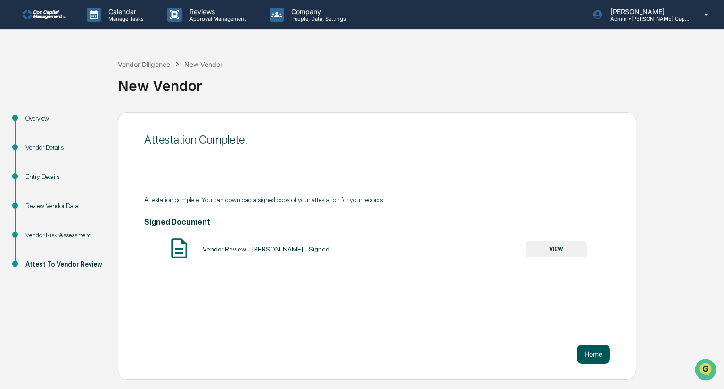
click at [592, 351] on button "Home" at bounding box center [593, 354] width 33 height 19
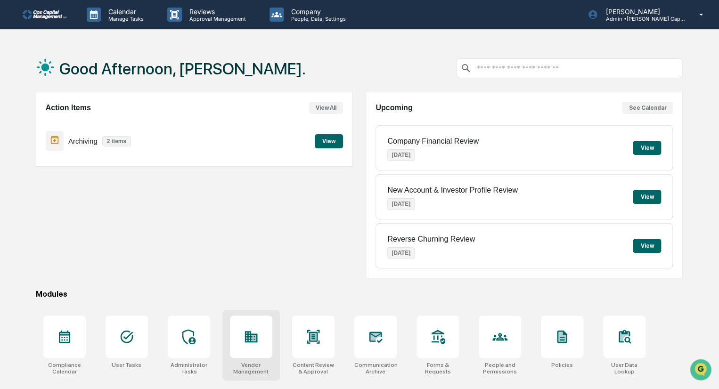
click at [249, 340] on icon at bounding box center [251, 336] width 13 height 11
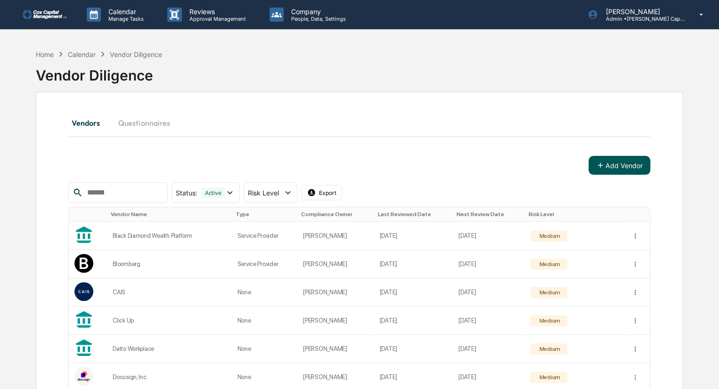
click at [625, 166] on button "Add Vendor" at bounding box center [619, 165] width 62 height 19
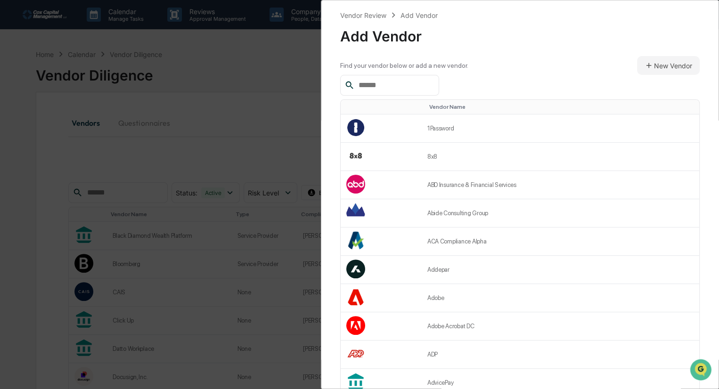
click at [401, 88] on input "text" at bounding box center [395, 85] width 80 height 12
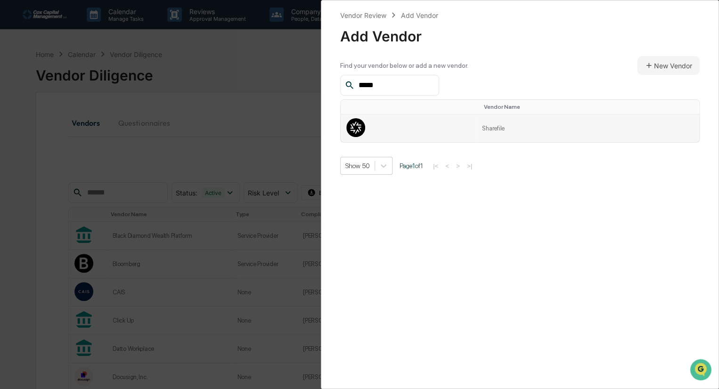
type input "*****"
click at [401, 127] on td at bounding box center [409, 128] width 136 height 28
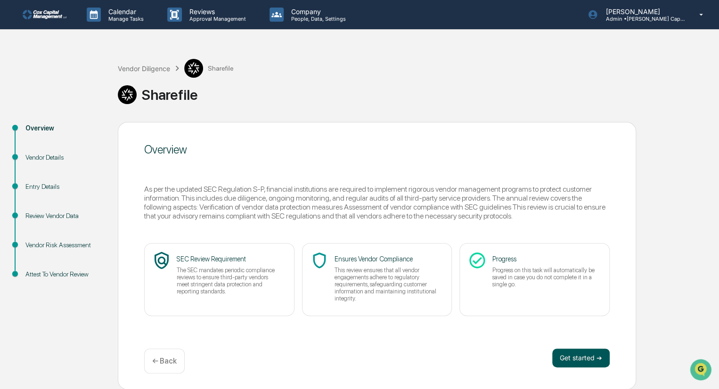
click at [576, 356] on button "Get started ➔" at bounding box center [580, 358] width 57 height 19
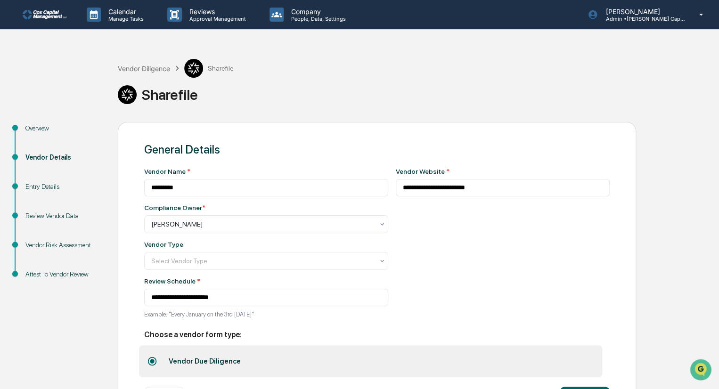
scroll to position [41, 0]
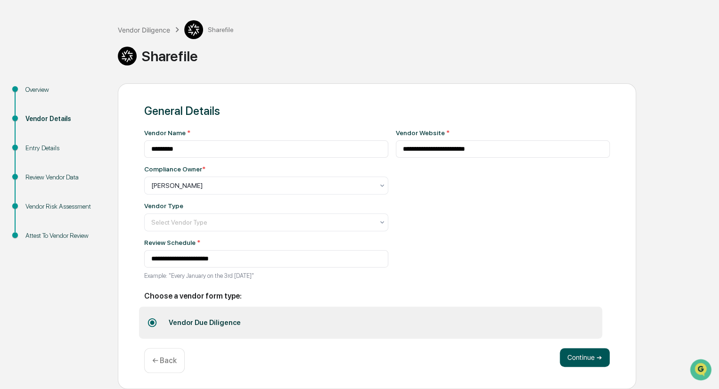
click at [589, 358] on button "Continue ➔" at bounding box center [585, 357] width 50 height 19
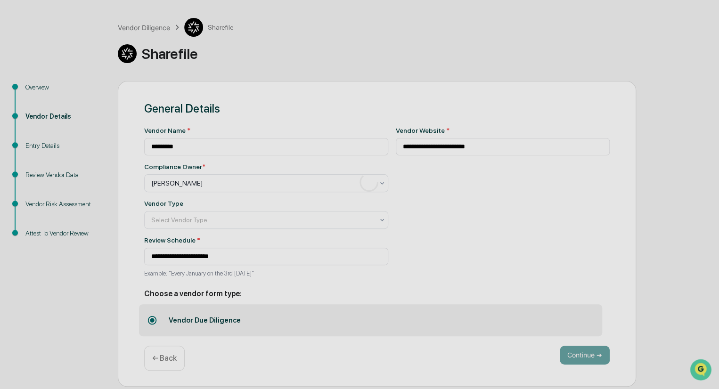
scroll to position [0, 0]
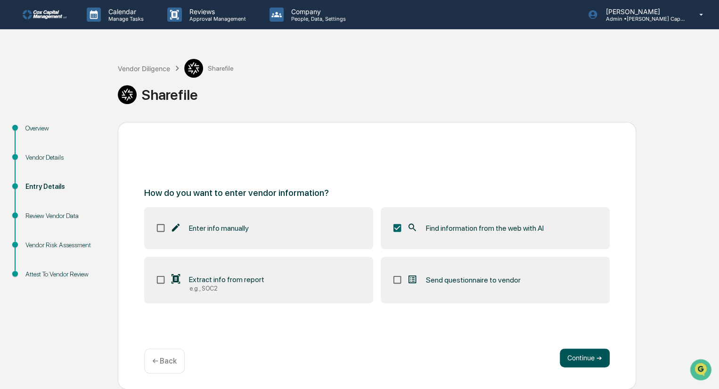
click at [586, 359] on button "Continue ➔" at bounding box center [585, 358] width 50 height 19
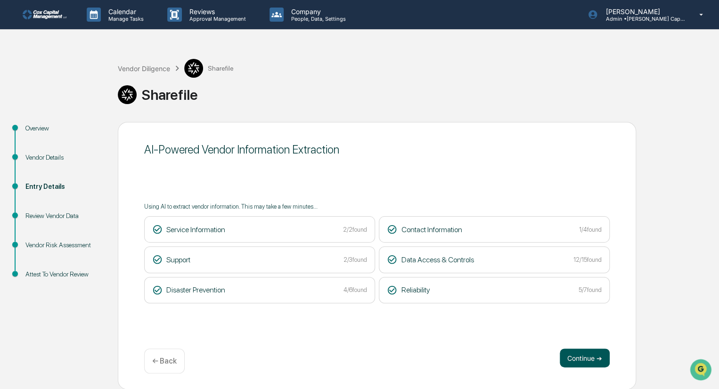
click at [584, 359] on button "Continue ➔" at bounding box center [585, 358] width 50 height 19
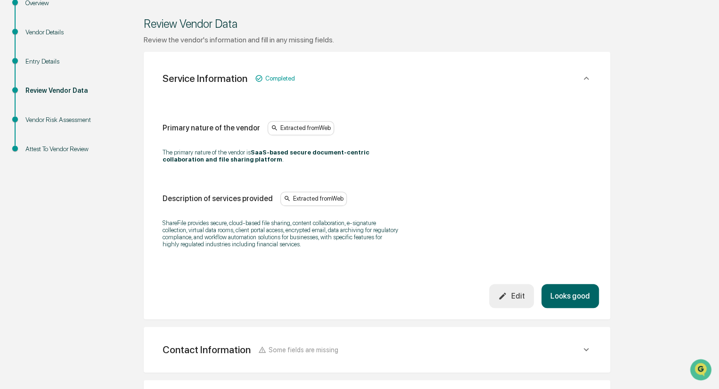
scroll to position [141, 0]
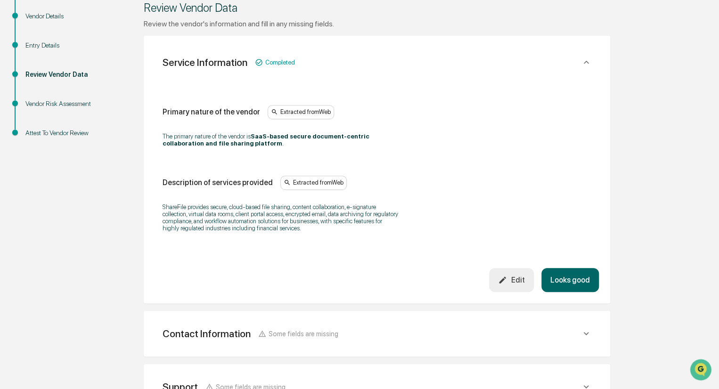
click at [573, 278] on button "Looks good" at bounding box center [569, 280] width 57 height 24
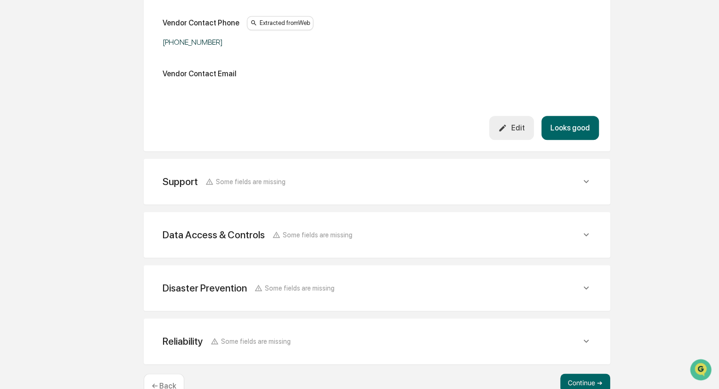
scroll to position [366, 0]
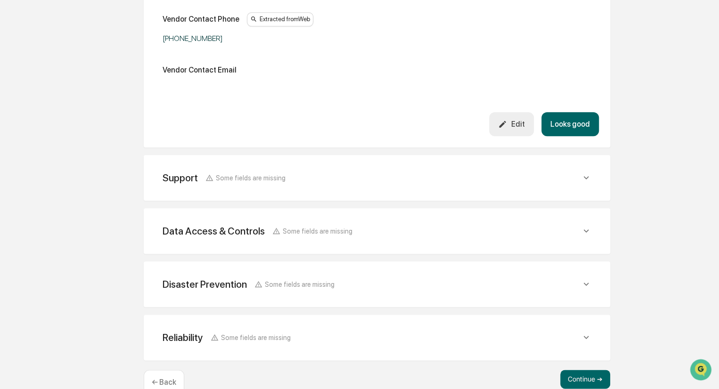
click at [578, 118] on button "Looks good" at bounding box center [569, 124] width 57 height 24
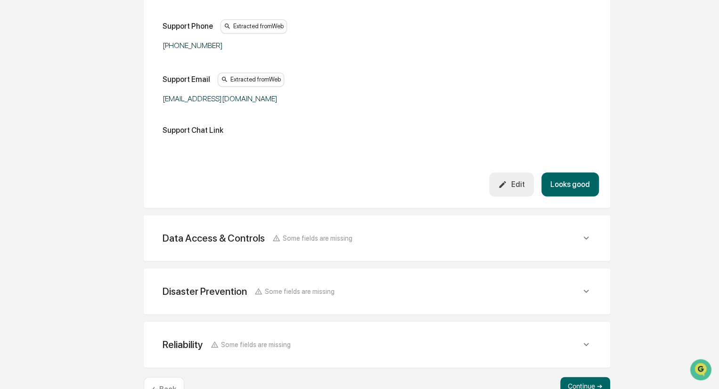
scroll to position [361, 0]
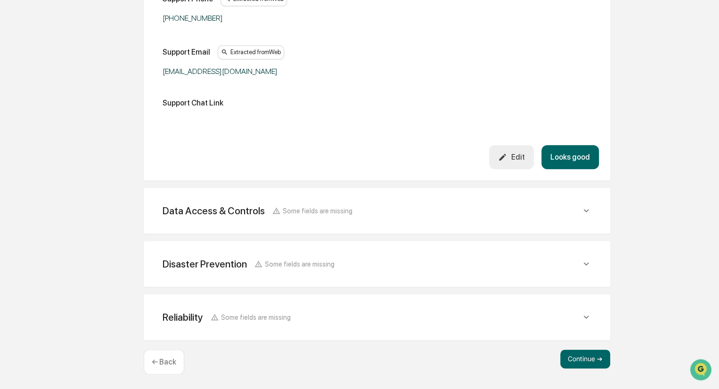
click at [575, 159] on button "Looks good" at bounding box center [569, 157] width 57 height 24
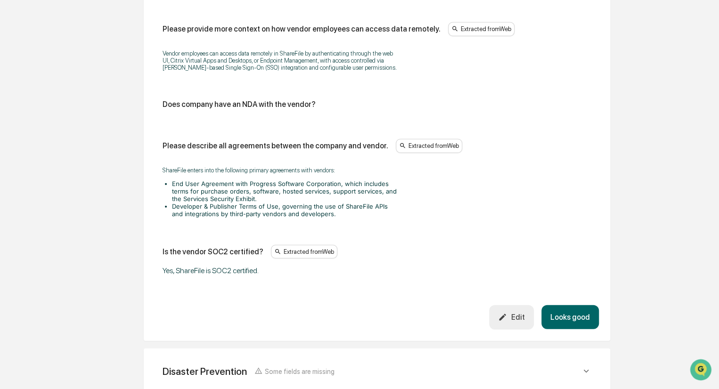
scroll to position [1225, 0]
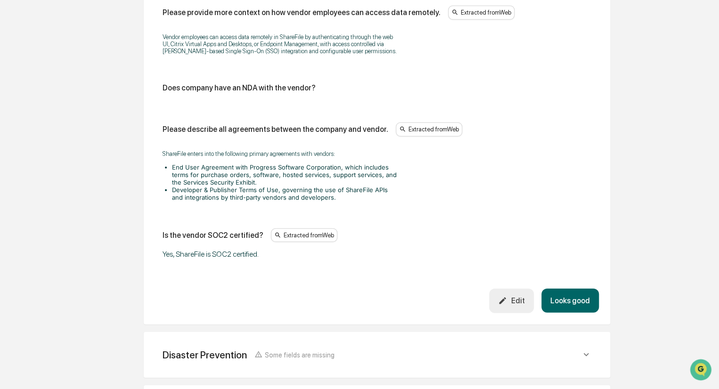
click at [571, 298] on button "Looks good" at bounding box center [569, 301] width 57 height 24
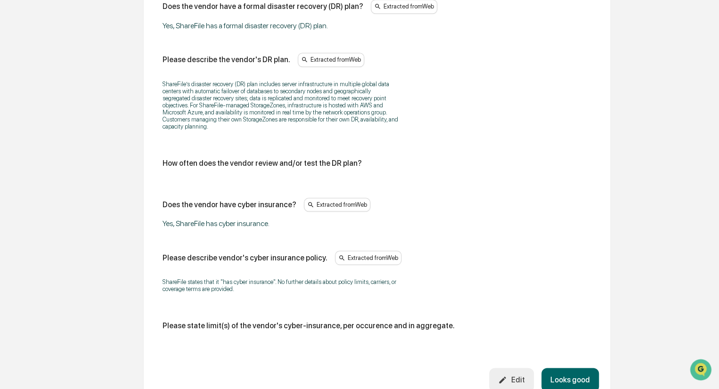
scroll to position [478, 0]
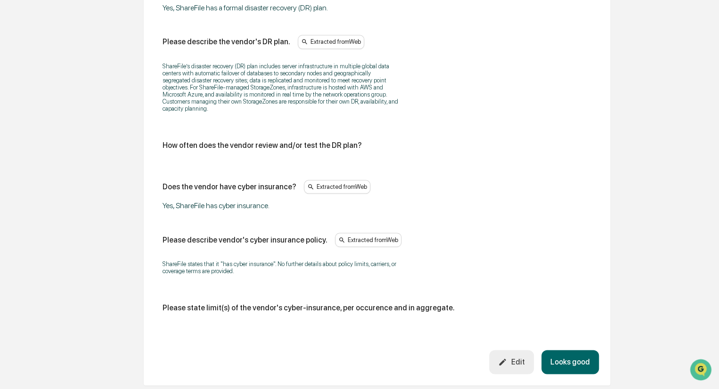
click at [580, 363] on button "Looks good" at bounding box center [569, 362] width 57 height 24
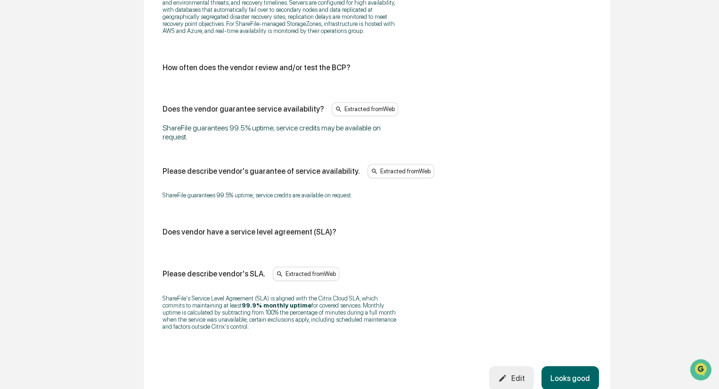
scroll to position [625, 0]
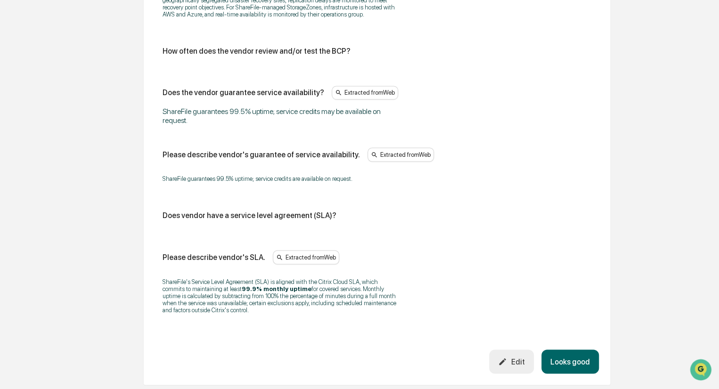
click at [571, 357] on button "Looks good" at bounding box center [569, 362] width 57 height 24
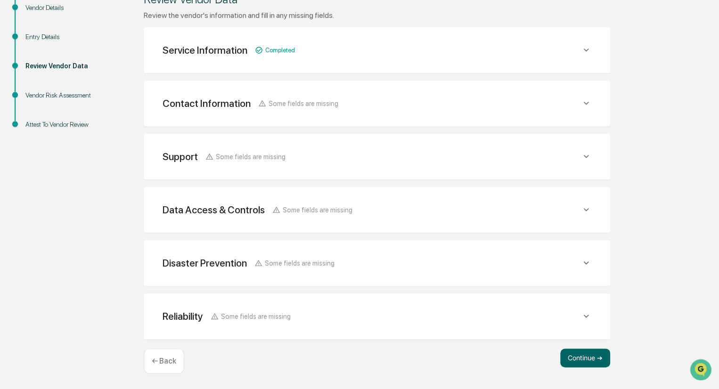
scroll to position [149, 0]
click at [575, 357] on button "Continue ➔" at bounding box center [585, 359] width 50 height 19
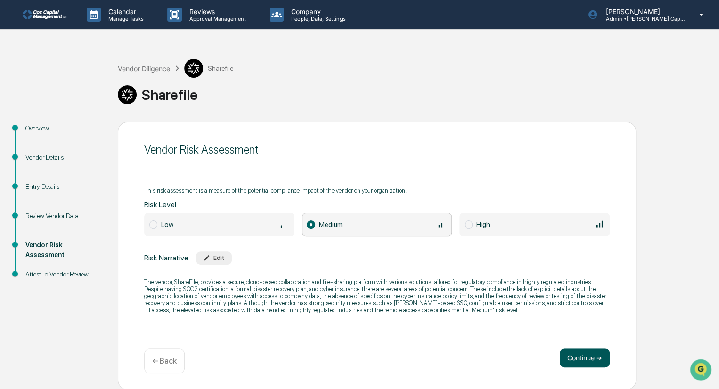
click at [592, 359] on button "Continue ➔" at bounding box center [585, 358] width 50 height 19
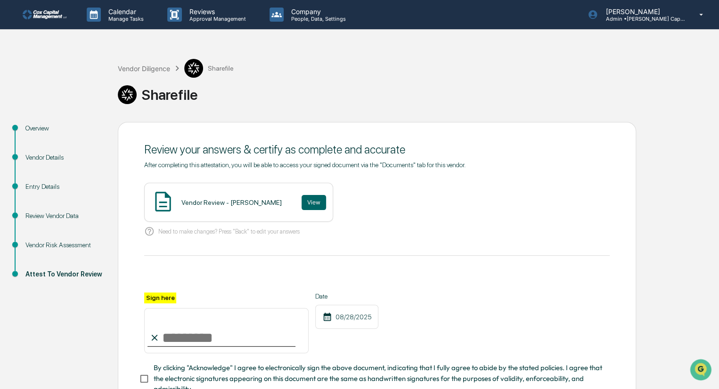
click at [189, 342] on input "Sign here" at bounding box center [226, 330] width 164 height 45
type input "********"
click at [302, 206] on button "View" at bounding box center [314, 202] width 24 height 15
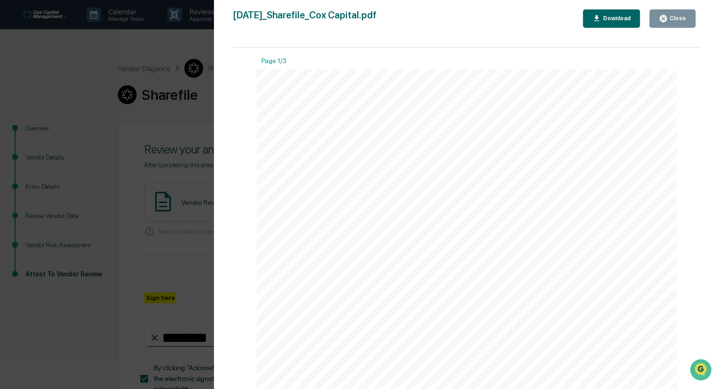
click at [675, 16] on div "Close" at bounding box center [677, 18] width 18 height 7
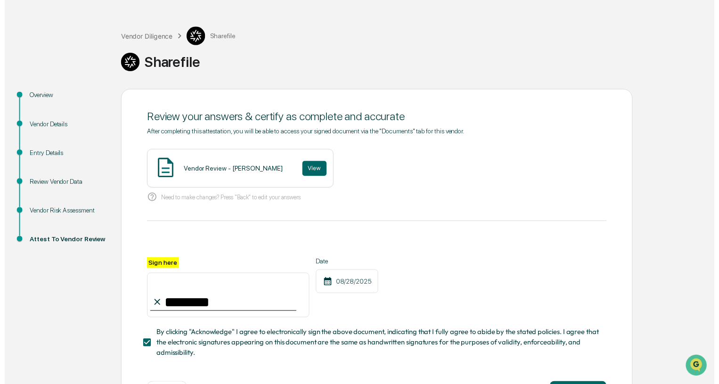
scroll to position [73, 0]
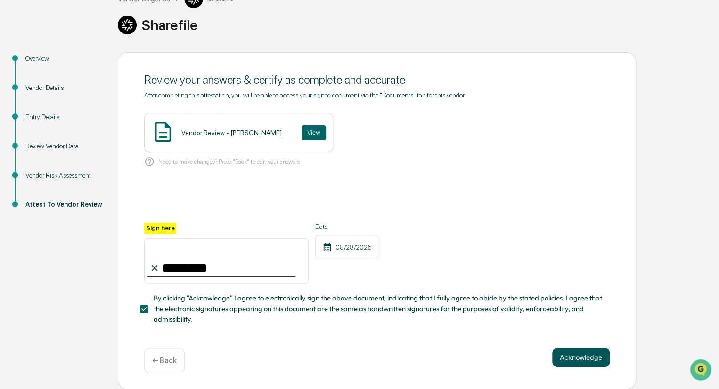
click at [580, 361] on button "Acknowledge" at bounding box center [580, 357] width 57 height 19
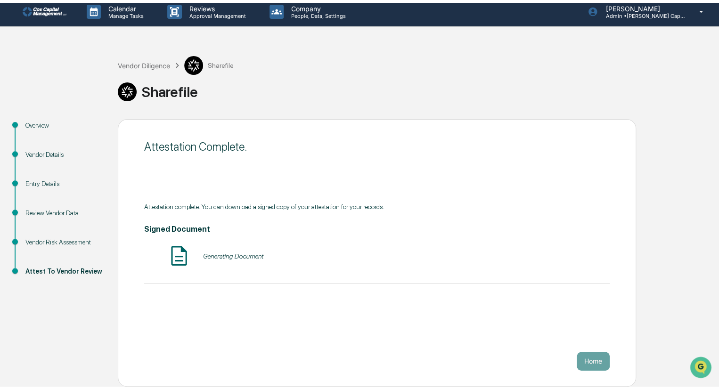
scroll to position [0, 0]
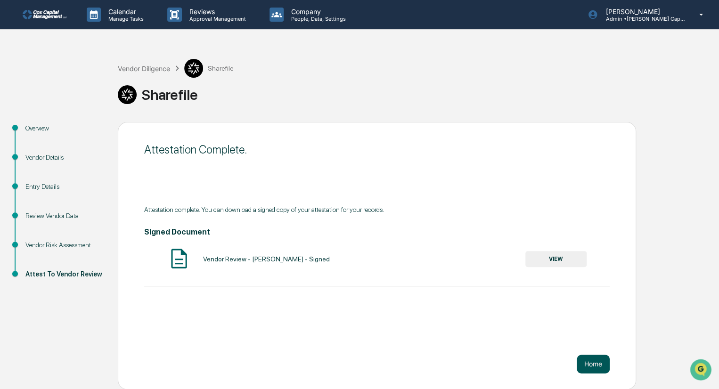
click at [589, 365] on button "Home" at bounding box center [593, 364] width 33 height 19
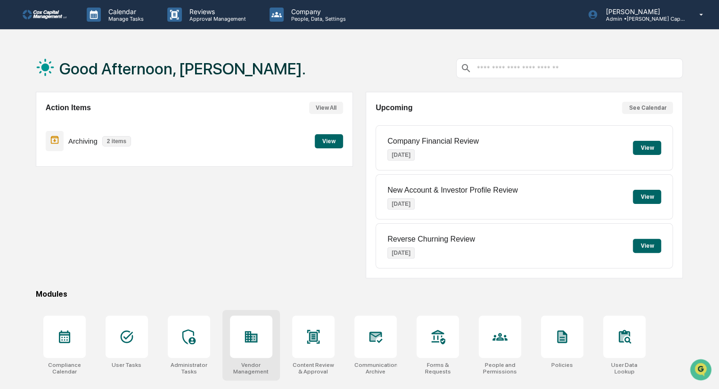
click at [258, 345] on div at bounding box center [251, 337] width 42 height 42
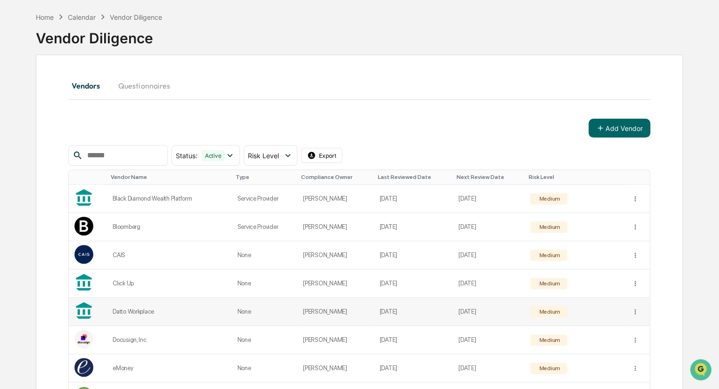
scroll to position [94, 0]
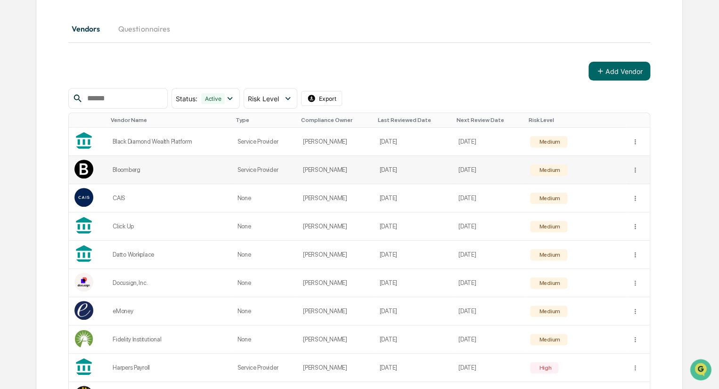
click at [126, 171] on div "Bloomberg" at bounding box center [169, 169] width 113 height 7
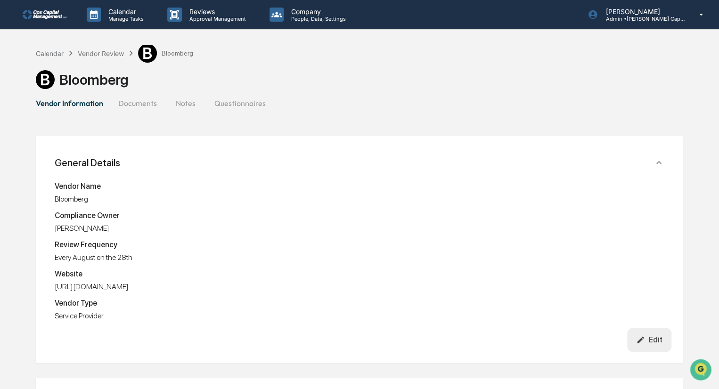
click at [141, 103] on button "Documents" at bounding box center [138, 103] width 54 height 23
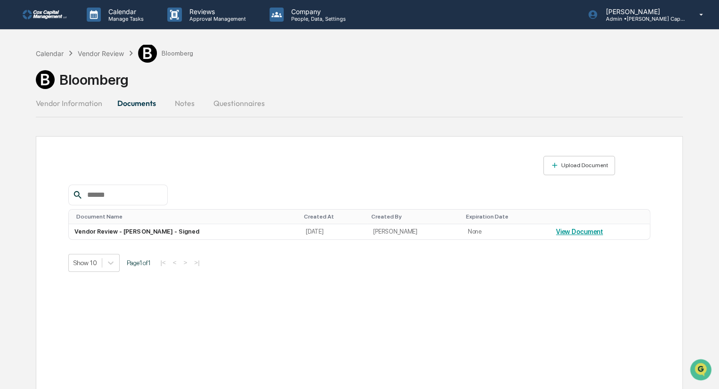
click at [71, 105] on button "Vendor Information" at bounding box center [73, 103] width 74 height 23
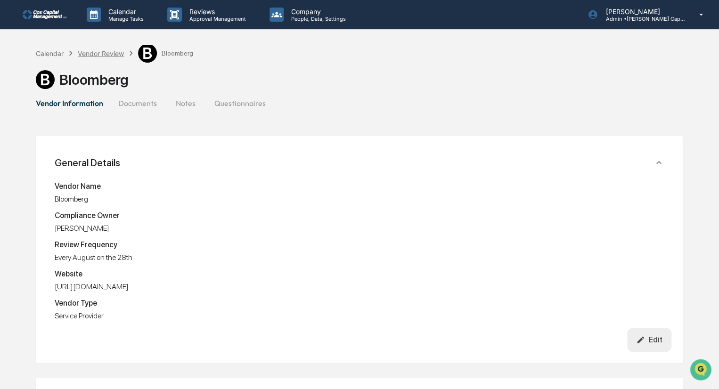
click at [98, 55] on div "Vendor Review" at bounding box center [101, 53] width 46 height 8
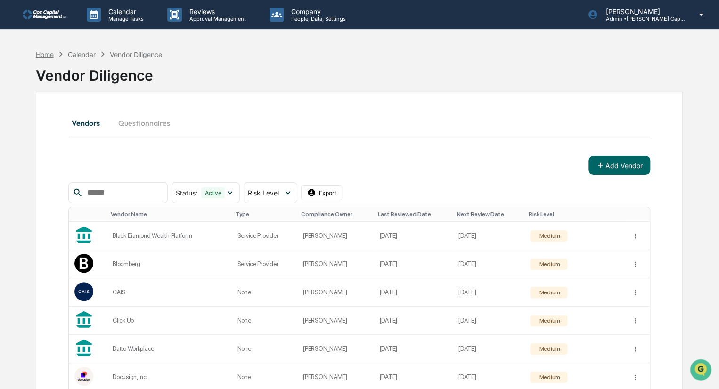
click at [48, 55] on div "Home" at bounding box center [45, 54] width 18 height 8
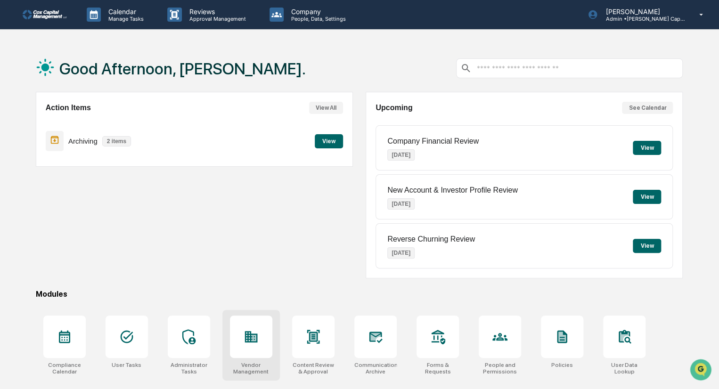
click at [250, 332] on icon at bounding box center [251, 336] width 13 height 11
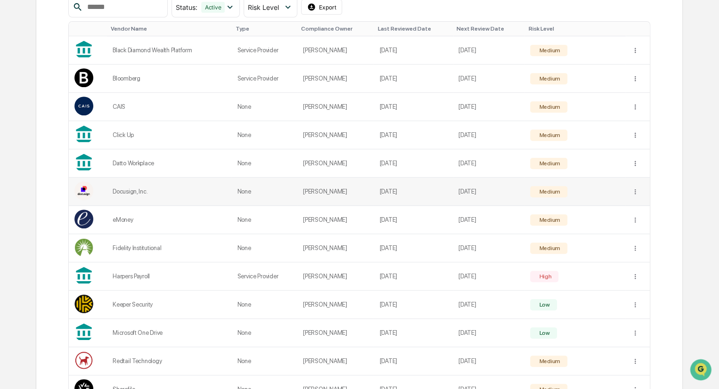
scroll to position [188, 0]
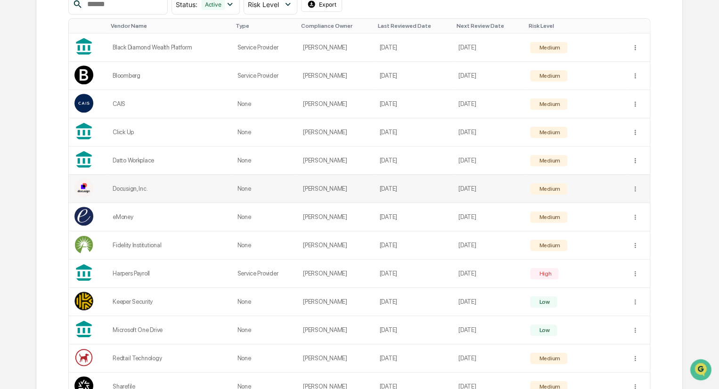
click at [128, 189] on div "Docusign, Inc." at bounding box center [169, 188] width 113 height 7
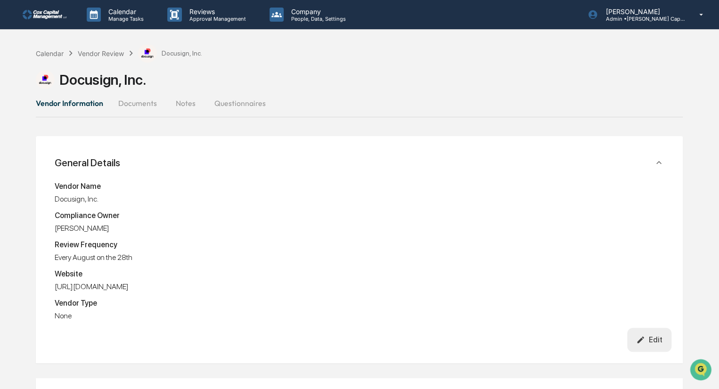
click at [138, 104] on button "Documents" at bounding box center [138, 103] width 54 height 23
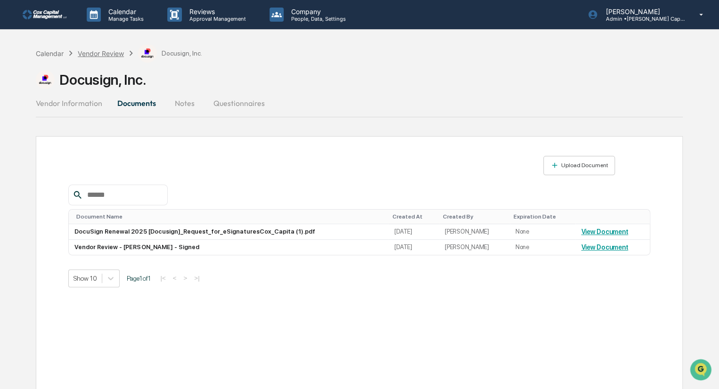
click at [106, 53] on div "Vendor Review" at bounding box center [101, 53] width 46 height 8
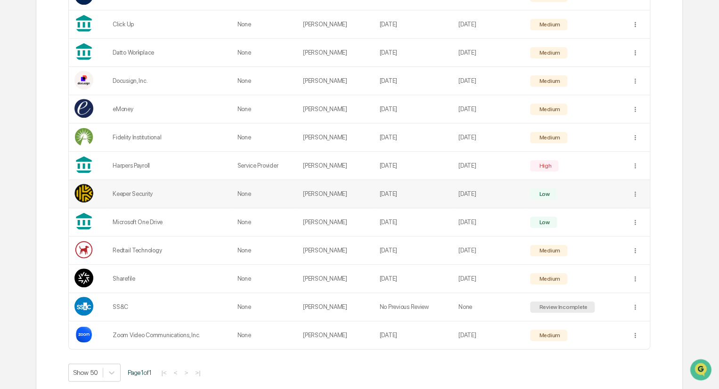
scroll to position [308, 0]
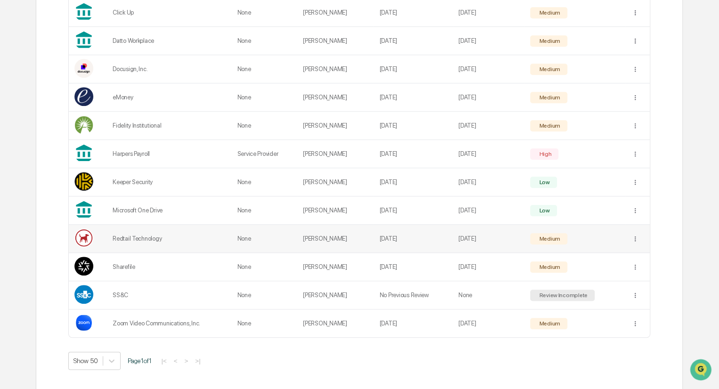
click at [142, 239] on div "Redtail Technology" at bounding box center [169, 238] width 113 height 7
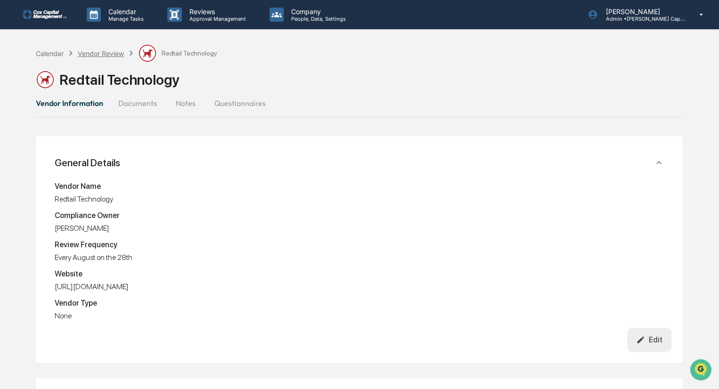
click at [96, 49] on div "Vendor Review" at bounding box center [101, 53] width 46 height 8
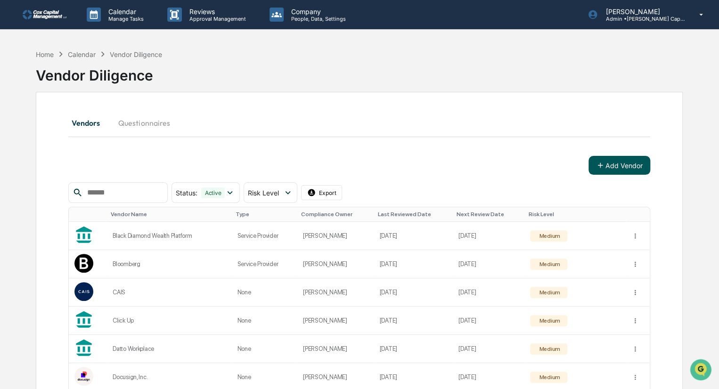
click at [619, 164] on button "Add Vendor" at bounding box center [619, 165] width 62 height 19
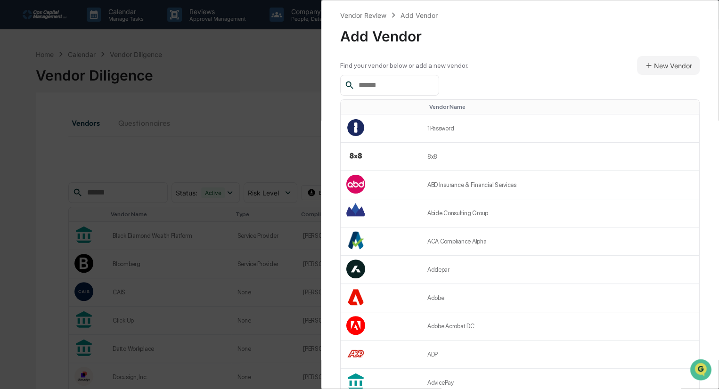
click at [409, 85] on input "text" at bounding box center [395, 85] width 80 height 12
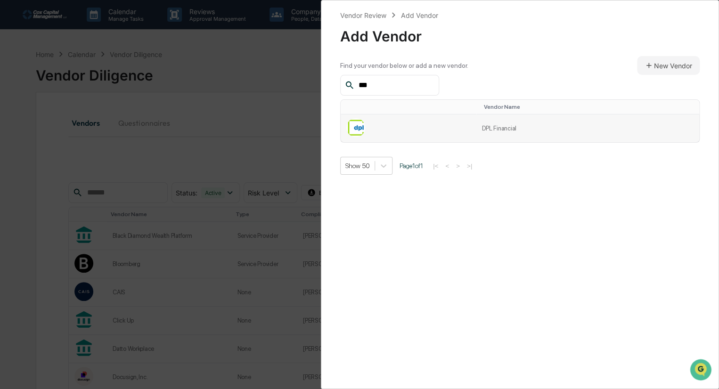
type input "***"
click at [500, 125] on td "DPL Financial" at bounding box center [587, 128] width 223 height 28
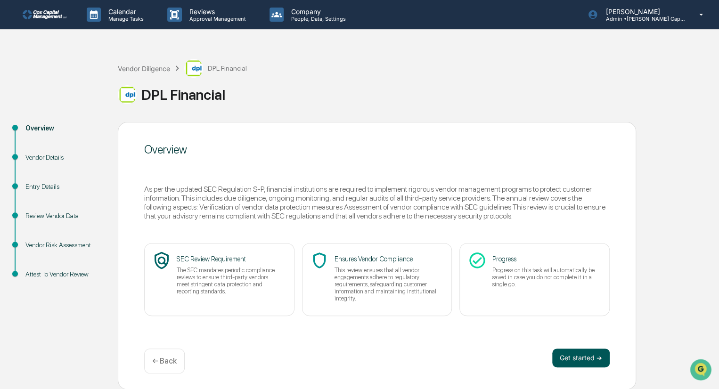
click at [569, 359] on button "Get started ➔" at bounding box center [580, 358] width 57 height 19
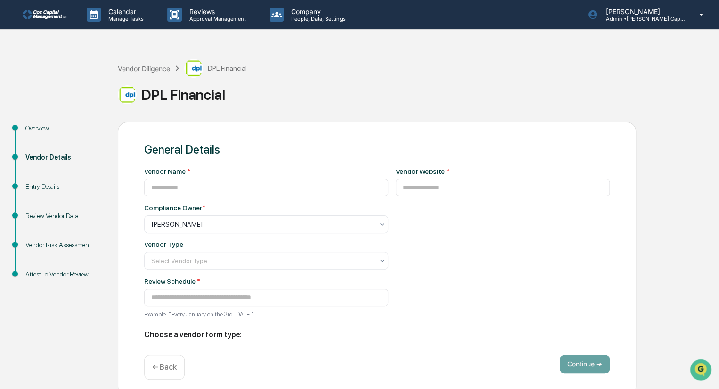
type input "**********"
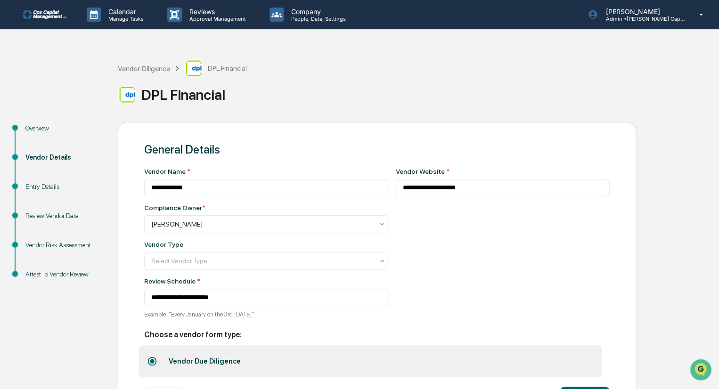
scroll to position [41, 0]
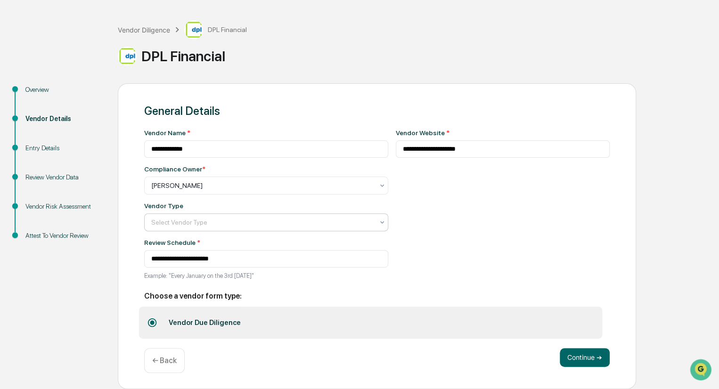
click at [262, 190] on div at bounding box center [262, 185] width 222 height 9
click at [262, 222] on div at bounding box center [262, 222] width 222 height 9
click at [579, 354] on button "Continue ➔" at bounding box center [585, 357] width 50 height 19
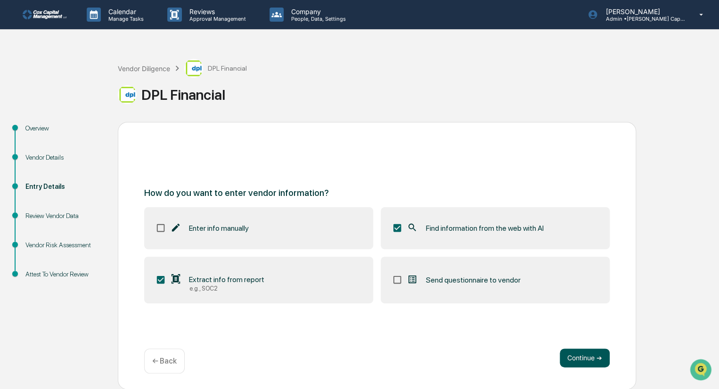
click at [594, 353] on button "Continue ➔" at bounding box center [585, 358] width 50 height 19
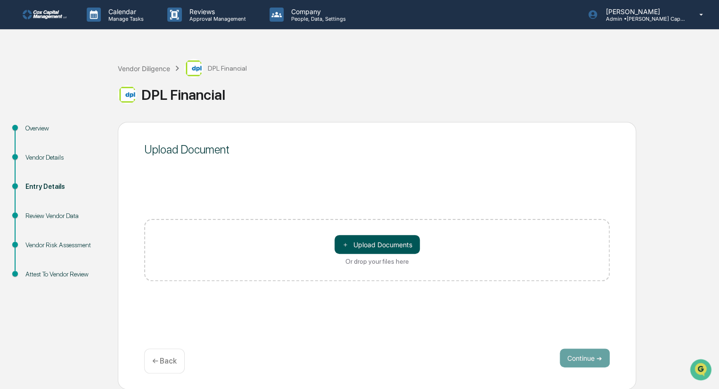
click at [364, 242] on button "＋ Upload Documents" at bounding box center [377, 244] width 85 height 19
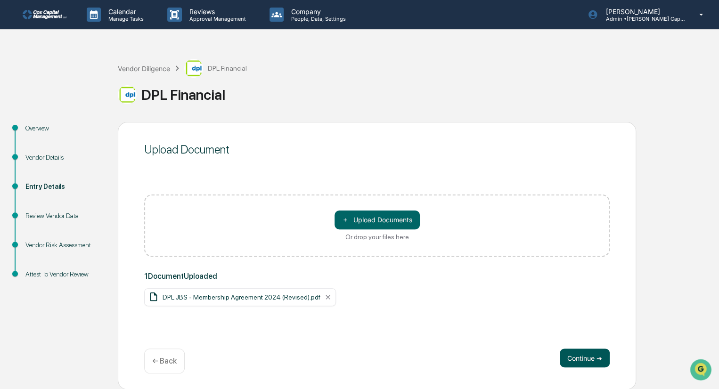
click at [588, 358] on button "Continue ➔" at bounding box center [585, 358] width 50 height 19
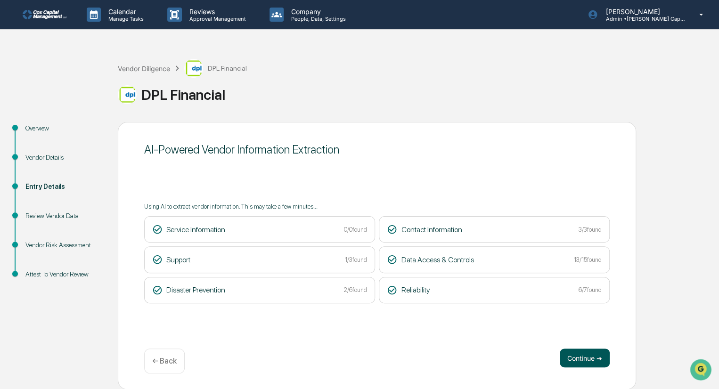
click at [572, 361] on button "Continue ➔" at bounding box center [585, 358] width 50 height 19
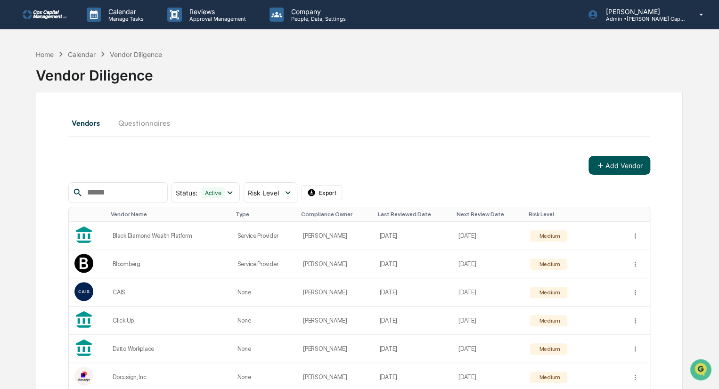
click at [621, 163] on button "Add Vendor" at bounding box center [619, 165] width 62 height 19
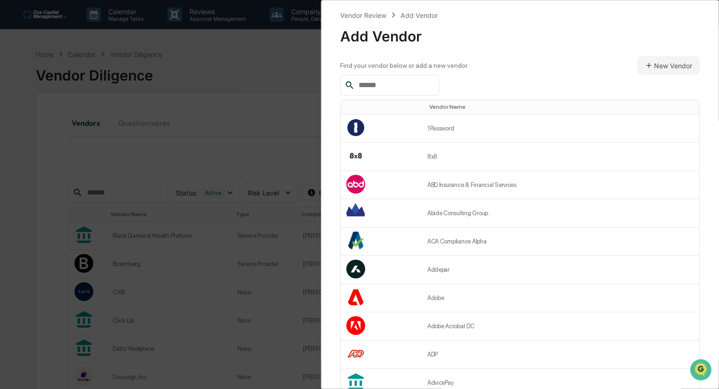
click at [412, 83] on input "text" at bounding box center [395, 85] width 80 height 12
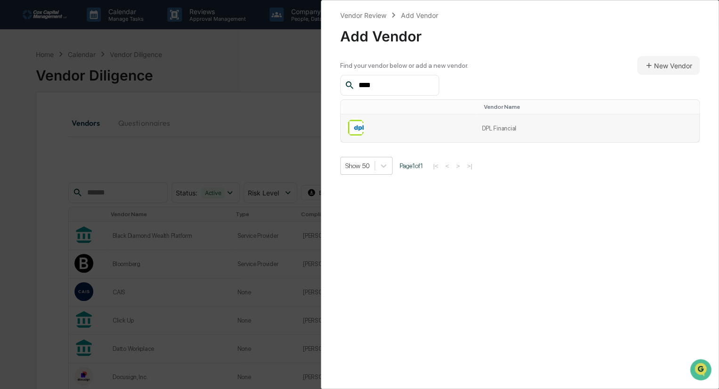
type input "***"
click at [515, 127] on td "DPL Financial" at bounding box center [587, 128] width 223 height 28
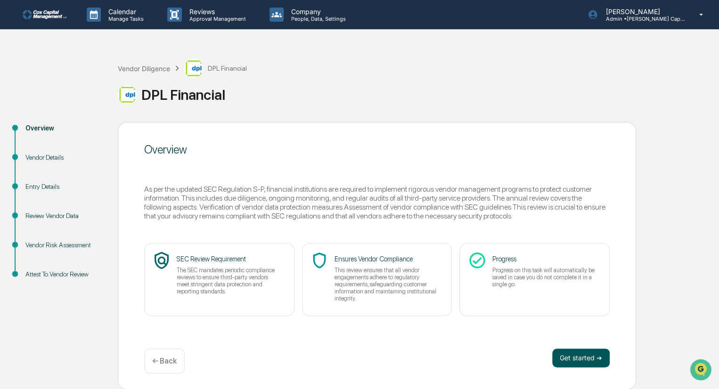
click at [593, 362] on button "Get started ➔" at bounding box center [580, 358] width 57 height 19
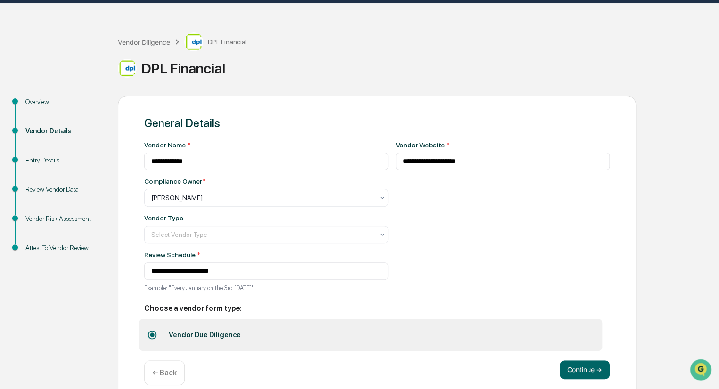
scroll to position [41, 0]
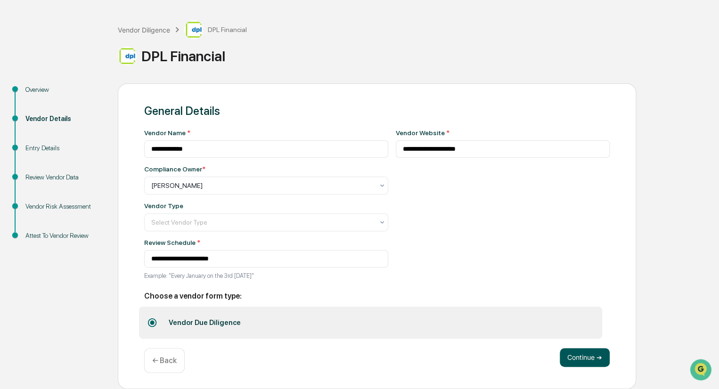
click at [582, 356] on button "Continue ➔" at bounding box center [585, 357] width 50 height 19
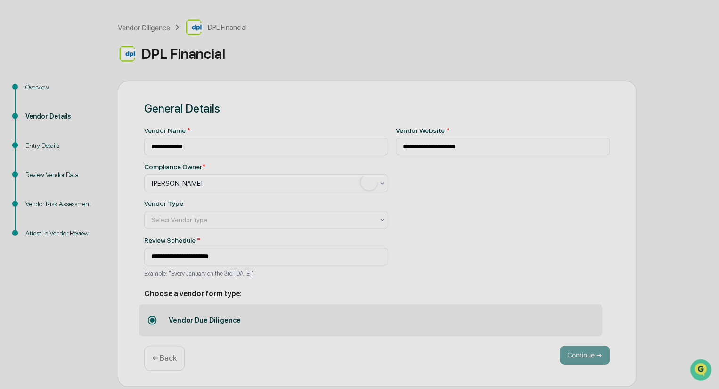
scroll to position [0, 0]
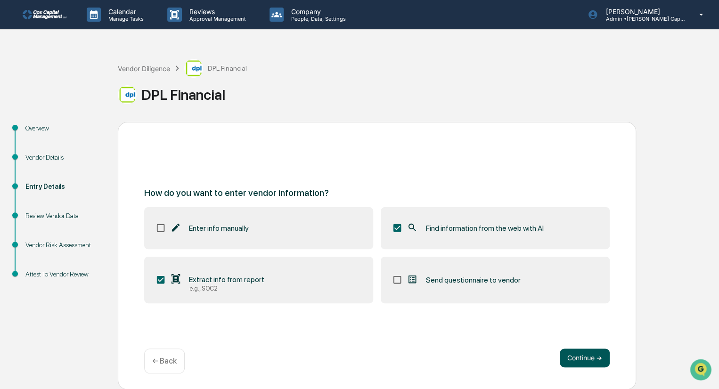
click at [589, 352] on button "Continue ➔" at bounding box center [585, 358] width 50 height 19
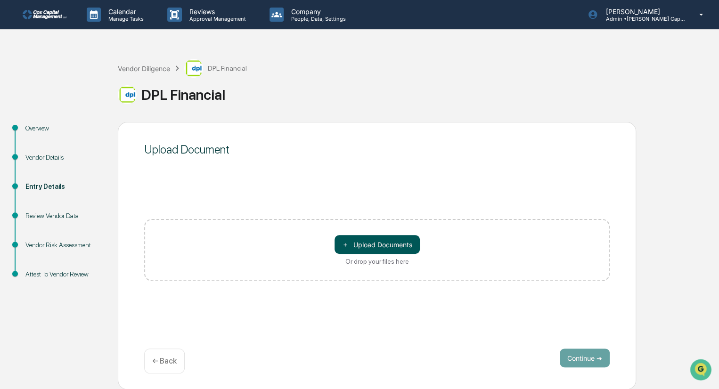
click at [398, 246] on button "＋ Upload Documents" at bounding box center [377, 244] width 85 height 19
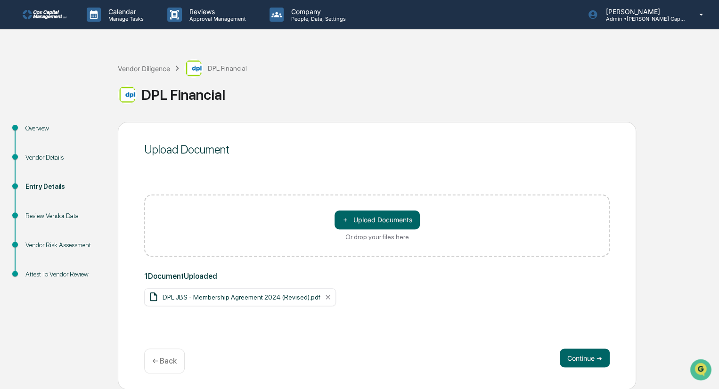
drag, startPoint x: 363, startPoint y: 350, endPoint x: 427, endPoint y: 351, distance: 64.1
click at [364, 350] on div "Continue ➔ ← Back" at bounding box center [376, 361] width 465 height 25
click at [590, 354] on button "Continue ➔" at bounding box center [585, 358] width 50 height 19
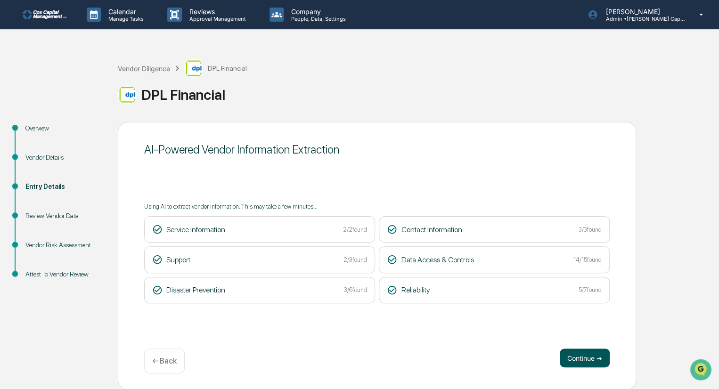
click at [597, 357] on button "Continue ➔" at bounding box center [585, 358] width 50 height 19
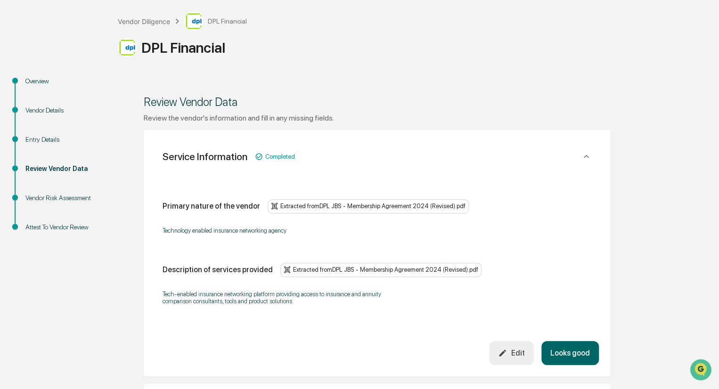
scroll to position [47, 0]
click at [582, 355] on button "Looks good" at bounding box center [569, 353] width 57 height 24
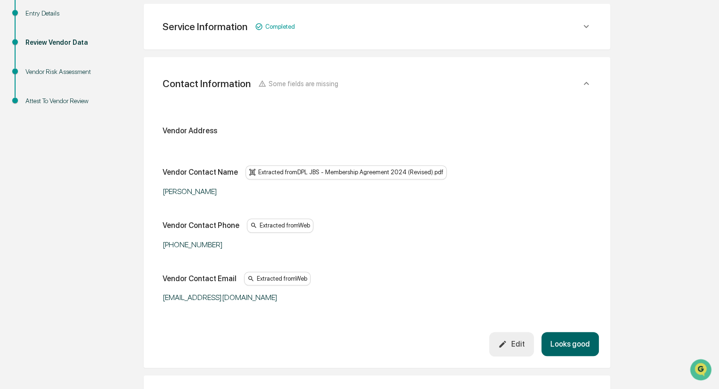
scroll to position [177, 0]
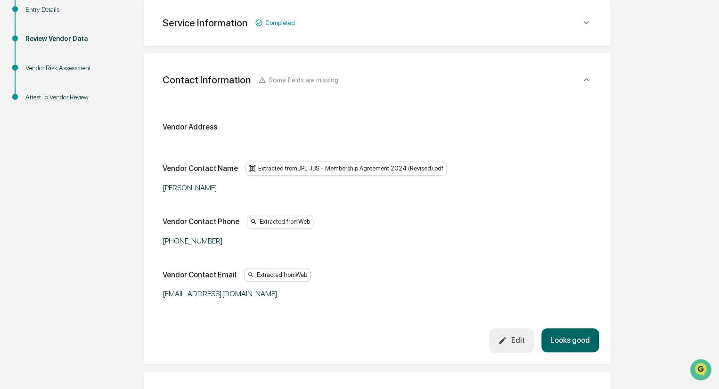
click at [566, 343] on button "Looks good" at bounding box center [569, 340] width 57 height 24
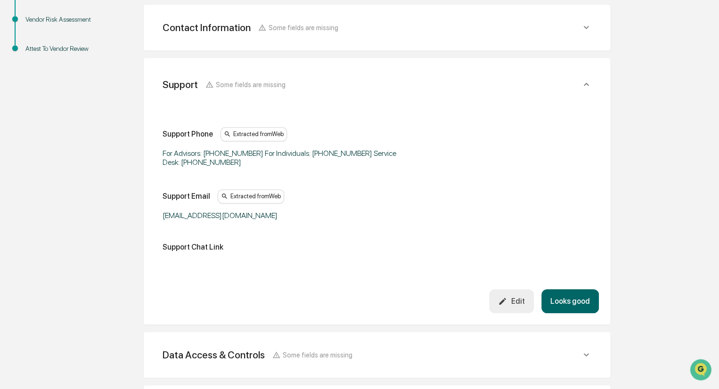
scroll to position [230, 0]
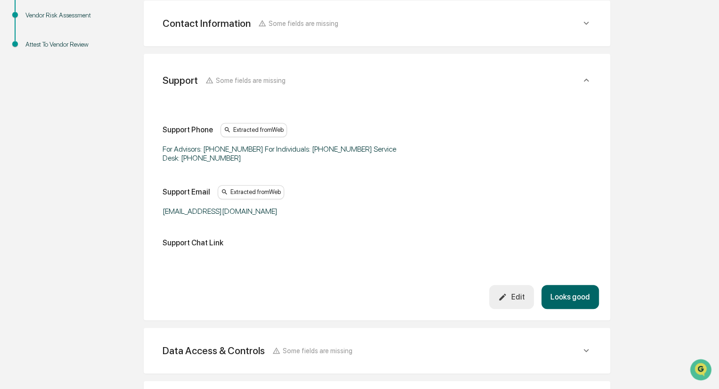
click at [570, 295] on button "Looks good" at bounding box center [569, 297] width 57 height 24
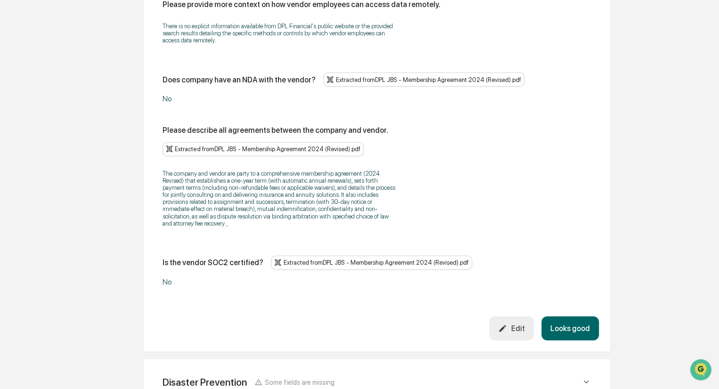
scroll to position [1212, 0]
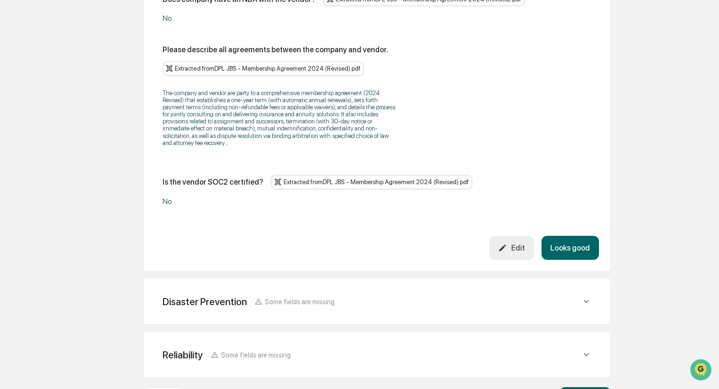
click at [582, 236] on button "Looks good" at bounding box center [569, 248] width 57 height 24
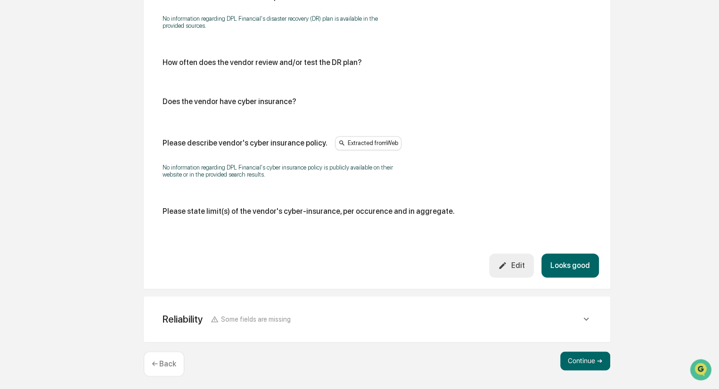
scroll to position [518, 0]
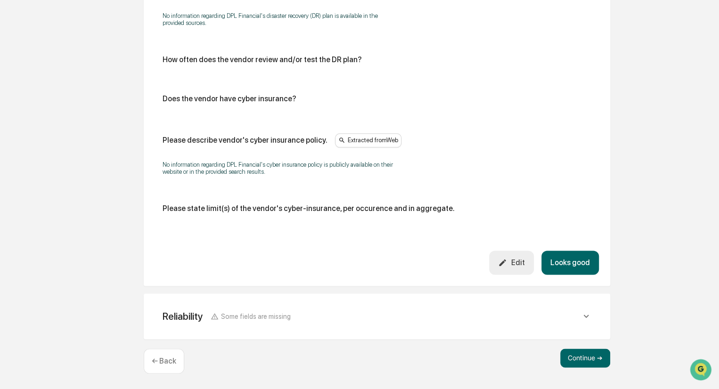
click at [577, 261] on button "Looks good" at bounding box center [569, 263] width 57 height 24
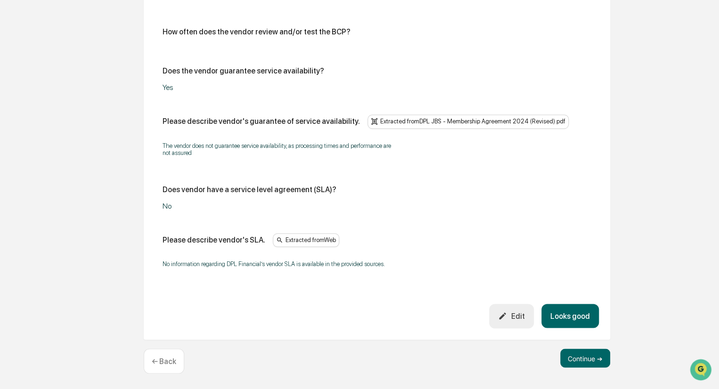
click at [576, 315] on button "Looks good" at bounding box center [569, 316] width 57 height 24
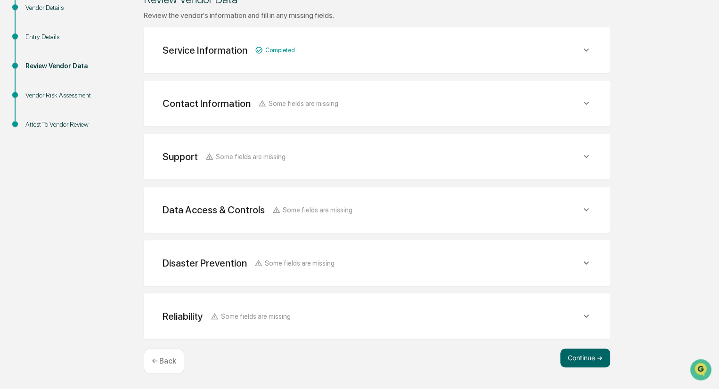
scroll to position [149, 0]
click at [592, 355] on button "Continue ➔" at bounding box center [585, 359] width 50 height 19
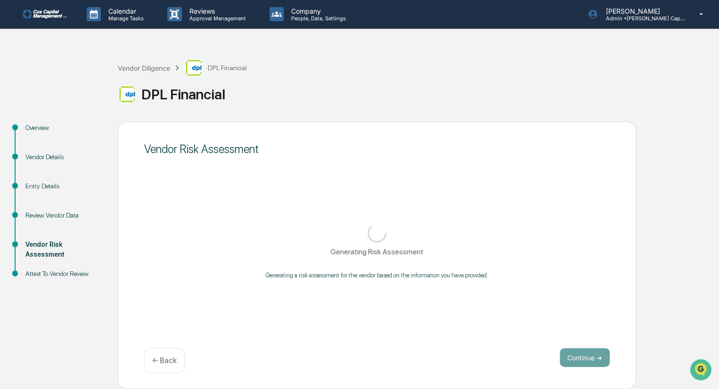
scroll to position [0, 0]
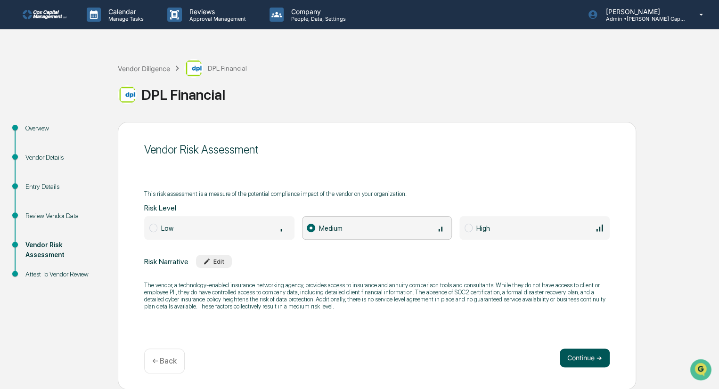
click at [587, 353] on button "Continue ➔" at bounding box center [585, 358] width 50 height 19
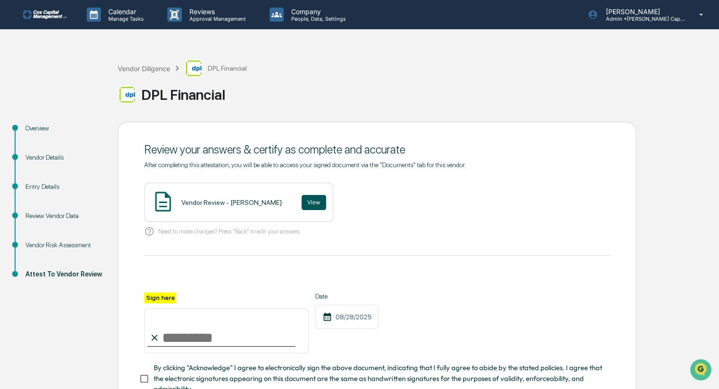
click at [302, 198] on button "View" at bounding box center [314, 202] width 24 height 15
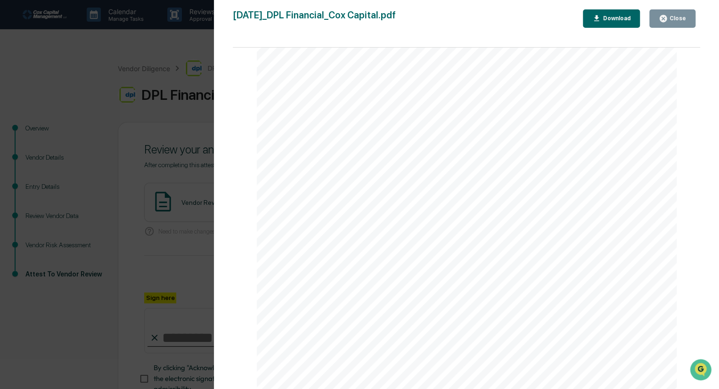
scroll to position [141, 0]
click at [678, 16] on div "Close" at bounding box center [677, 18] width 18 height 7
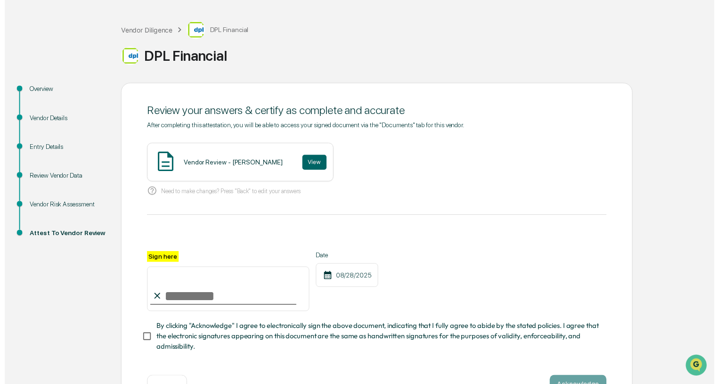
scroll to position [73, 0]
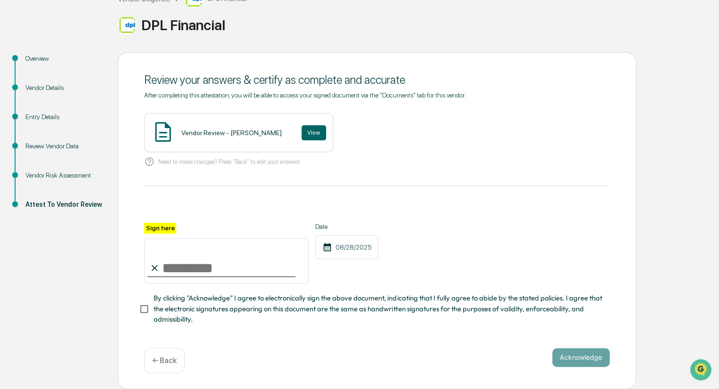
click at [166, 273] on input "Sign here" at bounding box center [226, 260] width 164 height 45
type input "********"
click at [589, 360] on button "Acknowledge" at bounding box center [580, 357] width 57 height 19
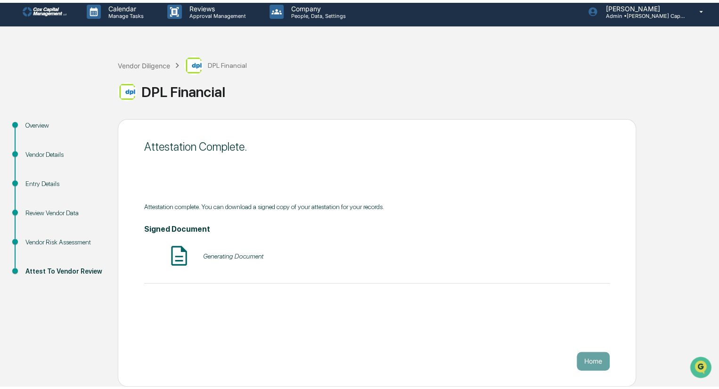
scroll to position [0, 0]
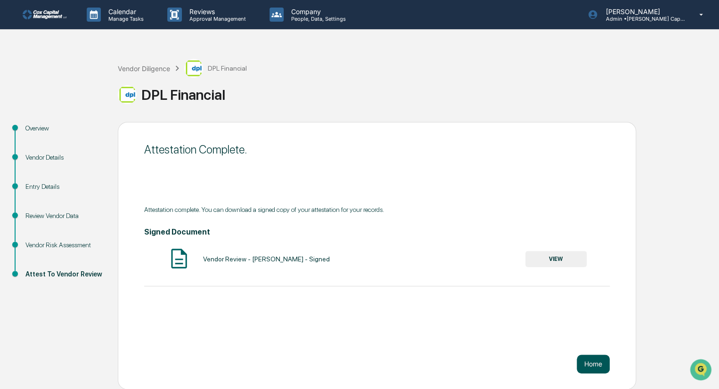
click at [600, 366] on button "Home" at bounding box center [593, 364] width 33 height 19
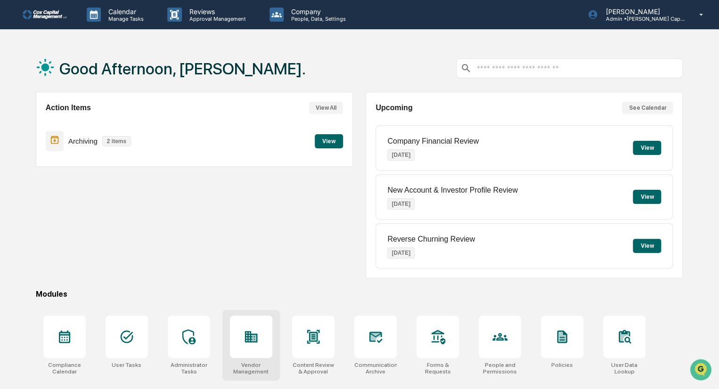
click at [260, 342] on div at bounding box center [251, 337] width 42 height 42
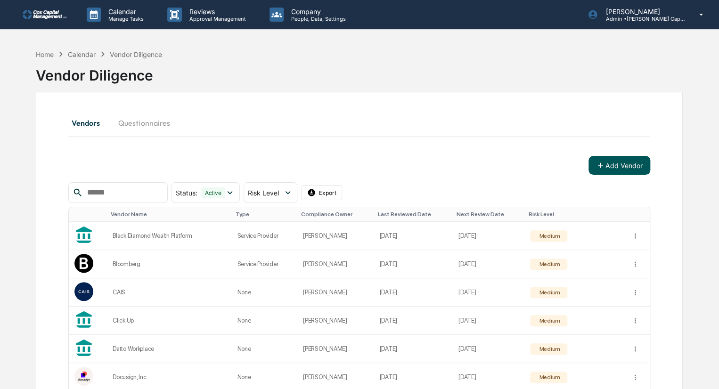
click at [612, 169] on button "Add Vendor" at bounding box center [619, 165] width 62 height 19
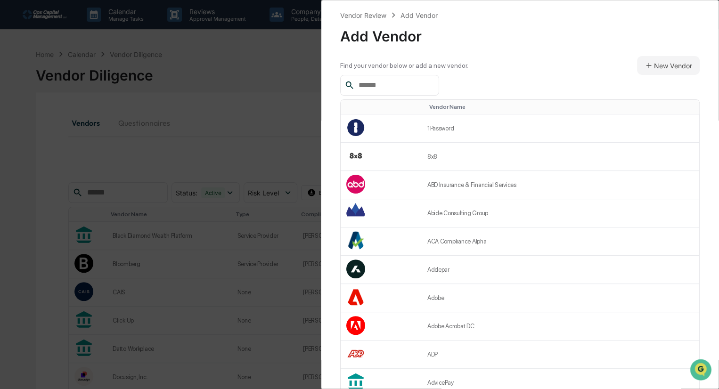
click at [431, 82] on input "text" at bounding box center [395, 85] width 80 height 12
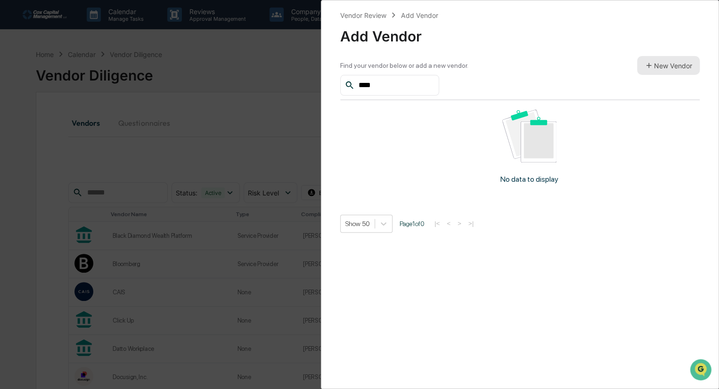
type input "****"
click at [682, 61] on button "New Vendor" at bounding box center [668, 65] width 63 height 19
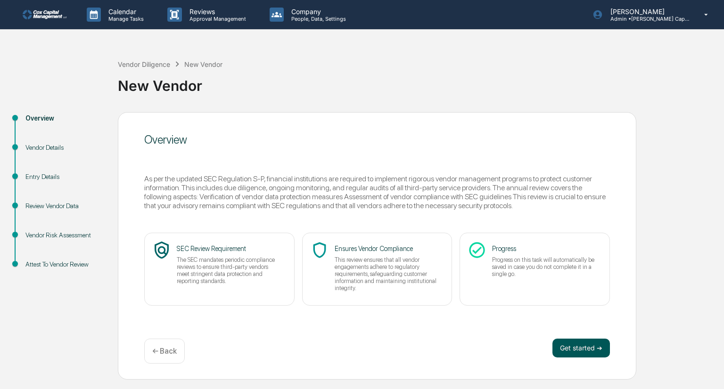
click at [589, 351] on button "Get started ➔" at bounding box center [580, 348] width 57 height 19
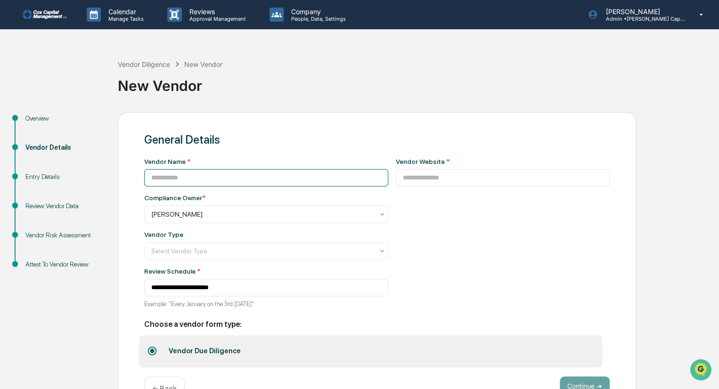
click at [191, 173] on input at bounding box center [266, 177] width 244 height 17
click at [186, 179] on input "*******" at bounding box center [266, 177] width 244 height 17
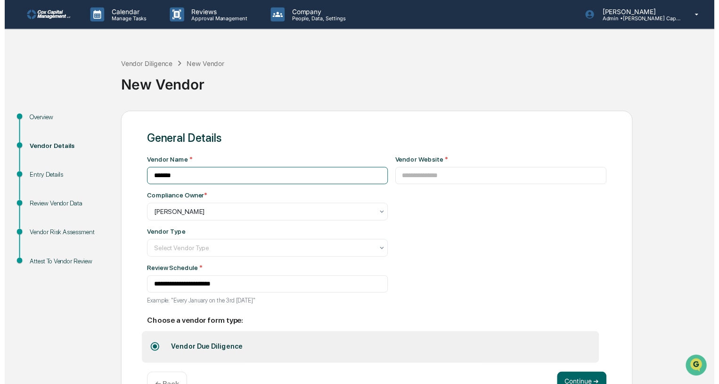
scroll to position [31, 0]
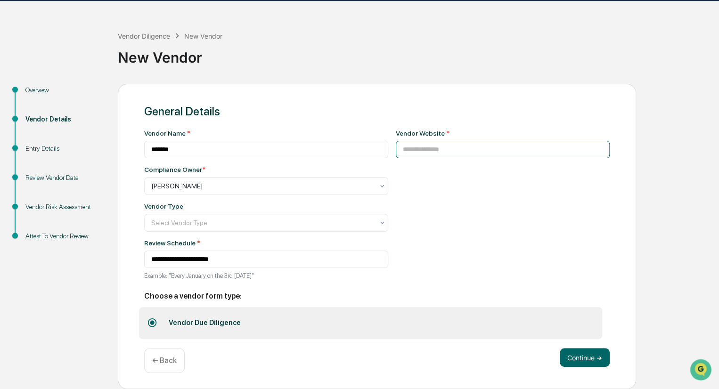
click at [414, 153] on input at bounding box center [503, 149] width 214 height 17
click at [188, 146] on input "*******" at bounding box center [266, 149] width 244 height 17
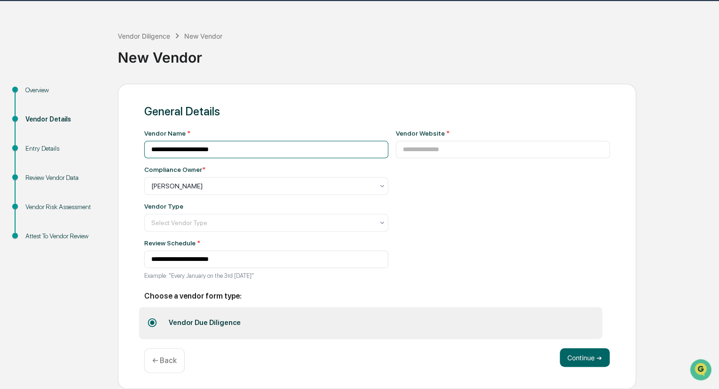
click at [179, 144] on input "**********" at bounding box center [266, 149] width 244 height 17
type input "**********"
click at [421, 144] on input at bounding box center [503, 149] width 214 height 17
paste input "**********"
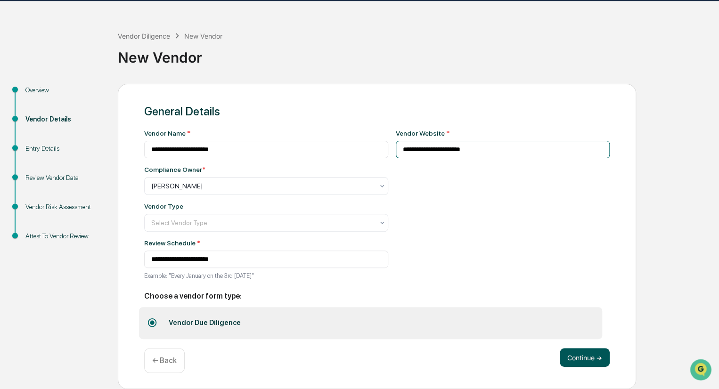
type input "**********"
click at [578, 358] on button "Continue ➔" at bounding box center [585, 357] width 50 height 19
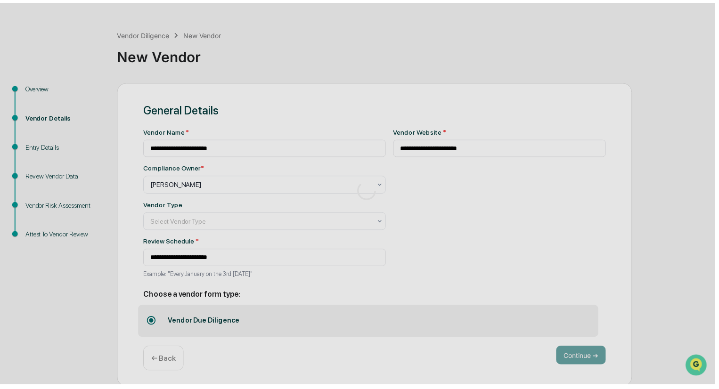
scroll to position [0, 0]
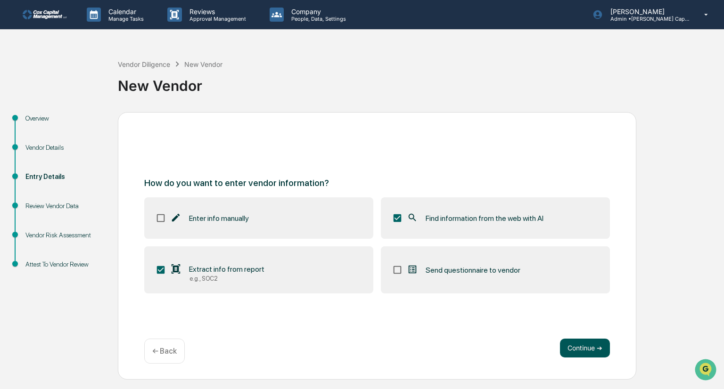
click at [580, 345] on button "Continue ➔" at bounding box center [585, 348] width 50 height 19
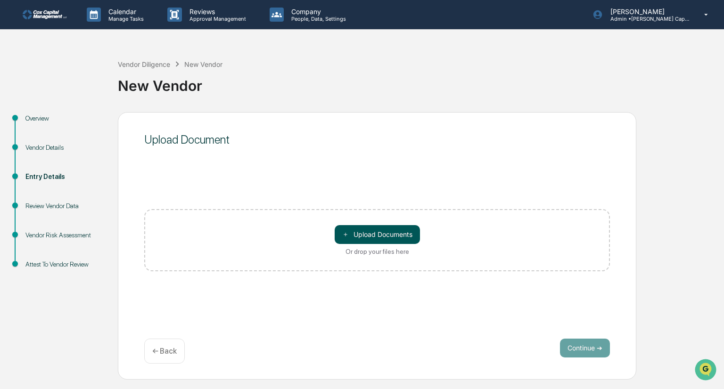
click at [388, 231] on button "＋ Upload Documents" at bounding box center [377, 234] width 85 height 19
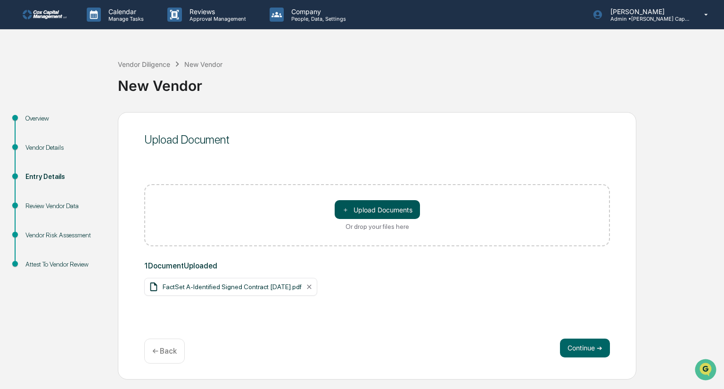
click at [375, 212] on button "＋ Upload Documents" at bounding box center [377, 209] width 85 height 19
click at [589, 350] on button "Continue ➔" at bounding box center [585, 348] width 50 height 19
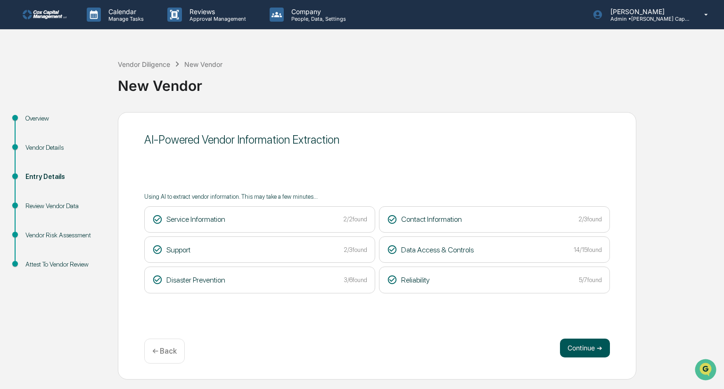
click at [577, 346] on button "Continue ➔" at bounding box center [585, 348] width 50 height 19
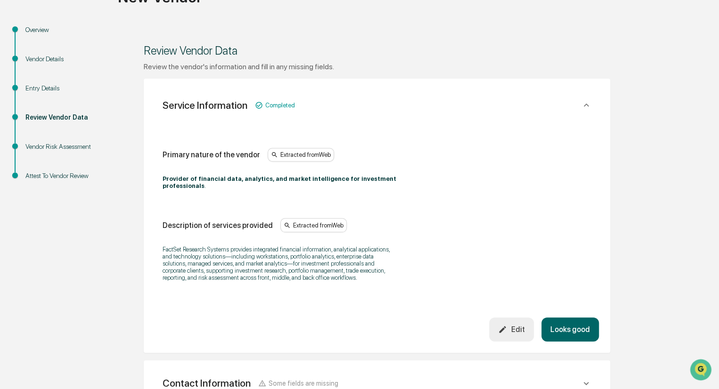
scroll to position [94, 0]
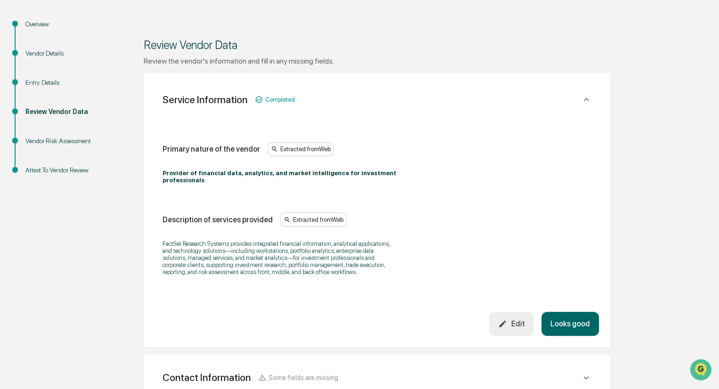
click at [572, 314] on button "Looks good" at bounding box center [569, 324] width 57 height 24
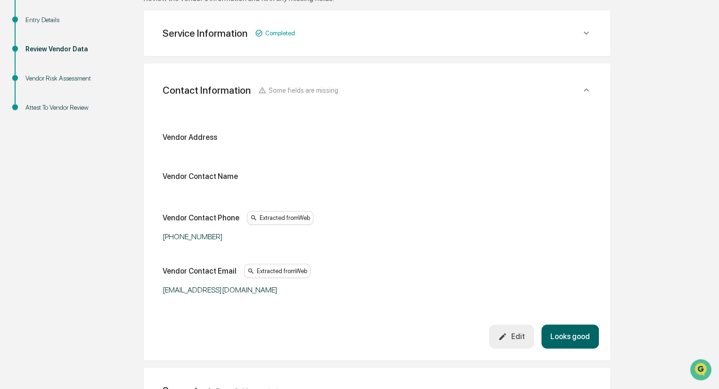
scroll to position [167, 0]
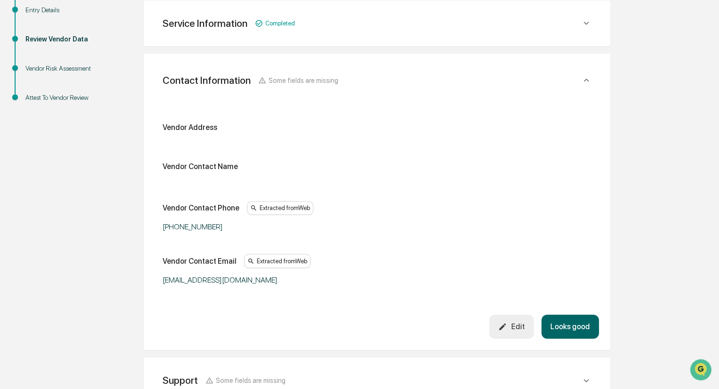
click at [571, 328] on button "Looks good" at bounding box center [569, 327] width 57 height 24
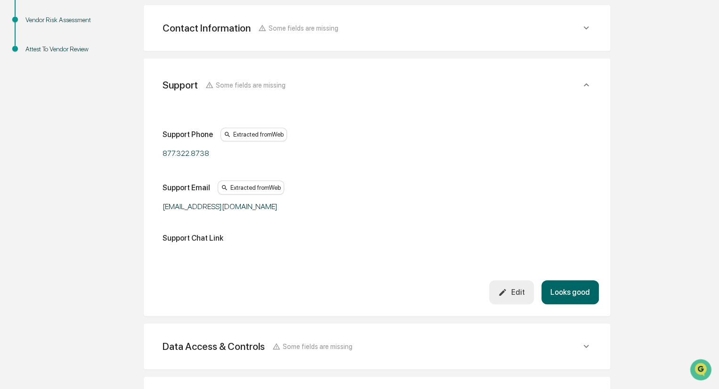
scroll to position [220, 0]
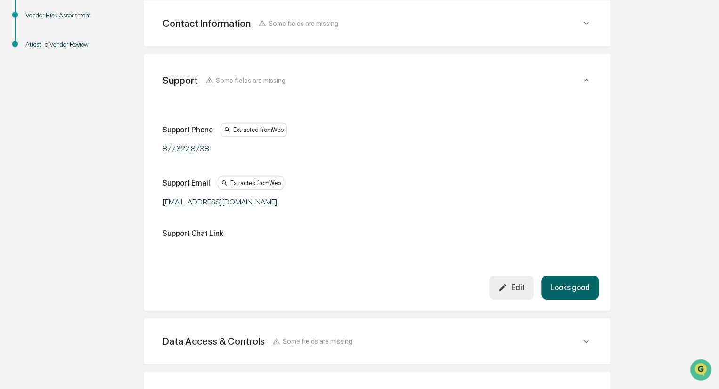
click at [576, 285] on button "Looks good" at bounding box center [569, 288] width 57 height 24
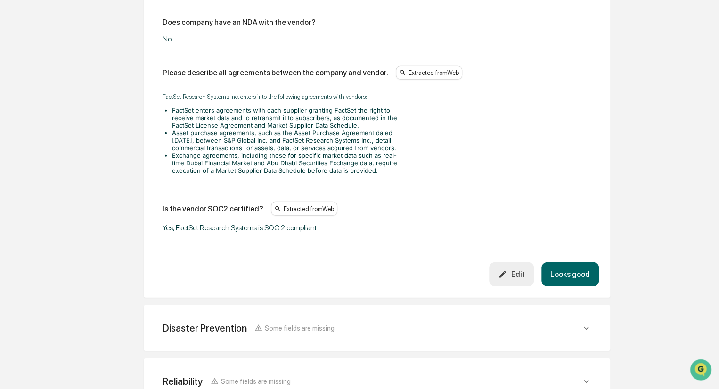
scroll to position [1263, 0]
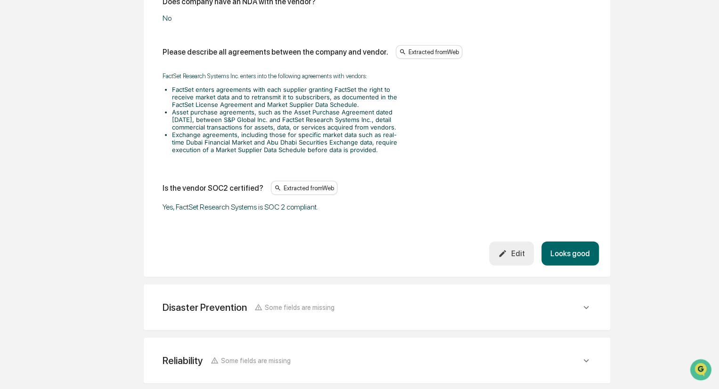
click at [567, 253] on button "Looks good" at bounding box center [569, 254] width 57 height 24
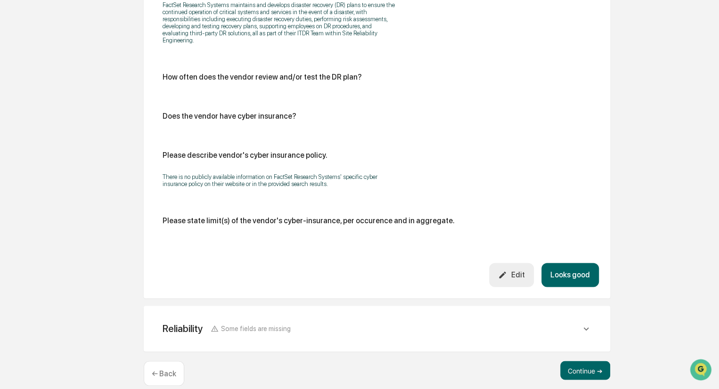
scroll to position [541, 0]
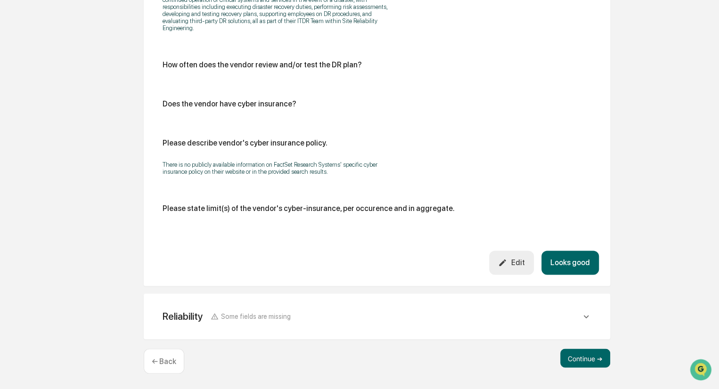
click at [568, 261] on button "Looks good" at bounding box center [569, 263] width 57 height 24
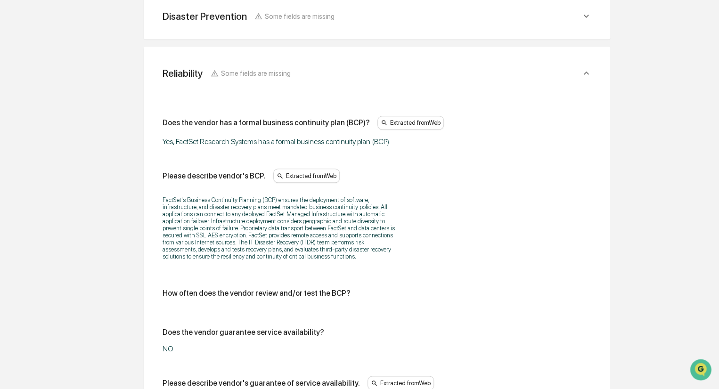
scroll to position [379, 0]
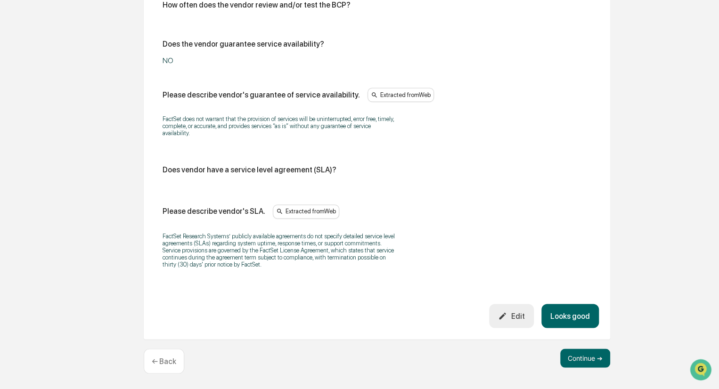
click at [567, 314] on button "Looks good" at bounding box center [569, 316] width 57 height 24
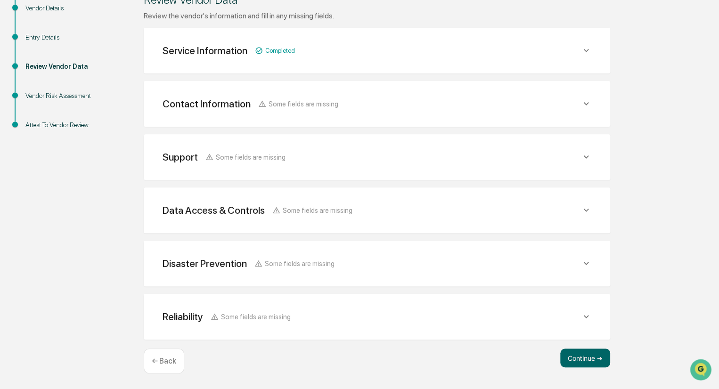
scroll to position [139, 0]
click at [579, 358] on button "Continue ➔" at bounding box center [585, 358] width 50 height 19
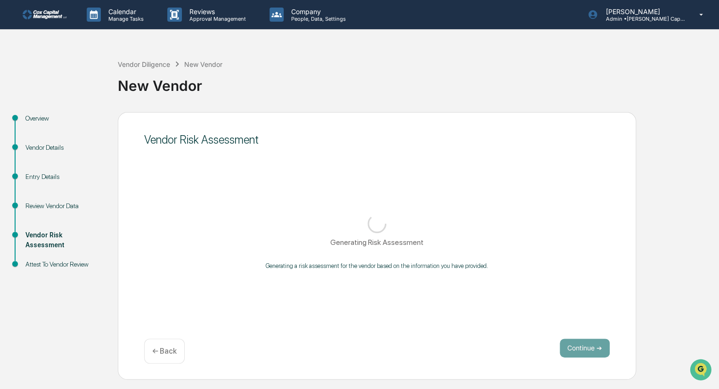
scroll to position [0, 0]
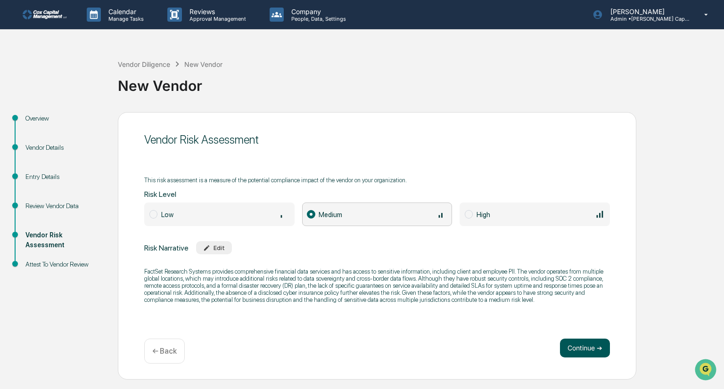
click at [580, 348] on button "Continue ➔" at bounding box center [585, 348] width 50 height 19
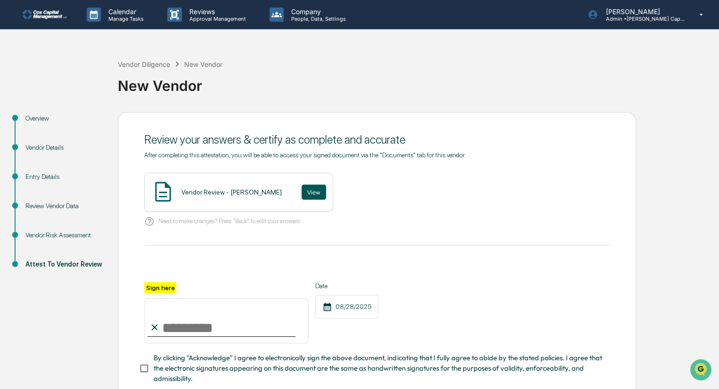
click at [302, 188] on button "View" at bounding box center [314, 192] width 24 height 15
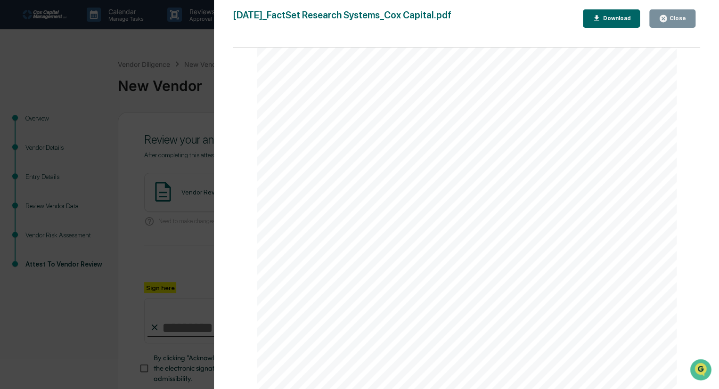
scroll to position [94, 0]
click at [679, 19] on div "Close" at bounding box center [677, 18] width 18 height 7
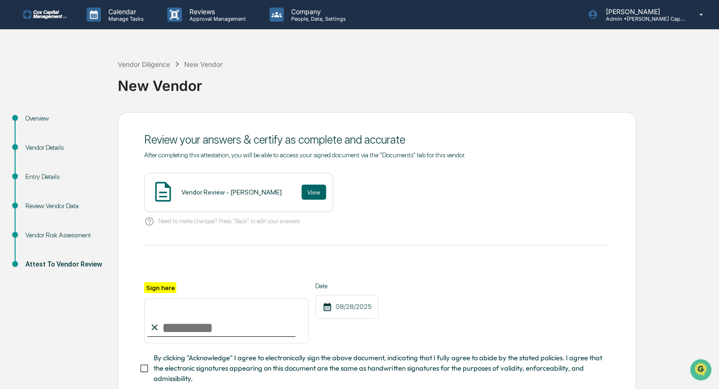
click at [173, 342] on input "Sign here" at bounding box center [226, 320] width 164 height 45
type input "********"
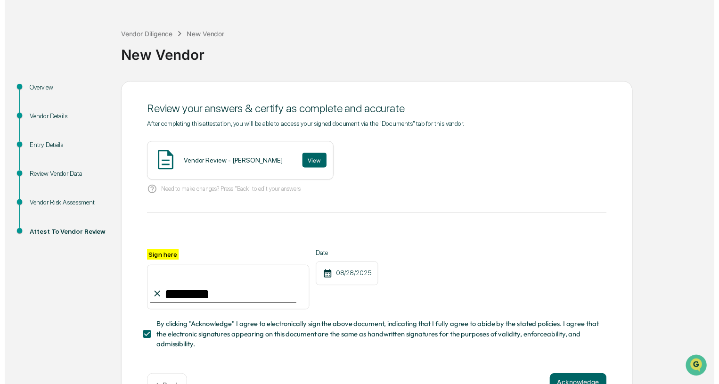
scroll to position [63, 0]
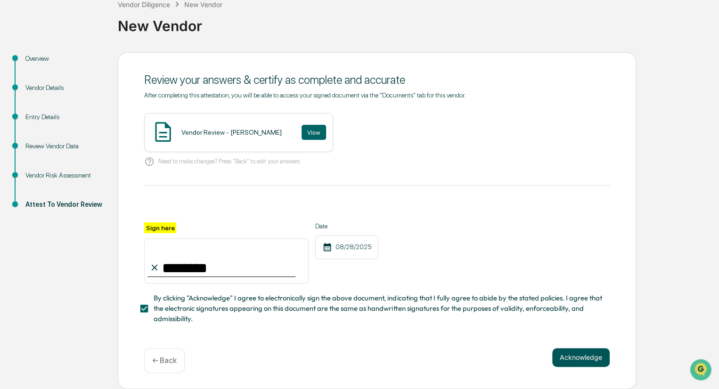
click at [584, 353] on button "Acknowledge" at bounding box center [580, 357] width 57 height 19
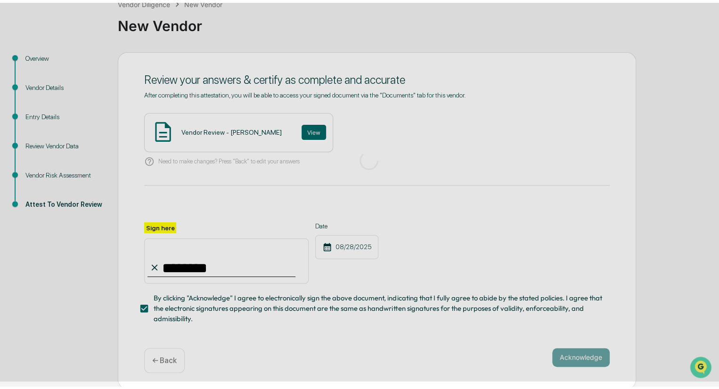
scroll to position [0, 0]
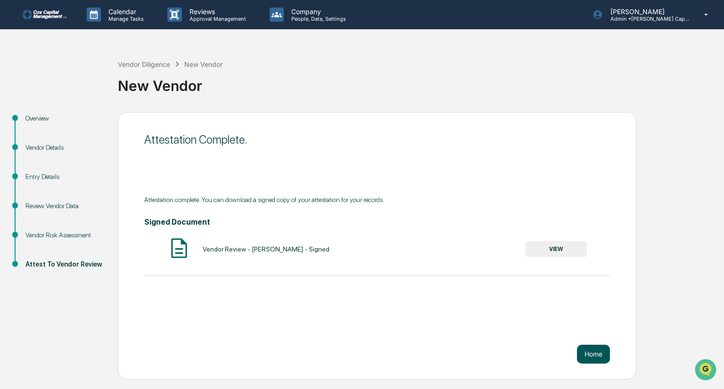
click at [596, 358] on button "Home" at bounding box center [593, 354] width 33 height 19
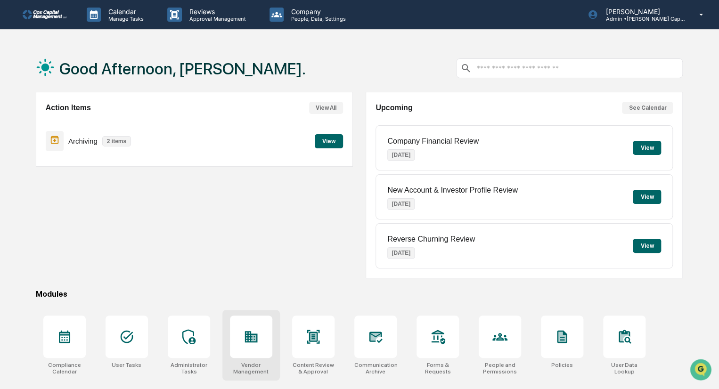
click at [258, 329] on icon at bounding box center [251, 336] width 15 height 15
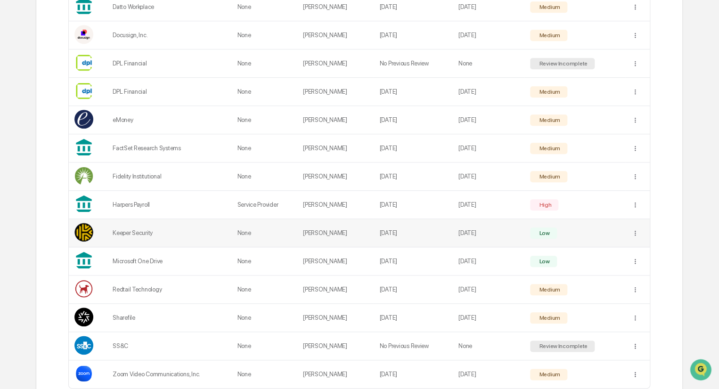
scroll to position [393, 0]
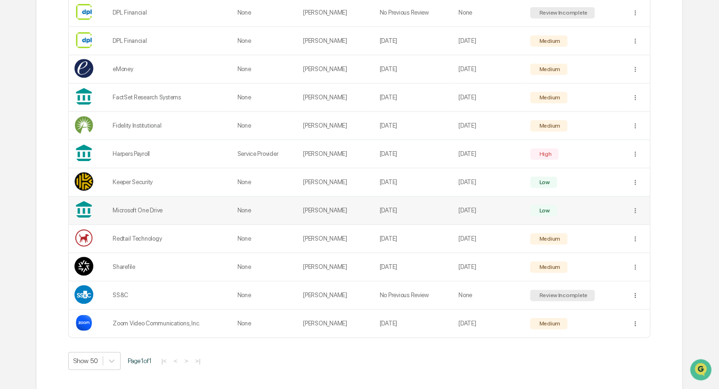
click at [131, 208] on div "Microsoft One Drive" at bounding box center [169, 210] width 113 height 7
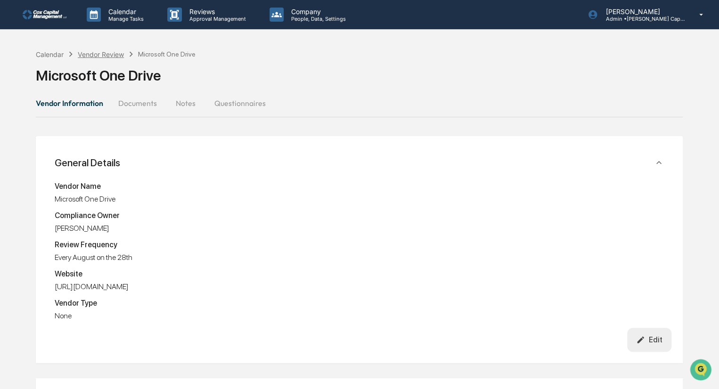
click at [101, 54] on div "Vendor Review" at bounding box center [101, 54] width 46 height 8
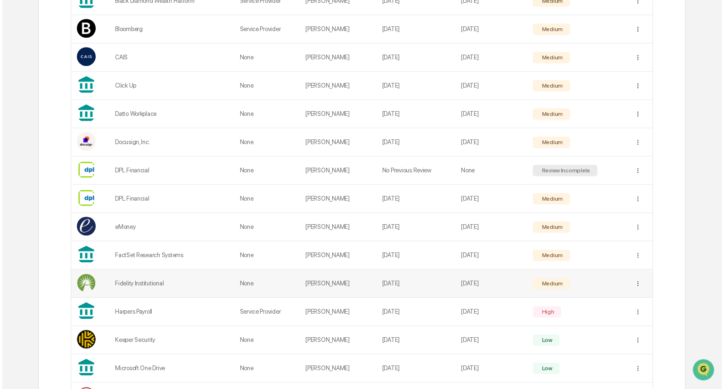
scroll to position [236, 0]
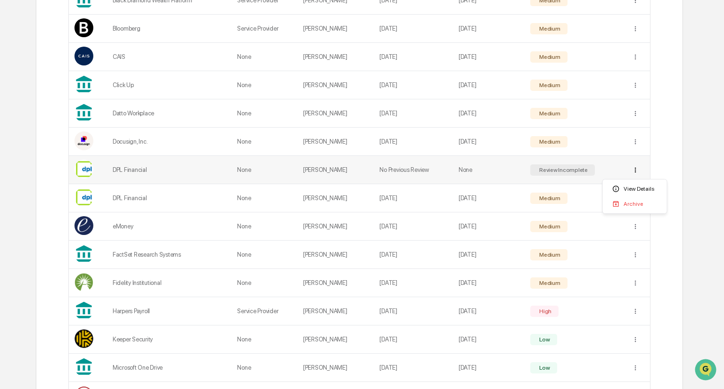
click at [637, 189] on div "View Details" at bounding box center [634, 188] width 60 height 15
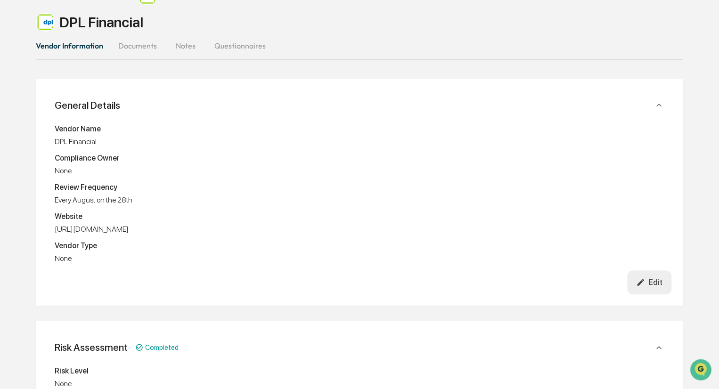
scroll to position [57, 0]
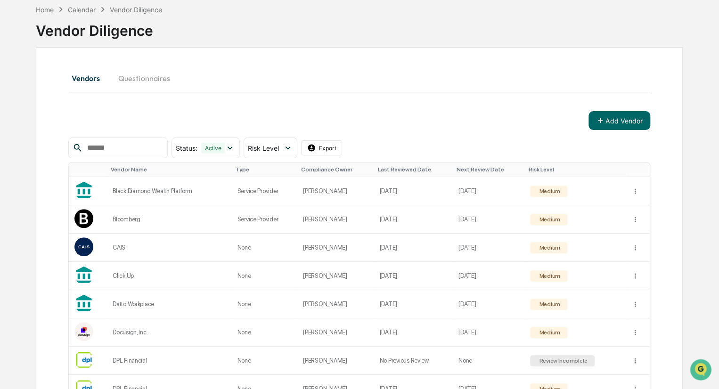
scroll to position [57, 0]
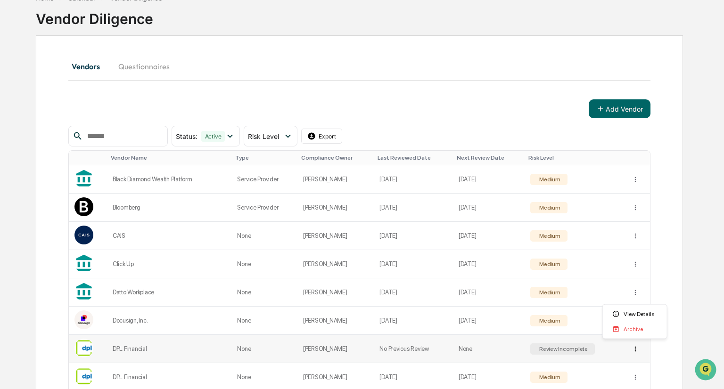
click at [636, 333] on html "Calendar Manage Tasks Reviews Approval Management Company People, Data, Setting…" at bounding box center [362, 137] width 724 height 389
click at [635, 330] on div "Archive" at bounding box center [634, 329] width 60 height 15
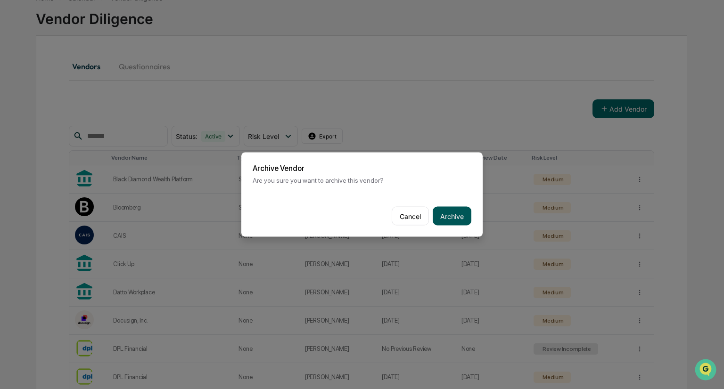
click at [448, 214] on button "Archive" at bounding box center [452, 216] width 39 height 19
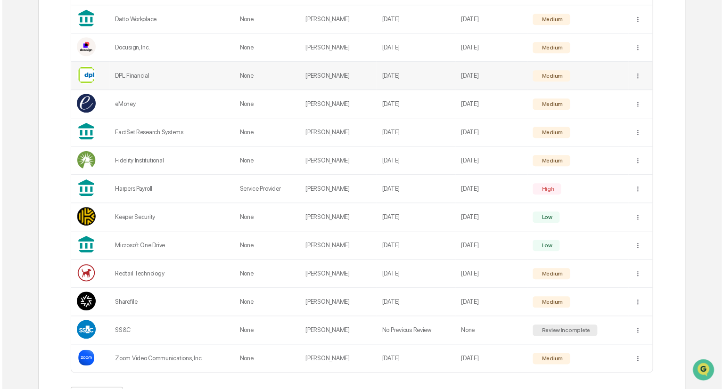
scroll to position [365, 0]
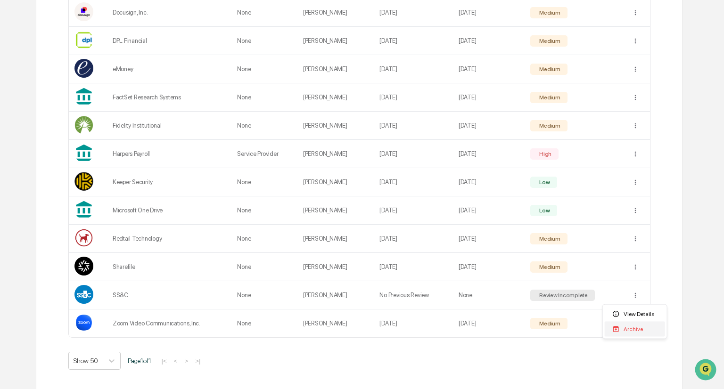
click at [627, 331] on div "Archive" at bounding box center [634, 329] width 60 height 15
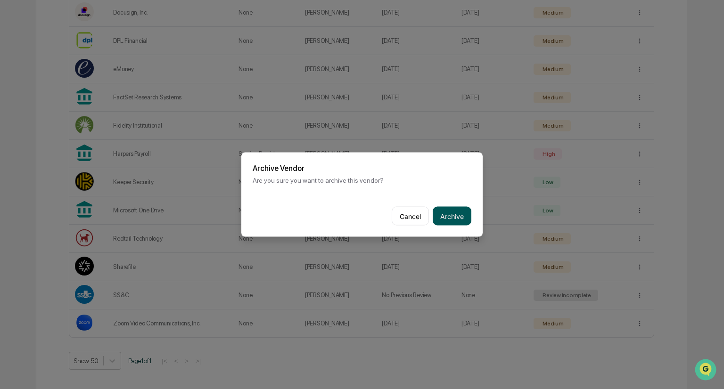
click at [458, 212] on button "Archive" at bounding box center [452, 216] width 39 height 19
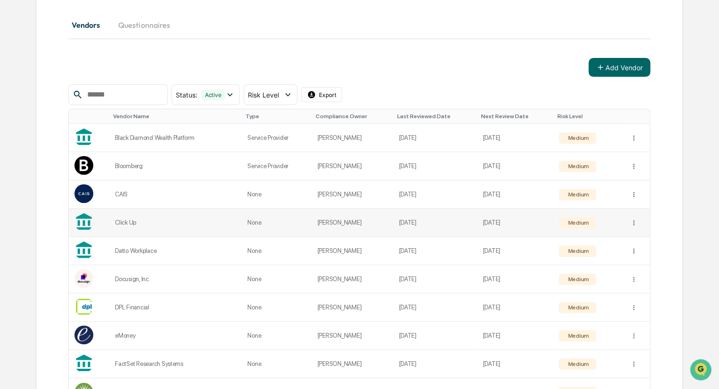
scroll to position [0, 0]
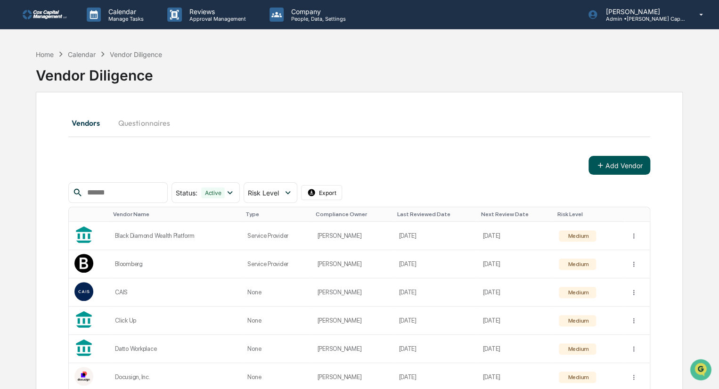
click at [629, 164] on button "Add Vendor" at bounding box center [619, 165] width 62 height 19
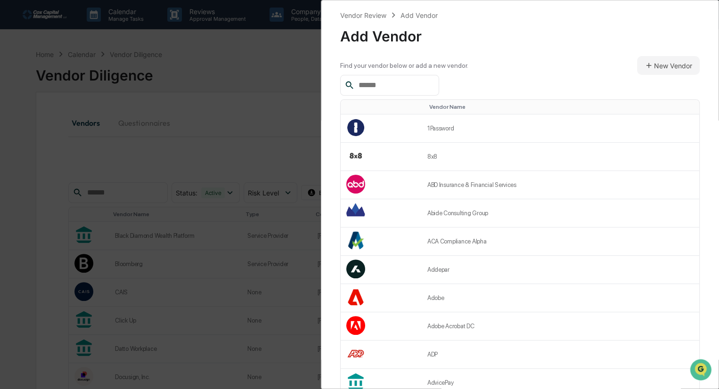
click at [248, 93] on div "Vendor Review Add Vendor Add Vendor Find your vendor below or add a new vendor.…" at bounding box center [359, 194] width 719 height 389
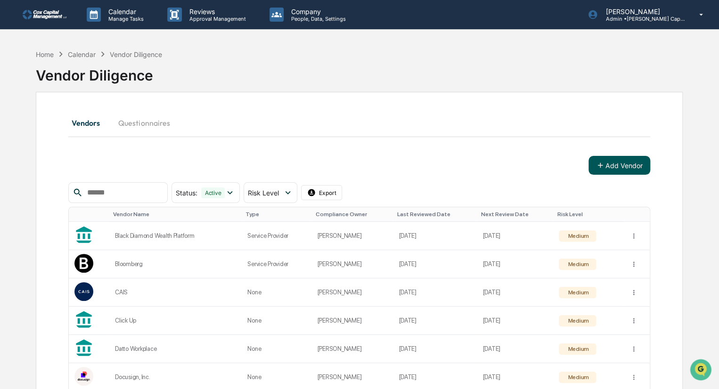
click at [629, 164] on button "Add Vendor" at bounding box center [619, 165] width 62 height 19
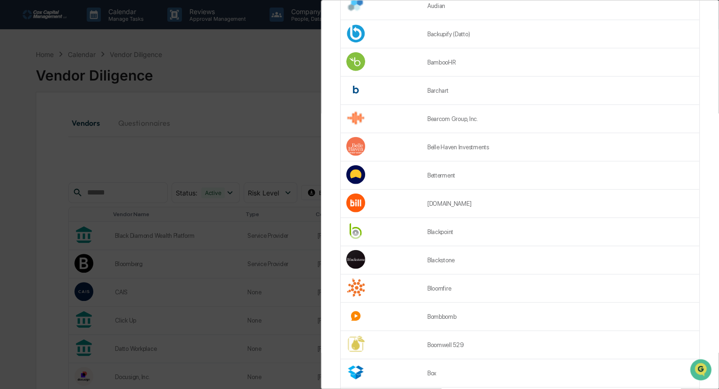
scroll to position [1190, 0]
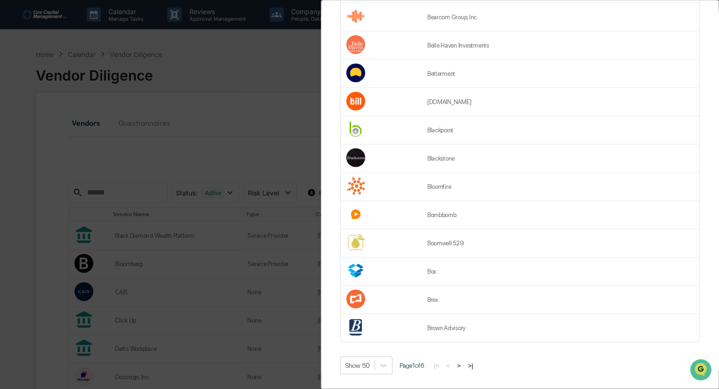
click at [475, 362] on button ">|" at bounding box center [470, 366] width 11 height 8
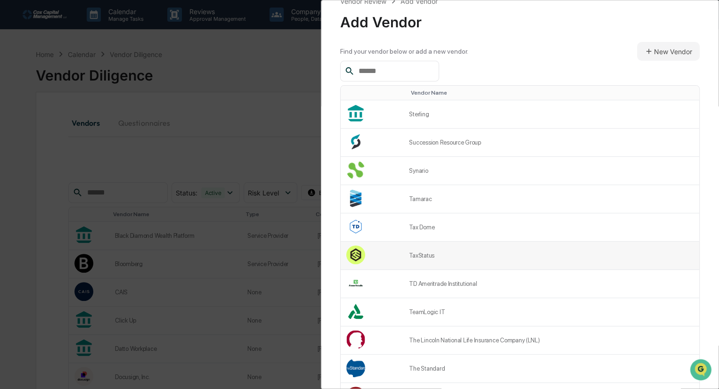
scroll to position [0, 0]
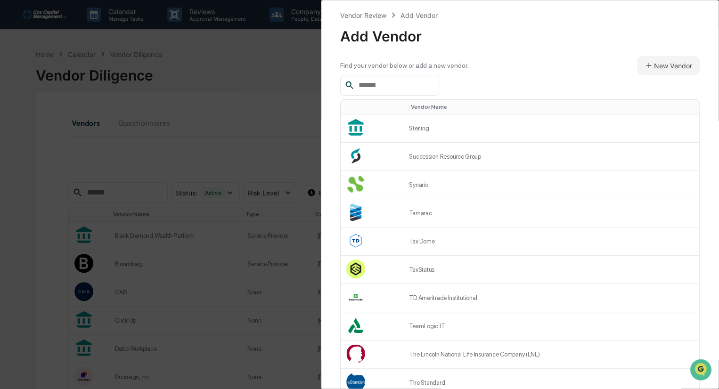
click at [279, 70] on div "Vendor Review Add Vendor Add Vendor Find your vendor below or add a new vendor.…" at bounding box center [359, 194] width 719 height 389
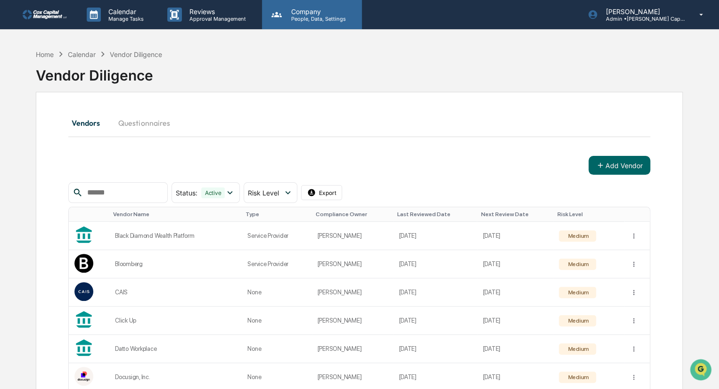
click at [325, 15] on p "Company" at bounding box center [317, 12] width 67 height 8
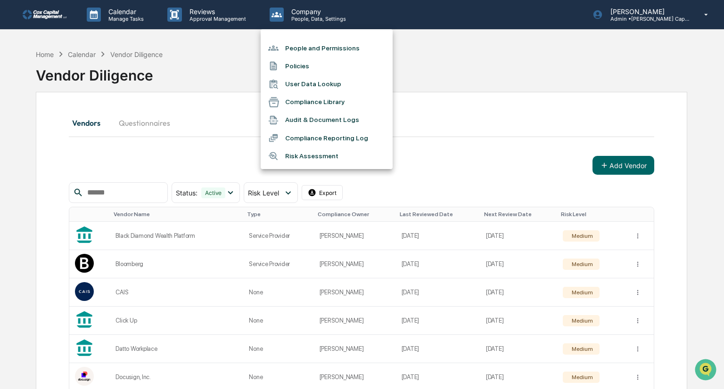
click at [441, 53] on div at bounding box center [362, 194] width 724 height 389
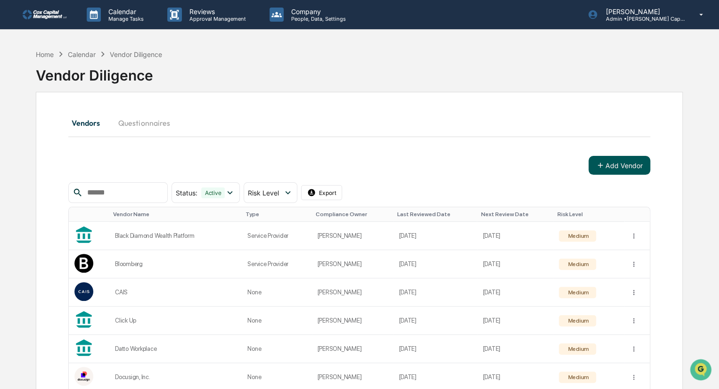
click at [622, 163] on button "Add Vendor" at bounding box center [619, 165] width 62 height 19
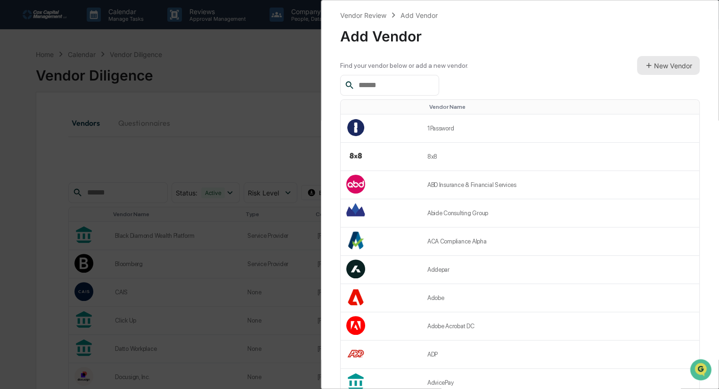
click at [666, 65] on button "New Vendor" at bounding box center [668, 65] width 63 height 19
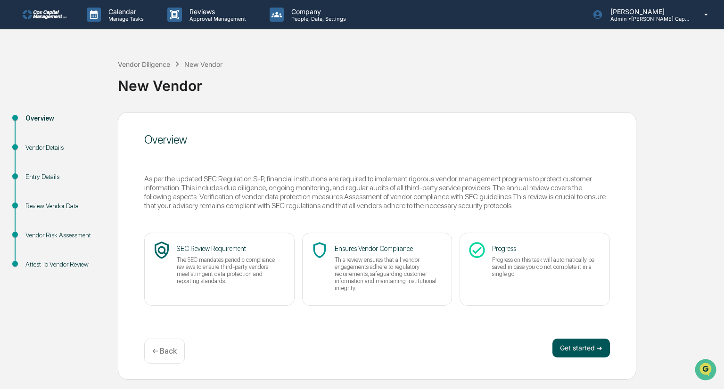
click at [573, 353] on button "Get started ➔" at bounding box center [580, 348] width 57 height 19
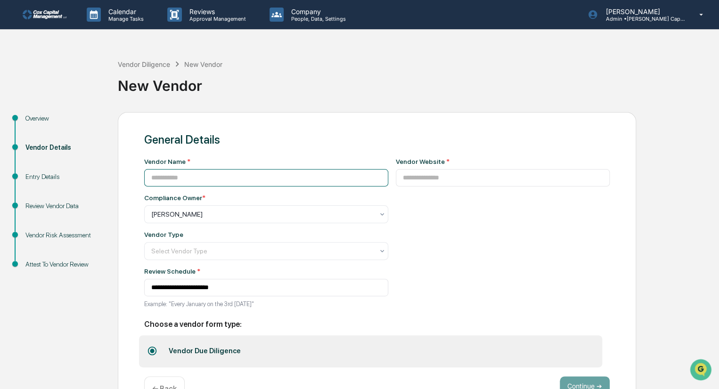
click at [245, 180] on input at bounding box center [266, 177] width 244 height 17
type input "*****"
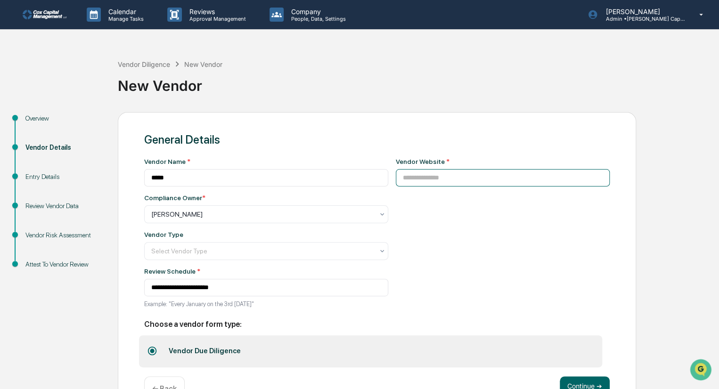
click at [413, 180] on input at bounding box center [503, 177] width 214 height 17
paste input "**********"
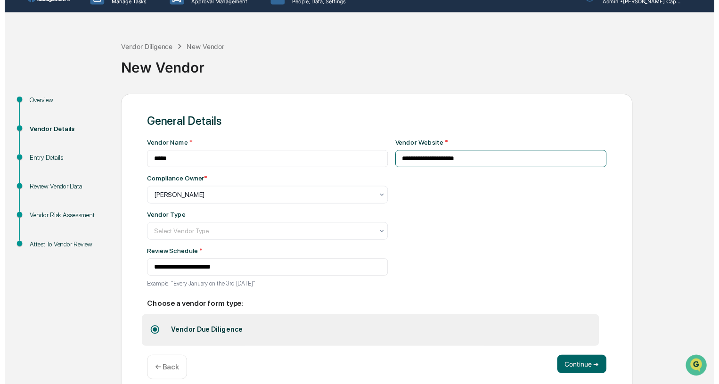
scroll to position [31, 0]
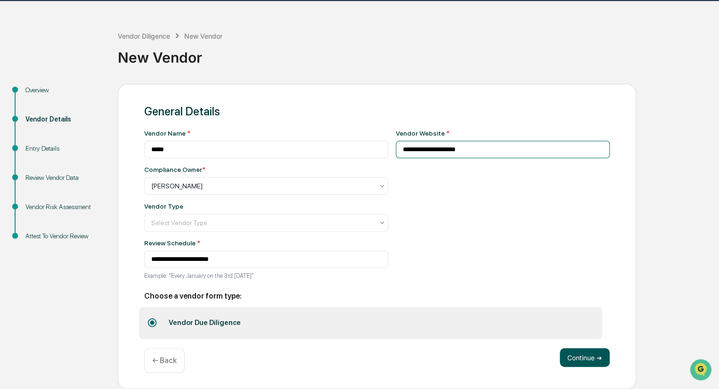
type input "**********"
click at [588, 358] on button "Continue ➔" at bounding box center [585, 357] width 50 height 19
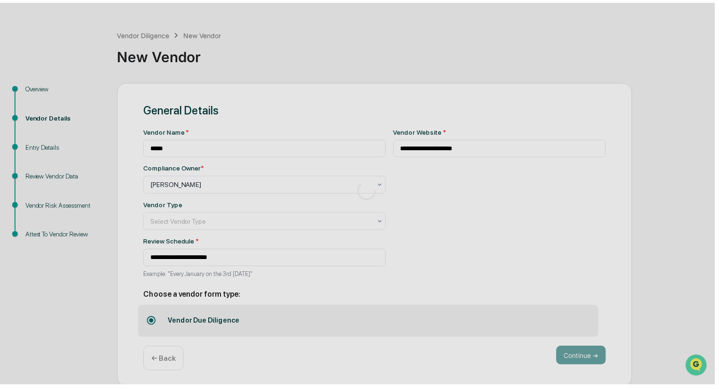
scroll to position [0, 0]
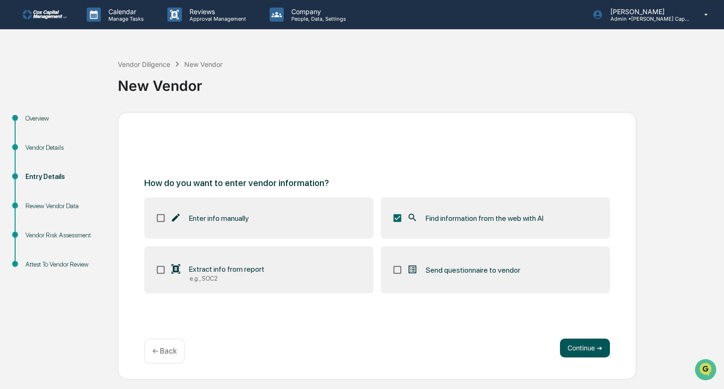
click at [573, 342] on button "Continue ➔" at bounding box center [585, 348] width 50 height 19
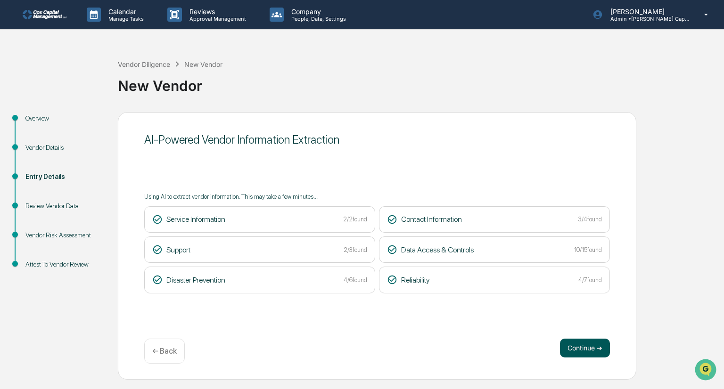
click at [585, 349] on button "Continue ➔" at bounding box center [585, 348] width 50 height 19
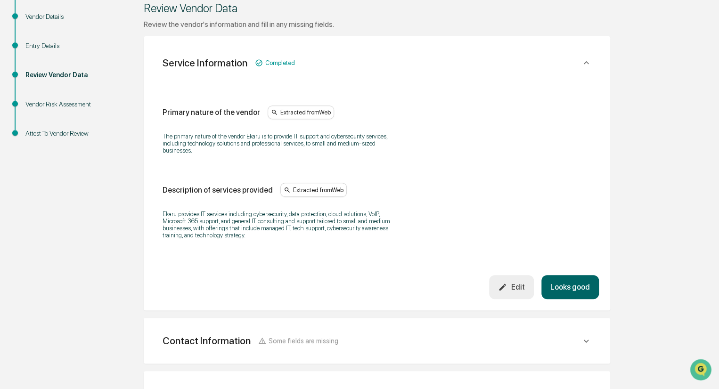
scroll to position [188, 0]
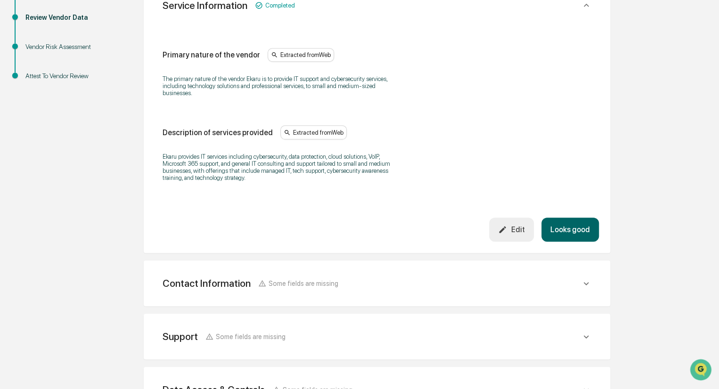
click at [572, 230] on button "Looks good" at bounding box center [569, 230] width 57 height 24
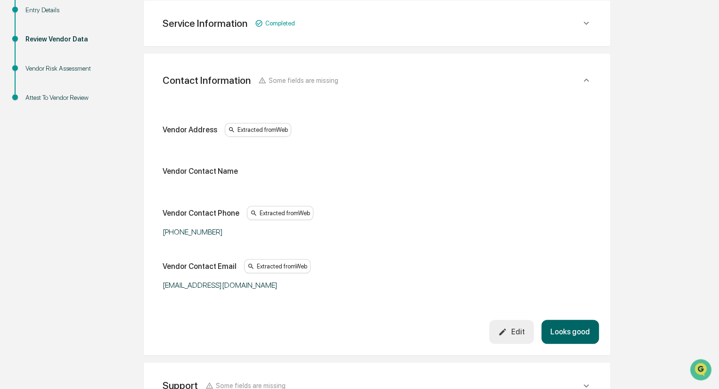
click at [514, 329] on div "Edit" at bounding box center [511, 331] width 26 height 9
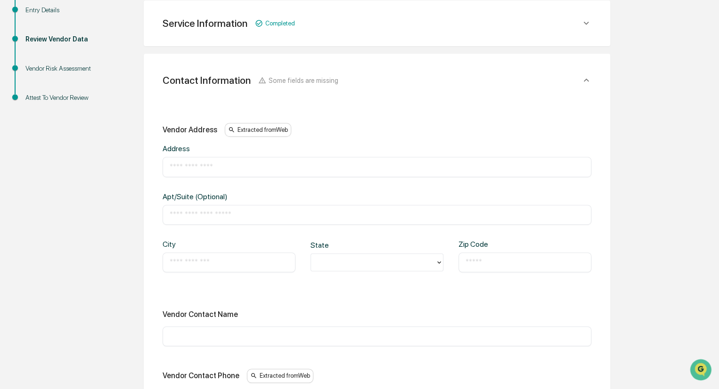
click at [227, 170] on input "text" at bounding box center [377, 166] width 415 height 9
type input "**********"
type input "*********"
type input "********"
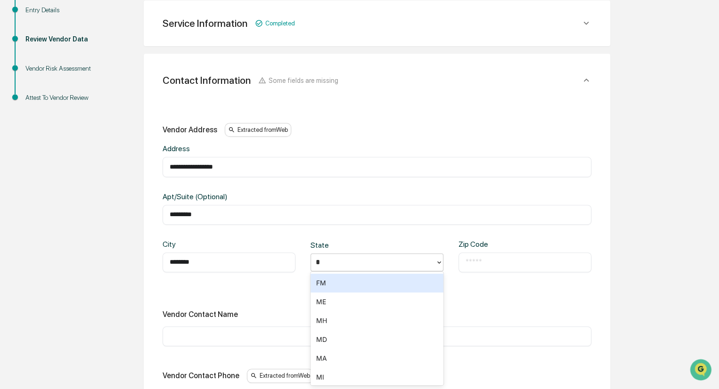
type input "**"
type input "*"
click at [358, 259] on div at bounding box center [373, 262] width 115 height 11
type input "**"
click at [341, 289] on div "MA" at bounding box center [376, 283] width 133 height 19
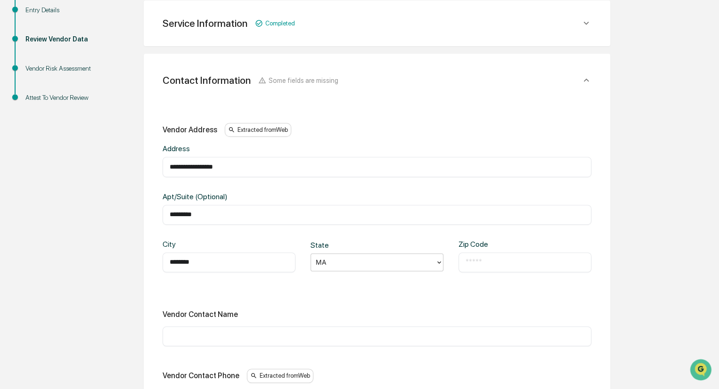
click at [518, 261] on input "text" at bounding box center [524, 262] width 119 height 9
type input "*****"
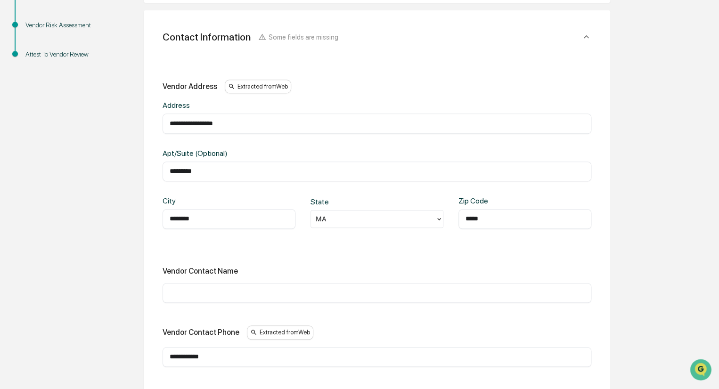
scroll to position [261, 0]
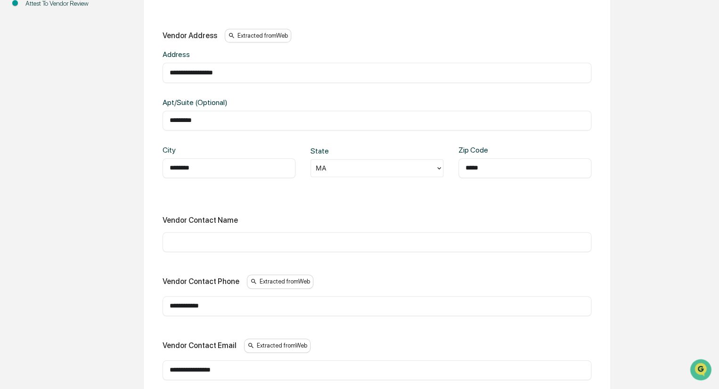
click at [196, 245] on input "text" at bounding box center [377, 241] width 415 height 9
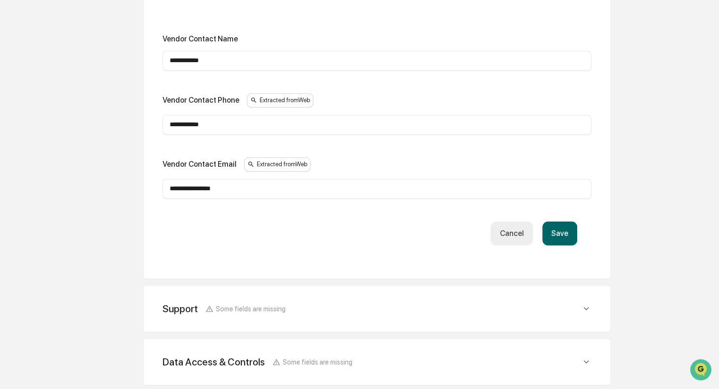
scroll to position [449, 0]
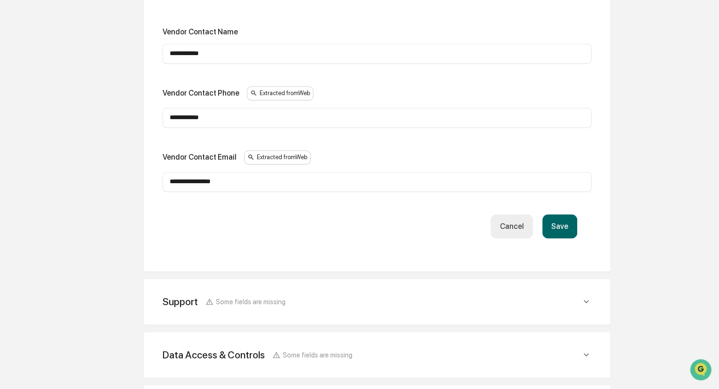
type input "**********"
click at [559, 221] on button "Save" at bounding box center [559, 226] width 35 height 24
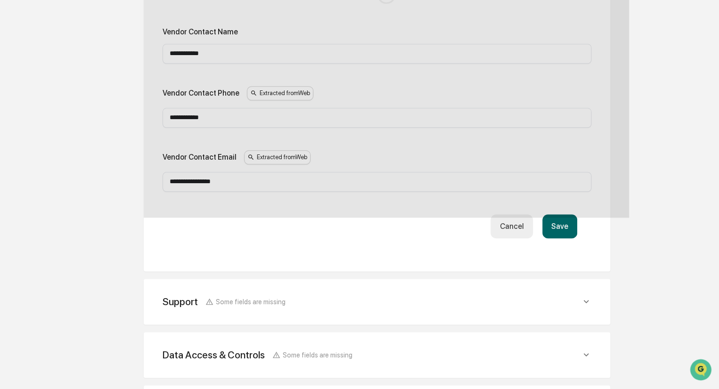
scroll to position [413, 0]
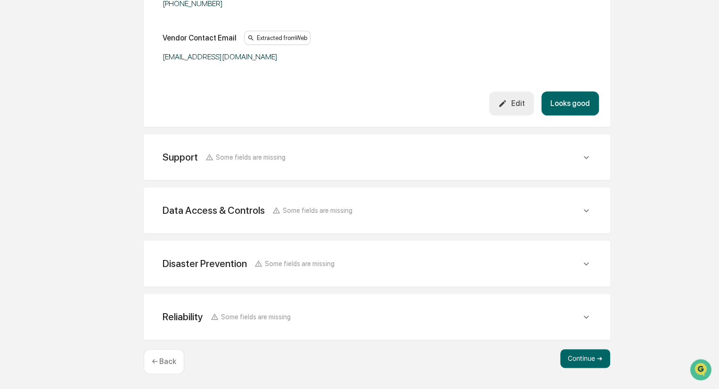
click at [579, 99] on button "Looks good" at bounding box center [569, 103] width 57 height 24
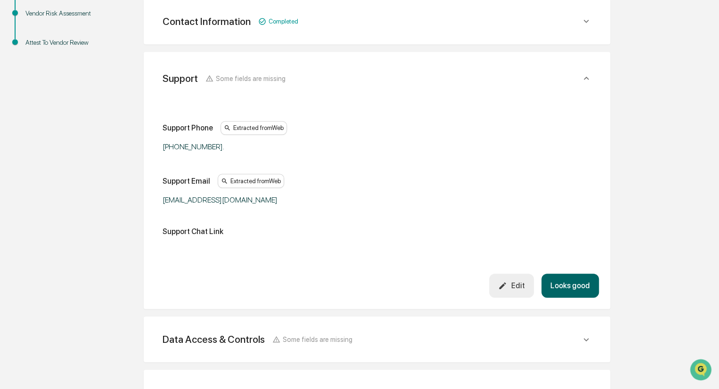
scroll to position [220, 0]
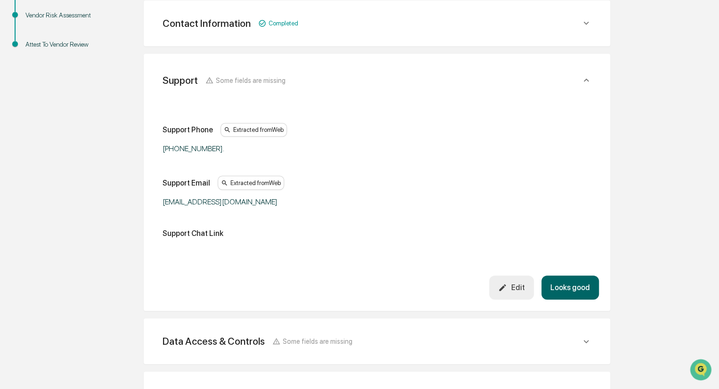
click at [569, 289] on button "Looks good" at bounding box center [569, 288] width 57 height 24
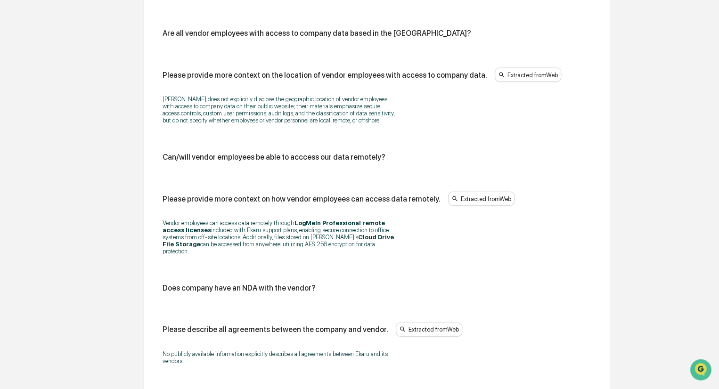
scroll to position [980, 0]
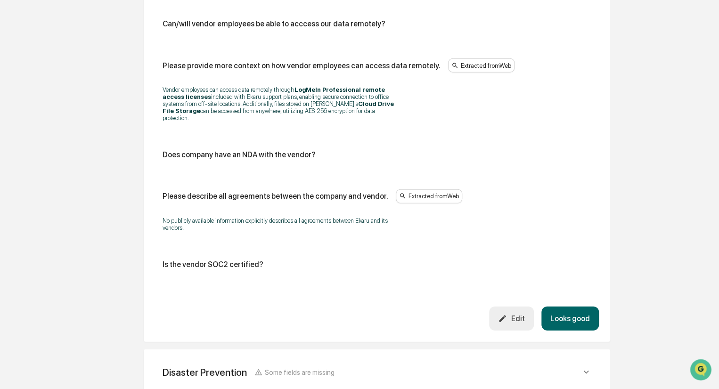
click at [580, 307] on button "Looks good" at bounding box center [569, 319] width 57 height 24
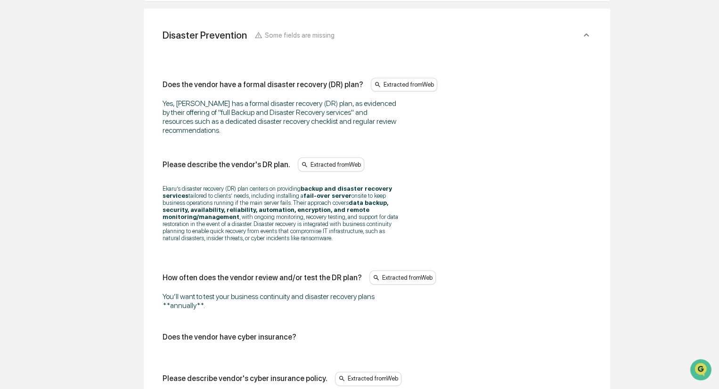
scroll to position [373, 0]
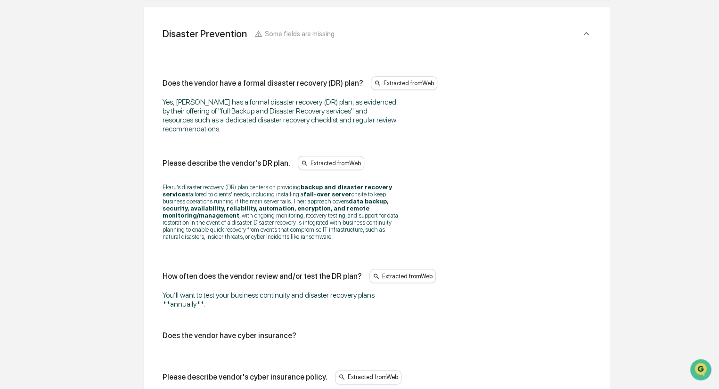
click at [390, 308] on div "You’ll want to test your business continuity and disaster recovery plans **annu…" at bounding box center [281, 300] width 236 height 18
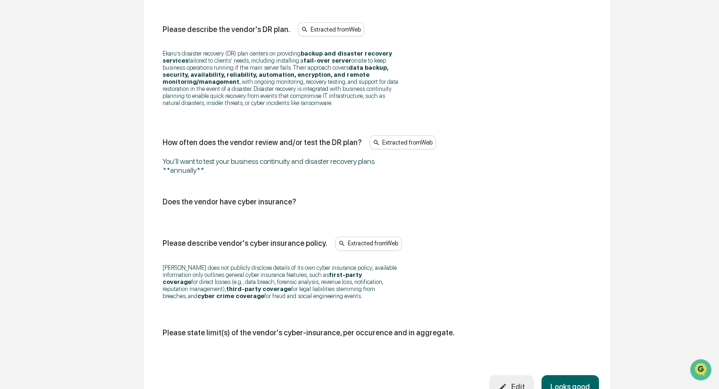
scroll to position [514, 0]
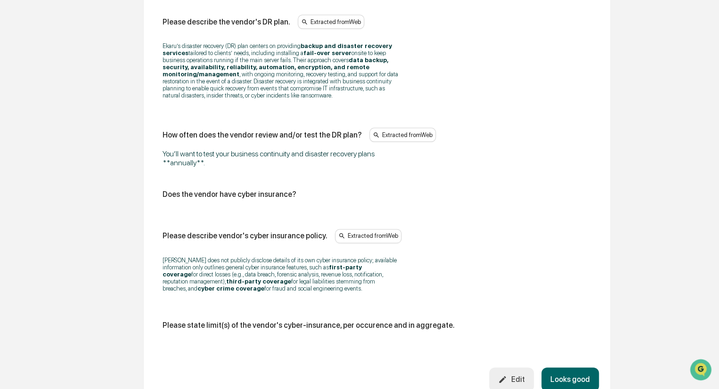
click at [576, 380] on button "Looks good" at bounding box center [569, 379] width 57 height 24
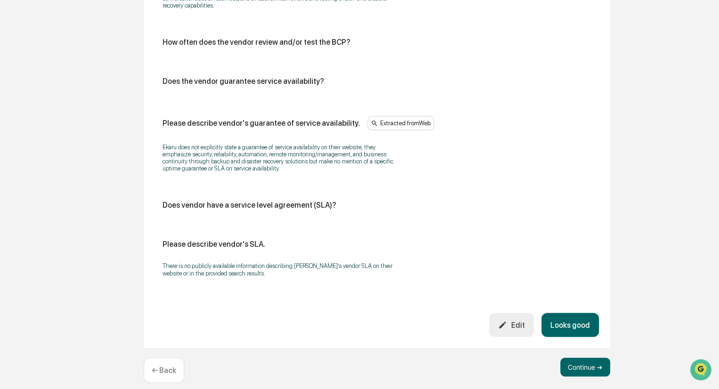
scroll to position [626, 0]
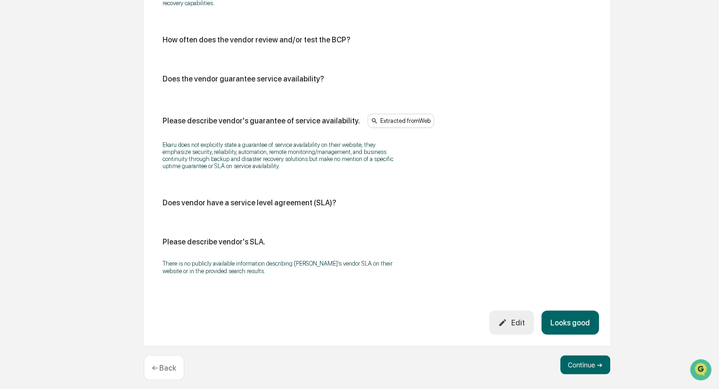
click at [572, 313] on button "Looks good" at bounding box center [569, 322] width 57 height 24
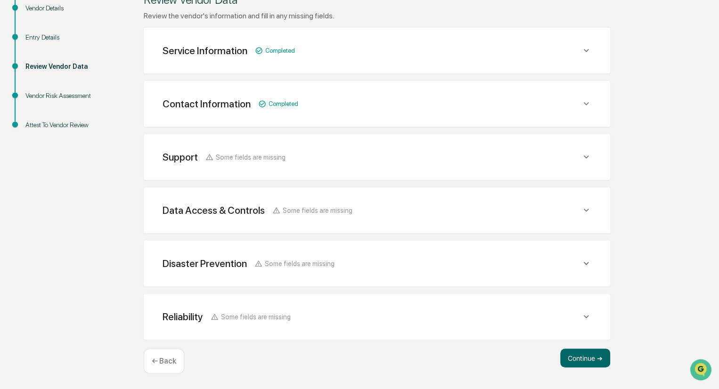
scroll to position [139, 0]
click at [583, 357] on button "Continue ➔" at bounding box center [585, 358] width 50 height 19
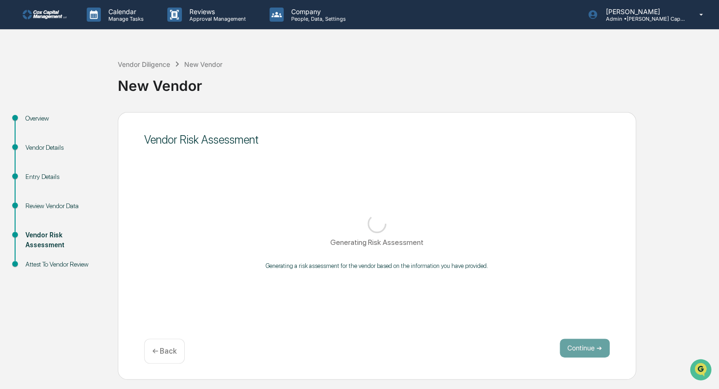
scroll to position [0, 0]
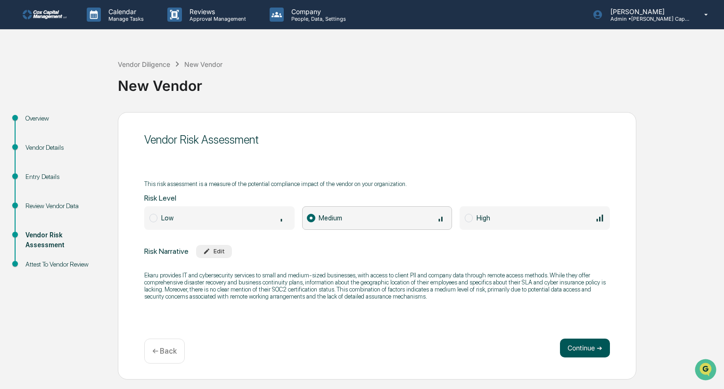
click at [587, 347] on button "Continue ➔" at bounding box center [585, 348] width 50 height 19
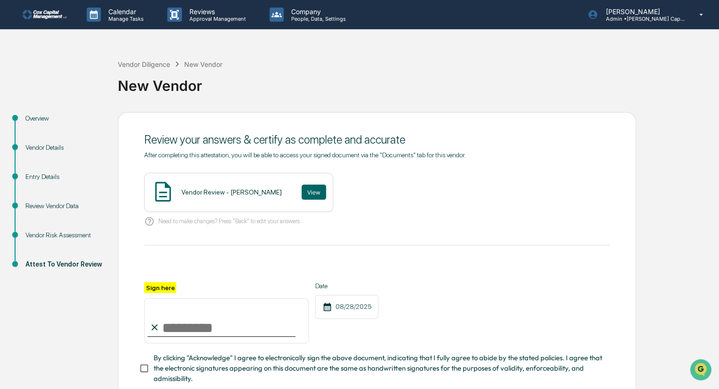
click at [183, 330] on input "Sign here" at bounding box center [226, 320] width 164 height 45
type input "********"
click at [302, 189] on button "View" at bounding box center [314, 192] width 24 height 15
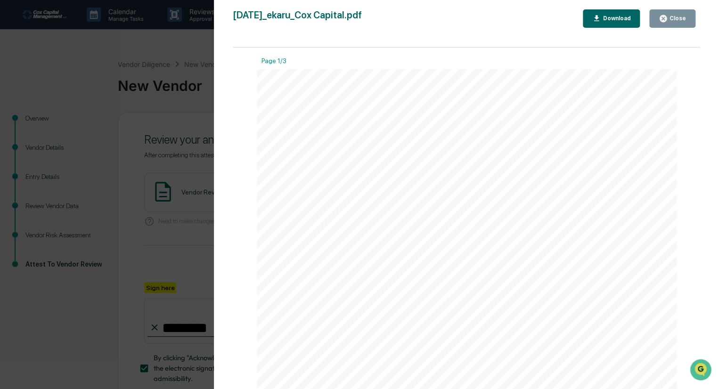
click at [675, 16] on div "Close" at bounding box center [677, 18] width 18 height 7
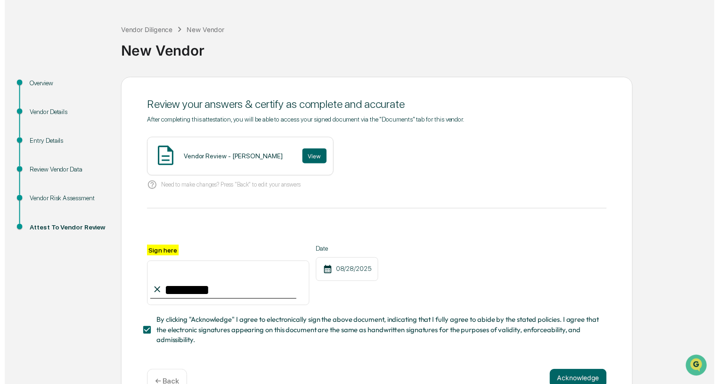
scroll to position [63, 0]
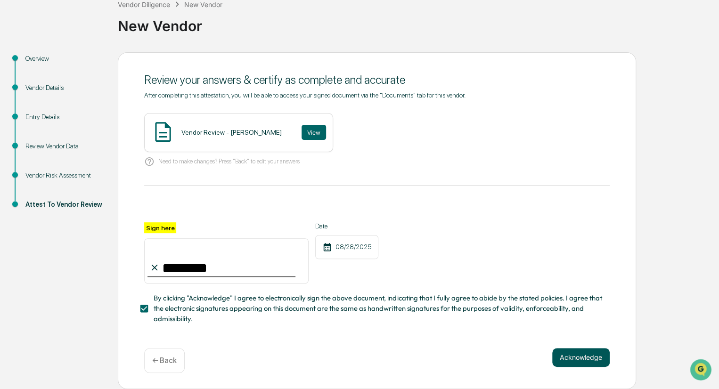
click at [584, 358] on button "Acknowledge" at bounding box center [580, 357] width 57 height 19
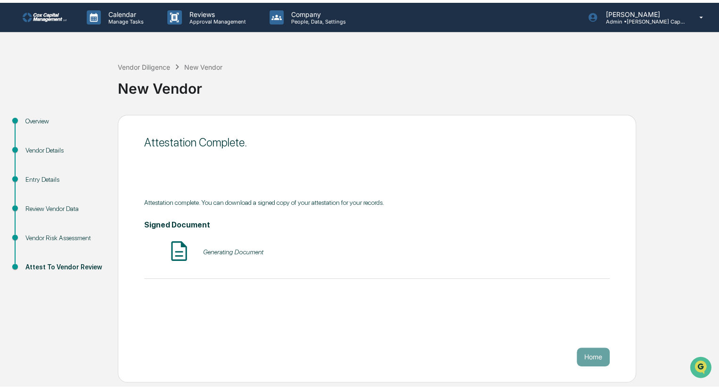
scroll to position [0, 0]
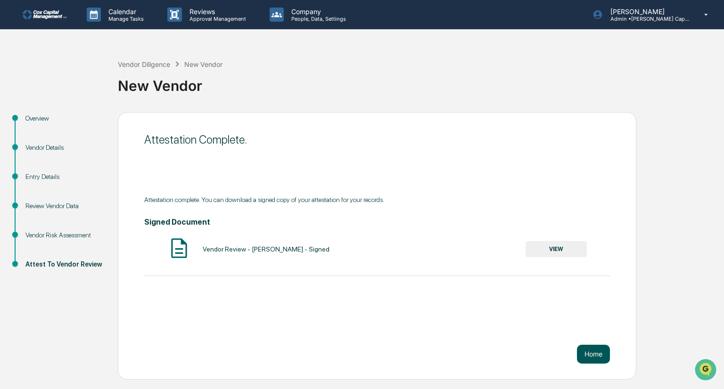
click at [599, 351] on button "Home" at bounding box center [593, 354] width 33 height 19
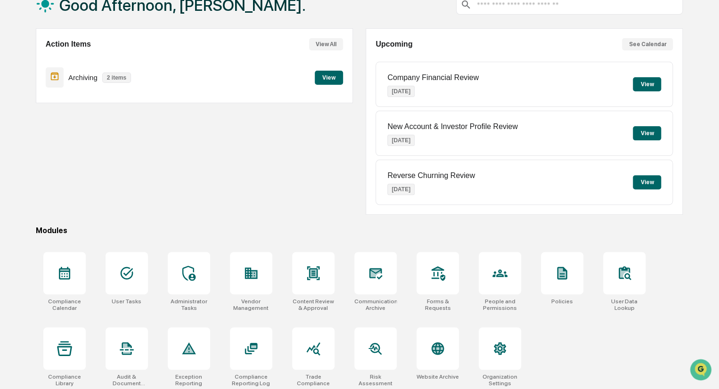
scroll to position [66, 0]
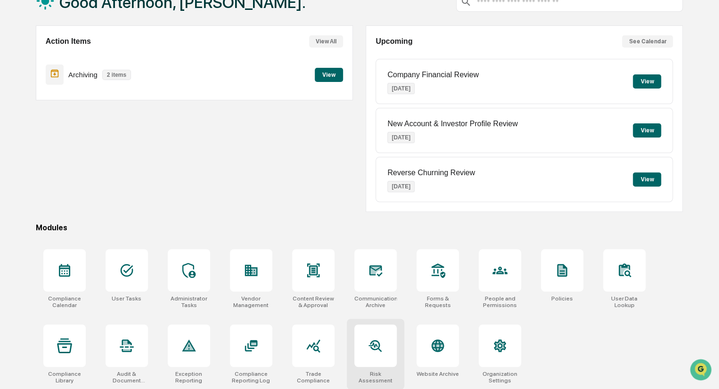
click at [368, 353] on div at bounding box center [375, 346] width 42 height 42
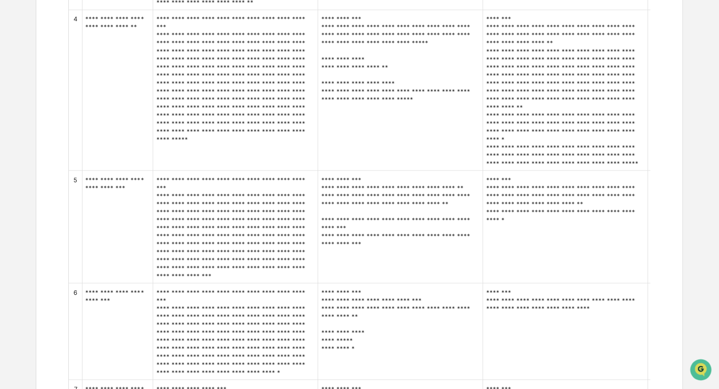
scroll to position [1178, 0]
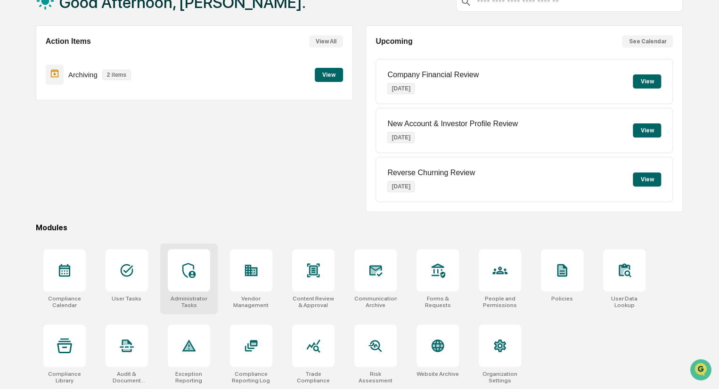
click at [187, 273] on icon at bounding box center [188, 270] width 15 height 15
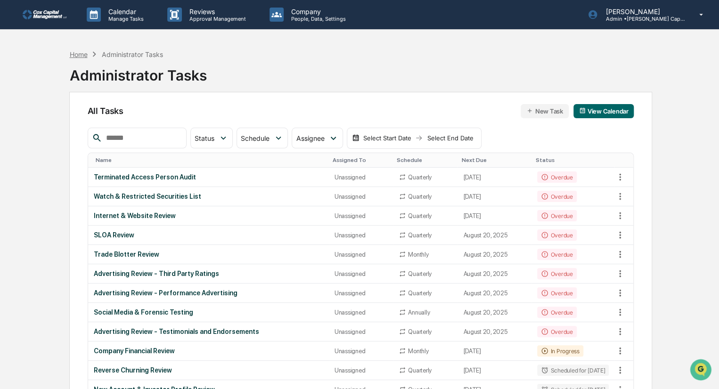
click at [80, 55] on div "Home" at bounding box center [78, 54] width 18 height 8
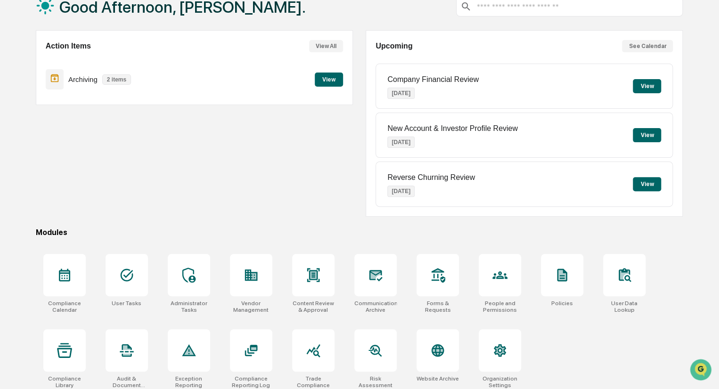
scroll to position [66, 0]
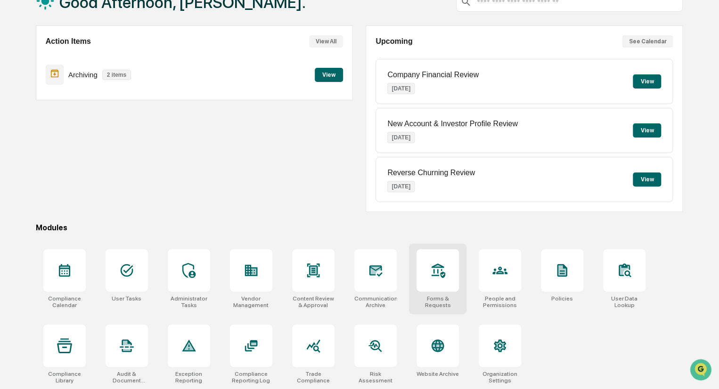
click at [435, 259] on div at bounding box center [437, 270] width 42 height 42
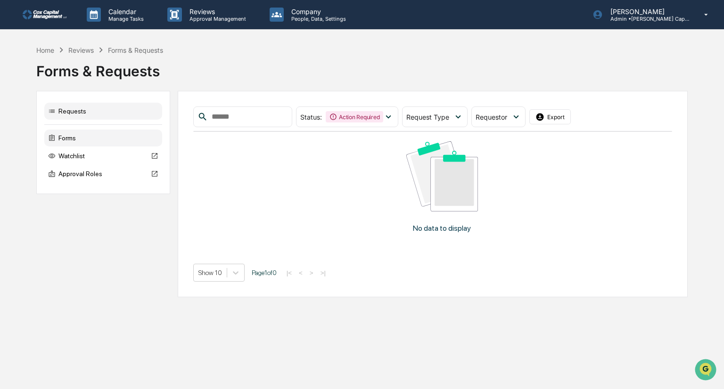
click at [72, 142] on div "Forms" at bounding box center [103, 138] width 118 height 17
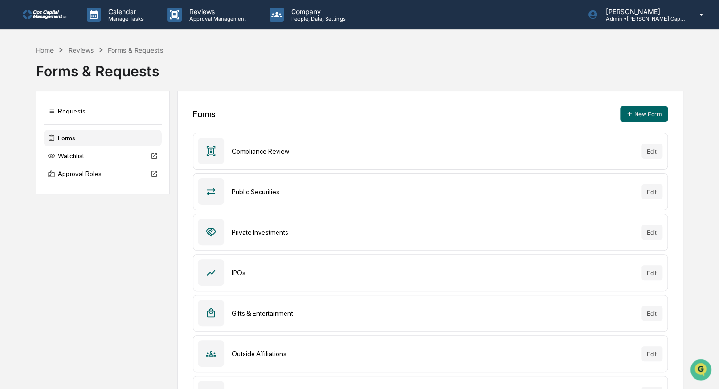
click at [494, 191] on div "Public Securities" at bounding box center [432, 192] width 401 height 8
click at [654, 189] on button "Edit" at bounding box center [651, 191] width 21 height 15
